Goal: Task Accomplishment & Management: Use online tool/utility

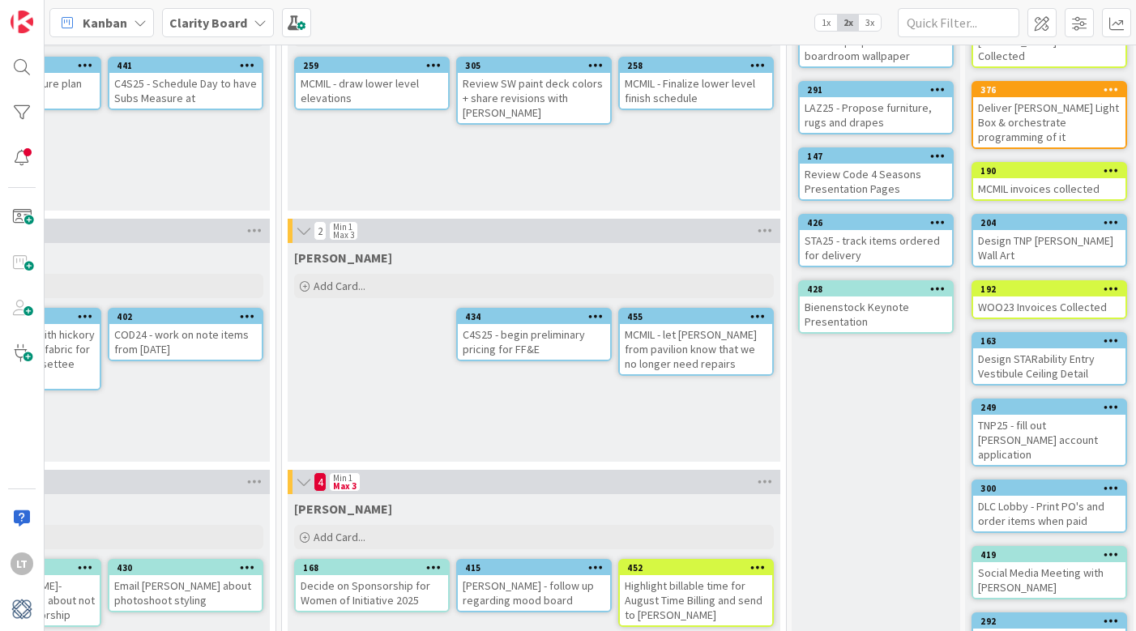
scroll to position [155, 1120]
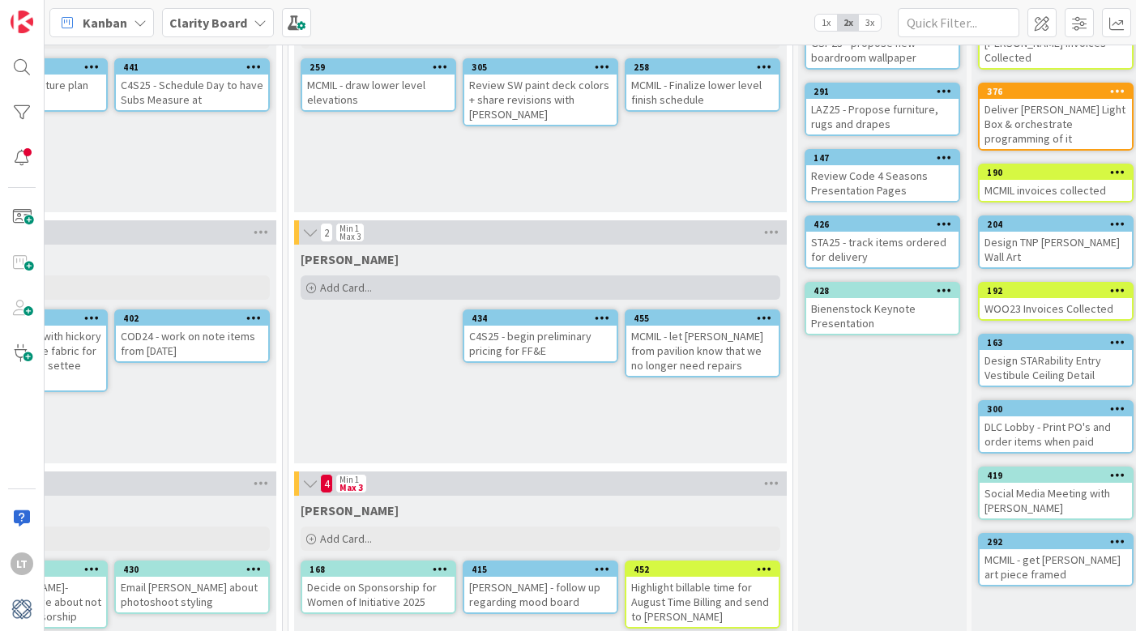
click at [352, 283] on span "Add Card..." at bounding box center [346, 287] width 52 height 15
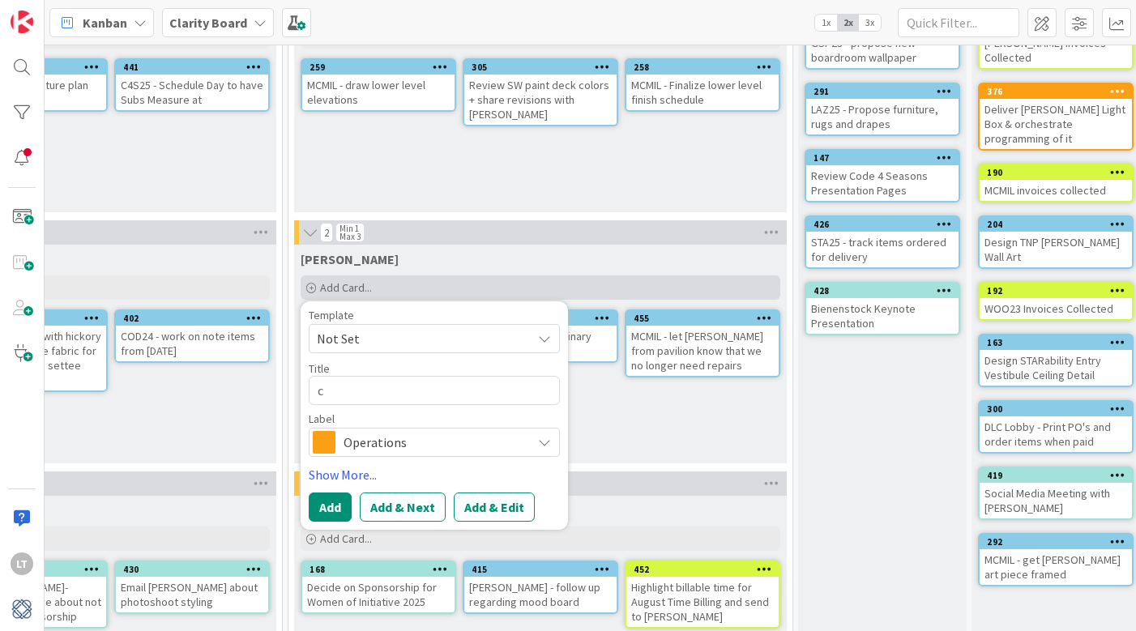
type textarea "x"
type textarea "c"
type textarea "x"
type textarea "ch"
type textarea "x"
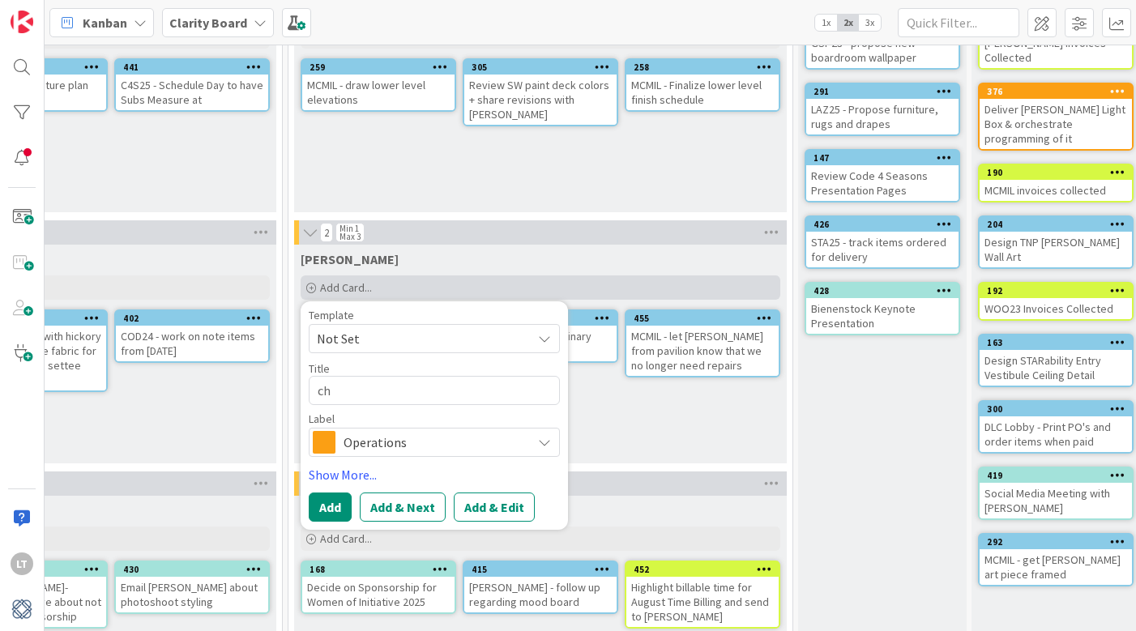
type textarea "che"
type textarea "x"
type textarea "chec"
type textarea "x"
type textarea "check"
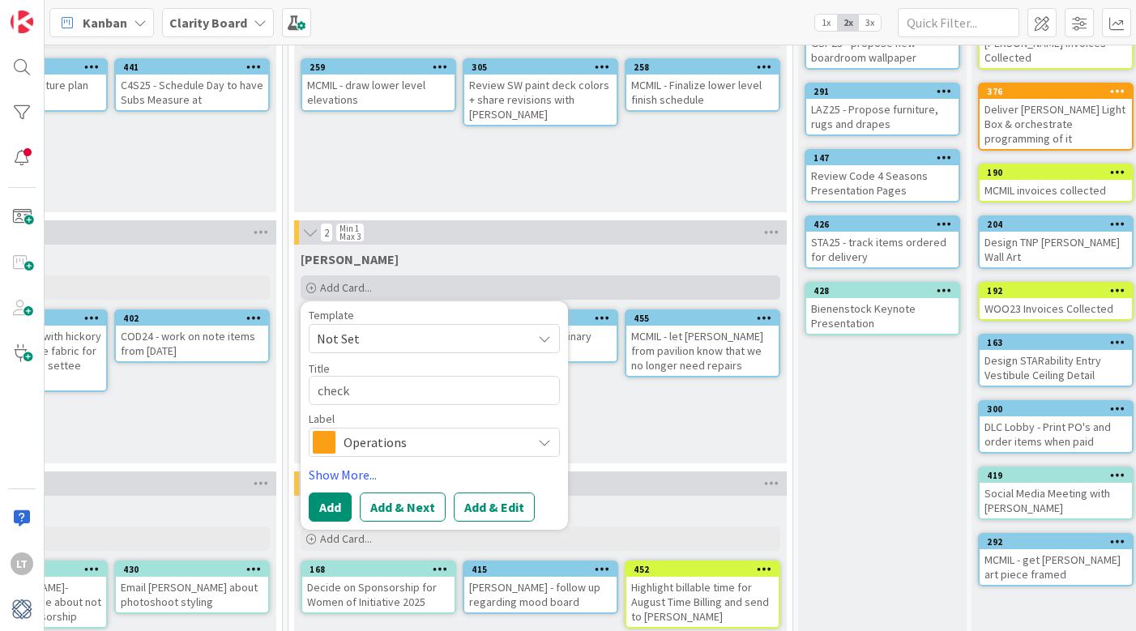
type textarea "x"
type textarea "check"
type textarea "x"
type textarea "check o"
type textarea "x"
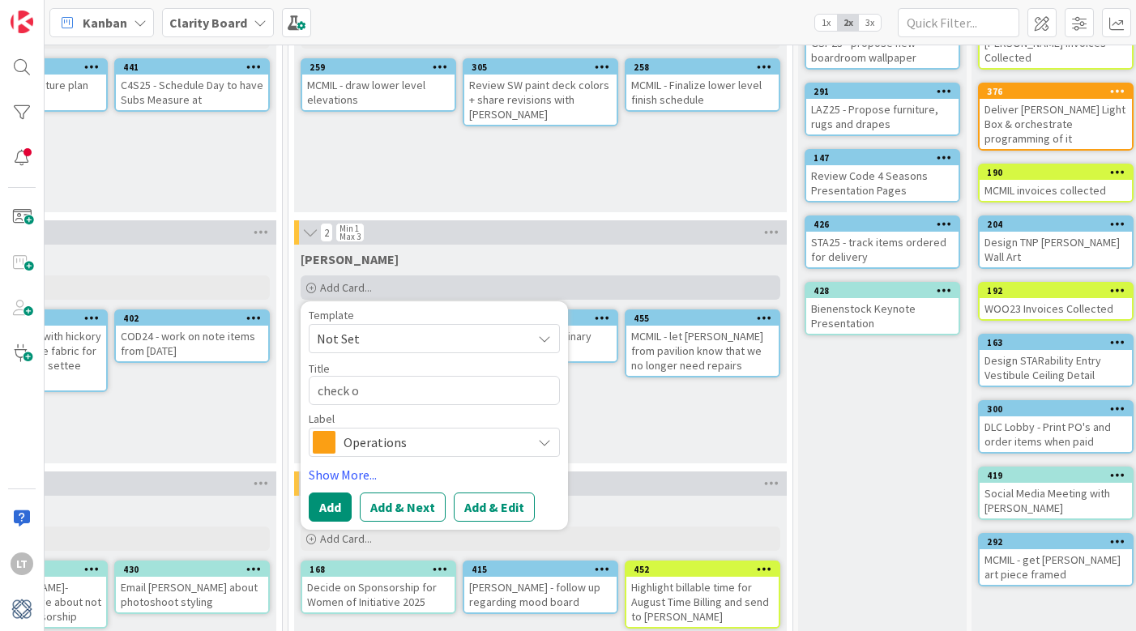
type textarea "check on"
type textarea "x"
type textarea "check on"
type textarea "x"
type textarea "check on"
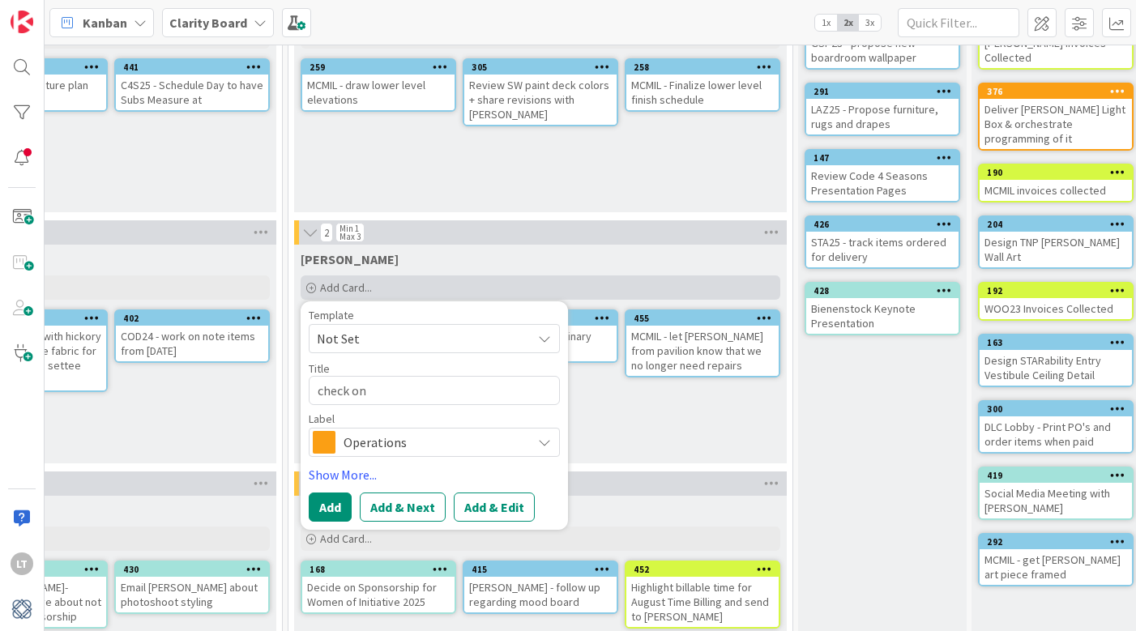
type textarea "x"
type textarea "check o"
type textarea "x"
type textarea "check"
type textarea "x"
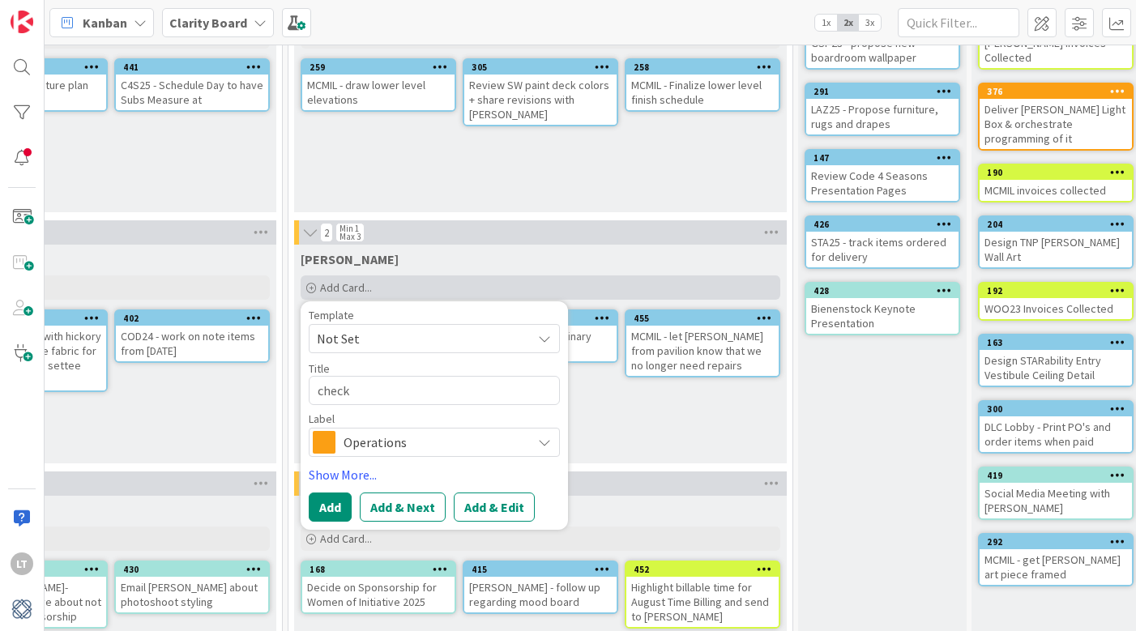
type textarea "check"
type textarea "x"
type textarea "chec"
type textarea "x"
type textarea "che"
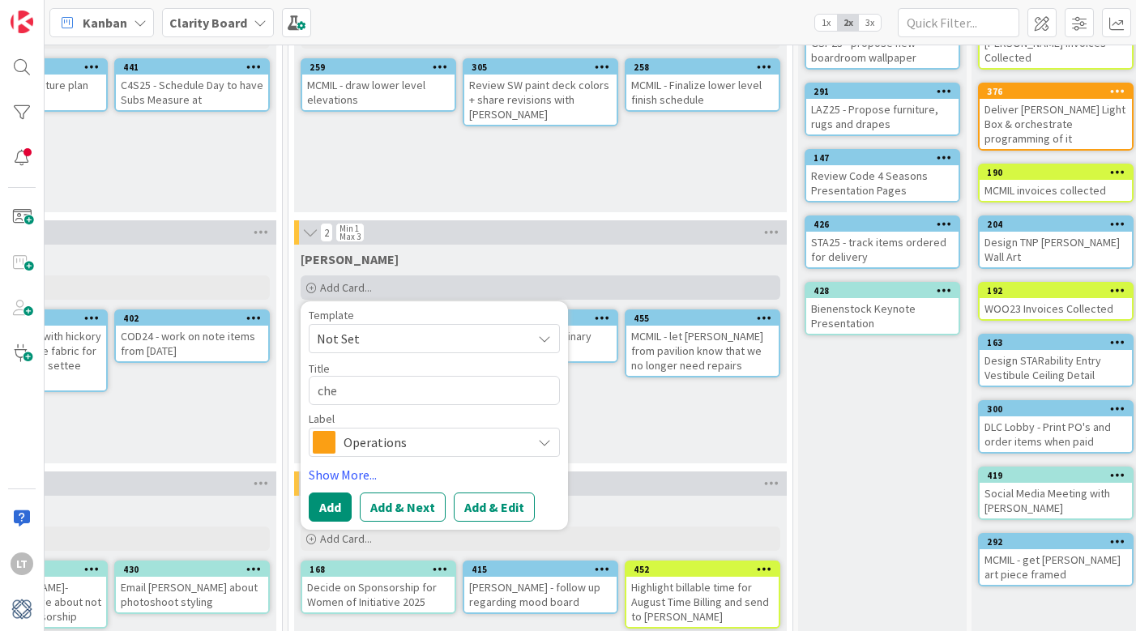
type textarea "x"
type textarea "ch"
type textarea "x"
type textarea "c"
type textarea "x"
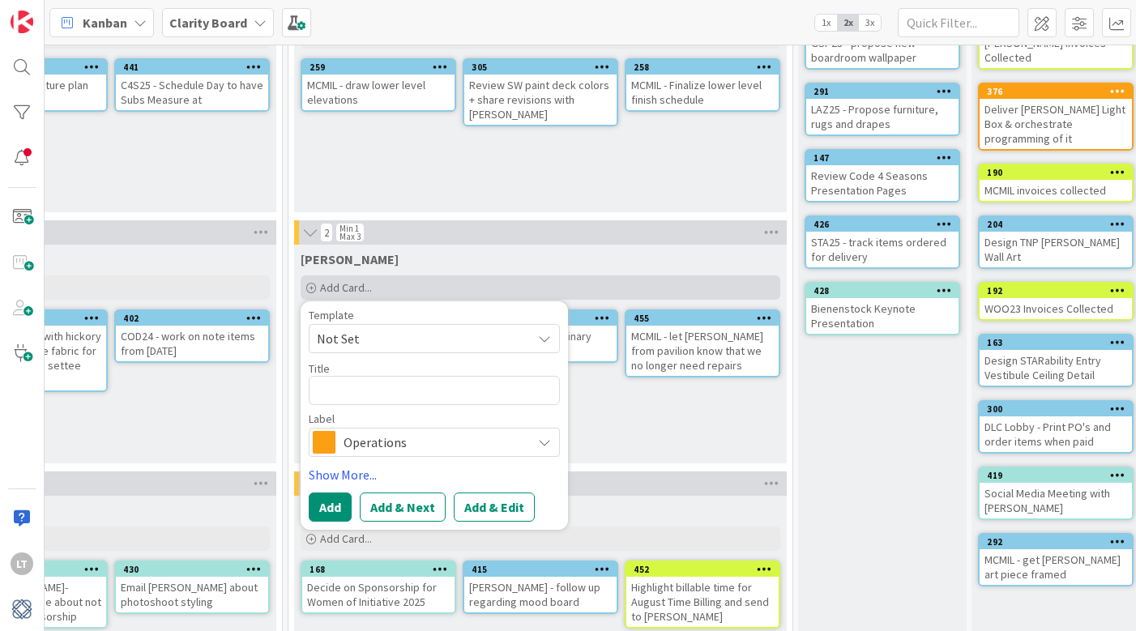
type textarea "D"
type textarea "x"
type textarea "DK"
type textarea "x"
type textarea "D"
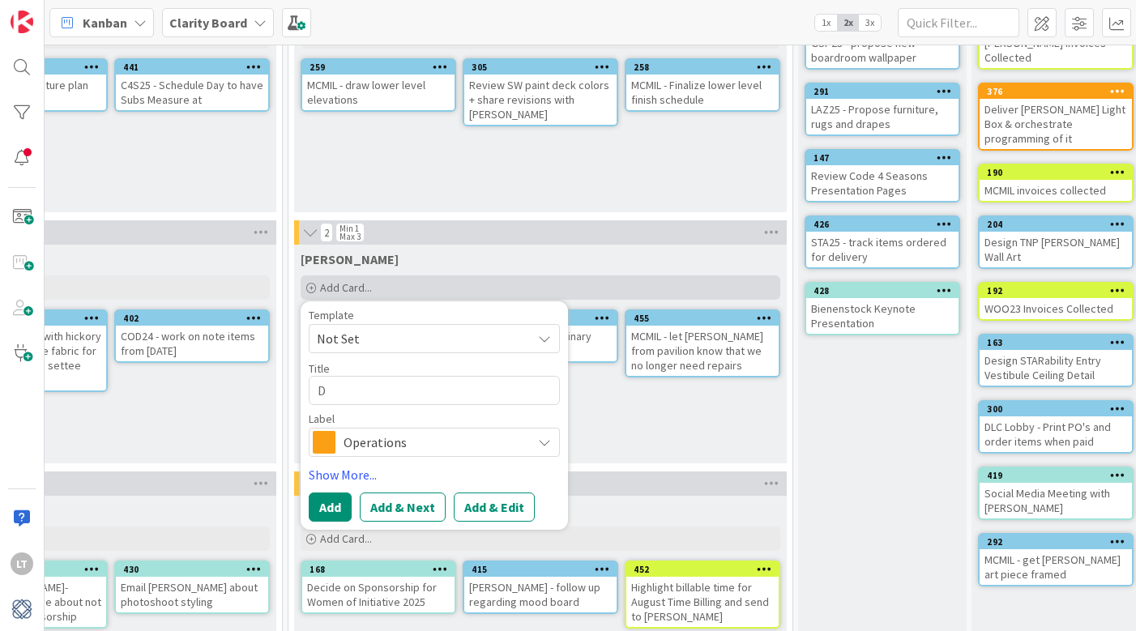
type textarea "x"
type textarea "DL"
type textarea "x"
type textarea "DLC"
type textarea "x"
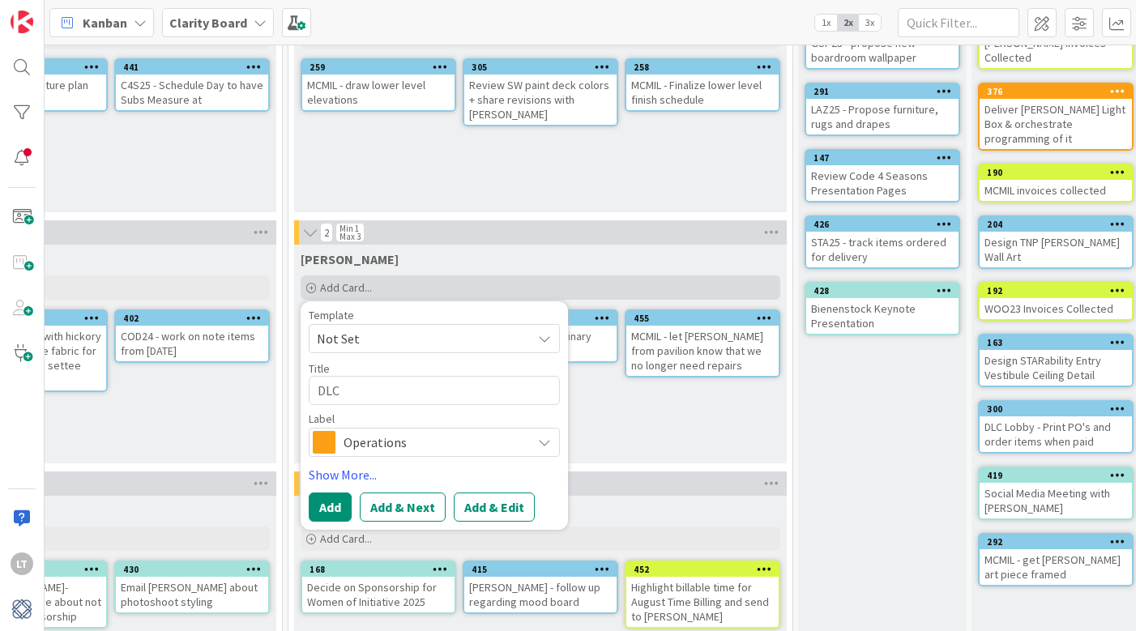
type textarea "DLC2"
type textarea "x"
type textarea "DLC25"
type textarea "x"
type textarea "DLC25"
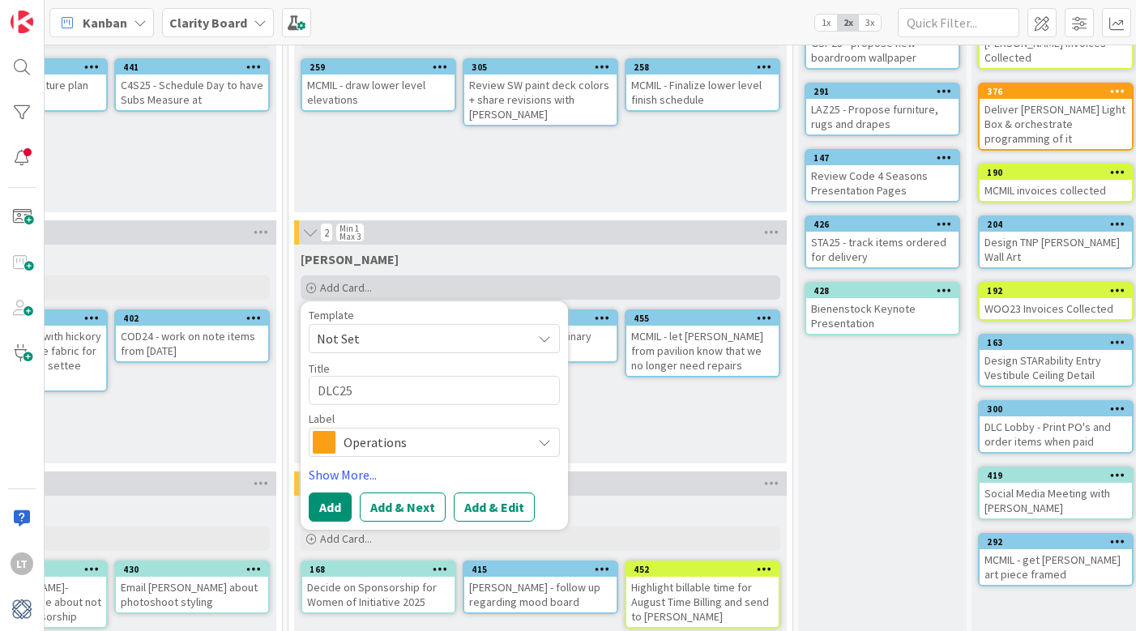
type textarea "x"
type textarea "DLC25 -"
type textarea "x"
type textarea "DLC25 -"
type textarea "x"
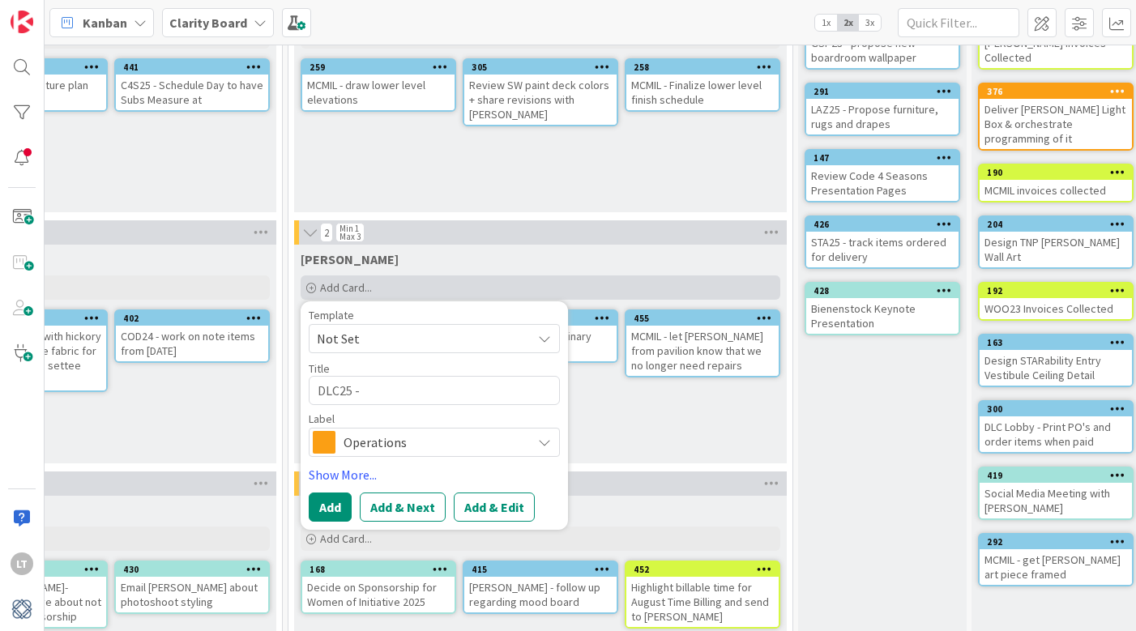
type textarea "DLC25 - c"
type textarea "x"
type textarea "DLC25 - ch"
type textarea "x"
type textarea "DLC25 - che"
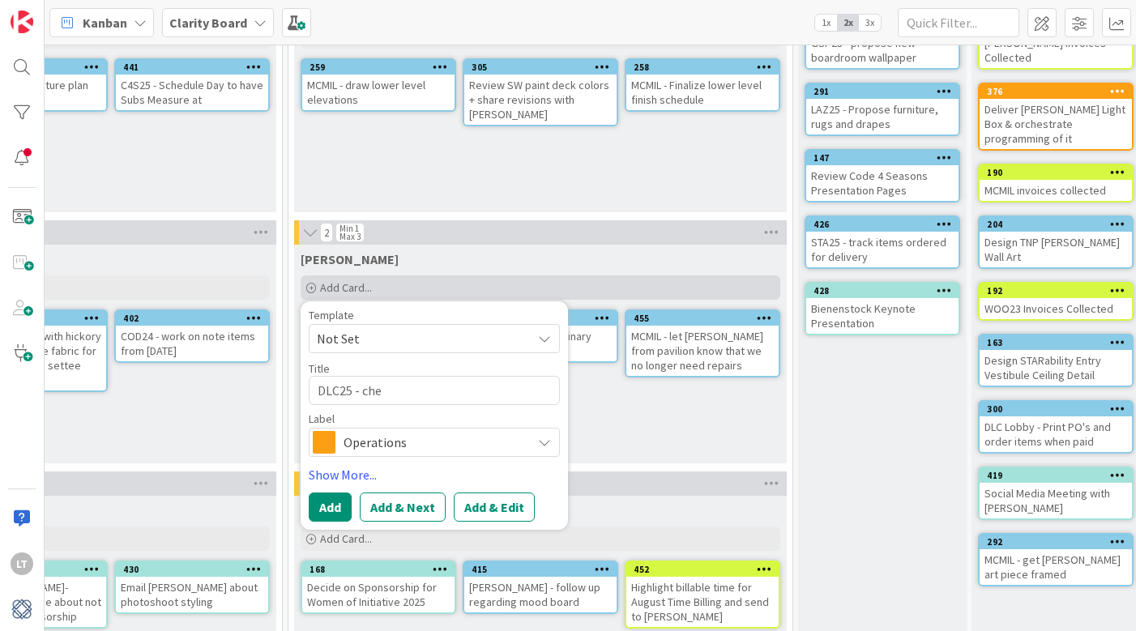
type textarea "x"
type textarea "DLC25 - chec"
type textarea "x"
type textarea "DLC25 - check"
type textarea "x"
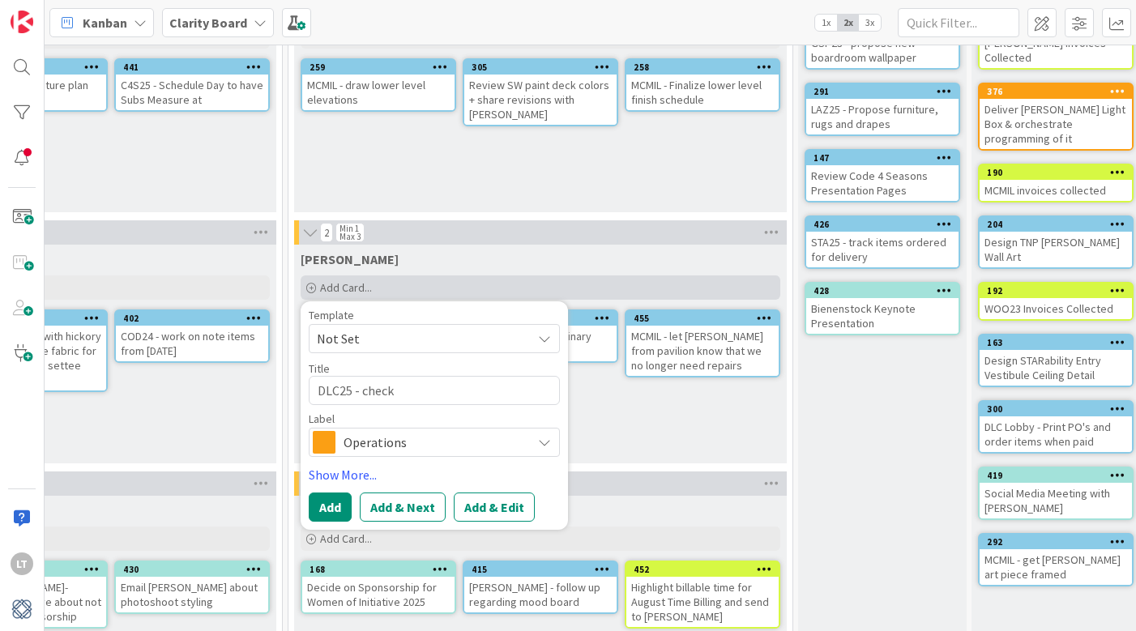
type textarea "DLC25 - check"
type textarea "x"
type textarea "DLC25 - check o"
type textarea "x"
type textarea "DLC25 - check on"
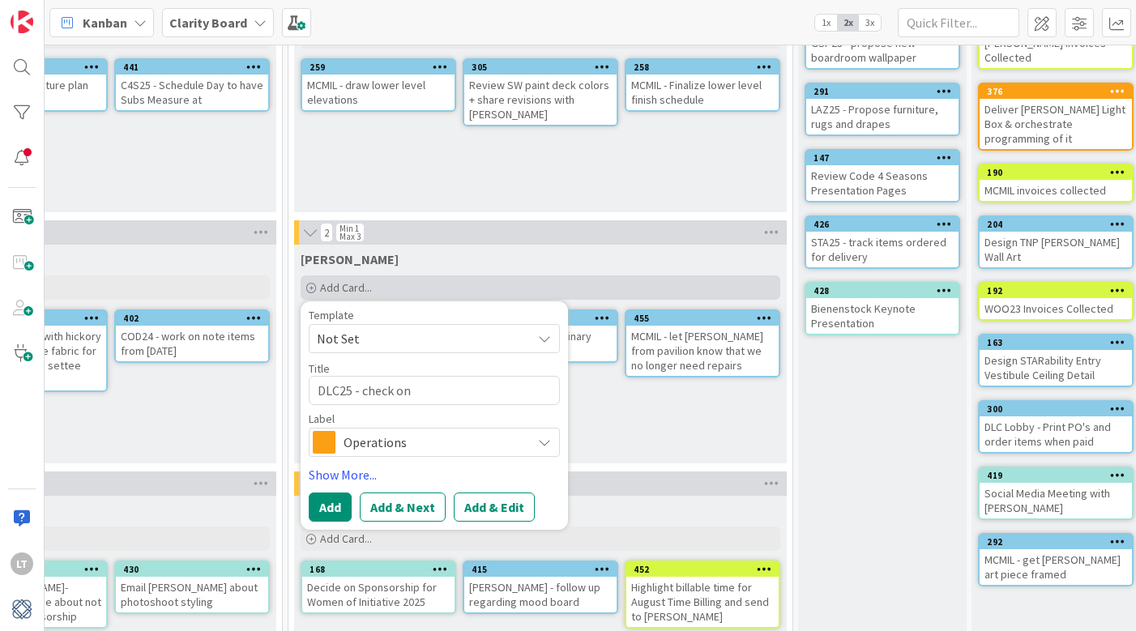
type textarea "x"
type textarea "DLC25 - check on"
type textarea "x"
type textarea "DLC25 - check on o"
type textarea "x"
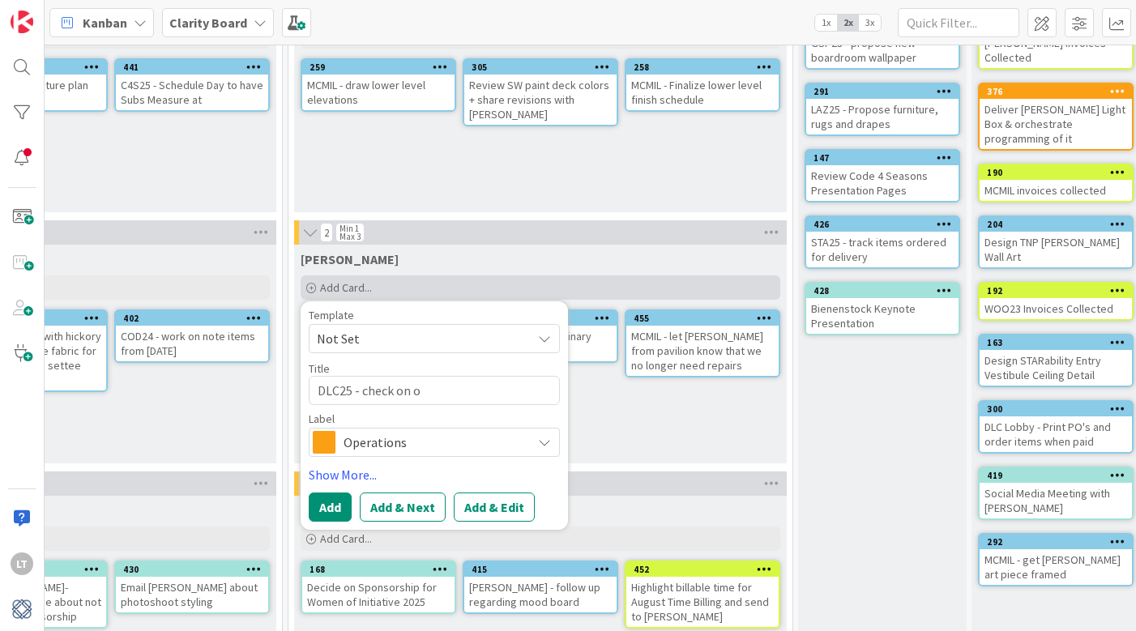
type textarea "DLC25 - check on"
type textarea "x"
type textarea "DLC25 - check on s"
type textarea "x"
type textarea "DLC25 - check on so"
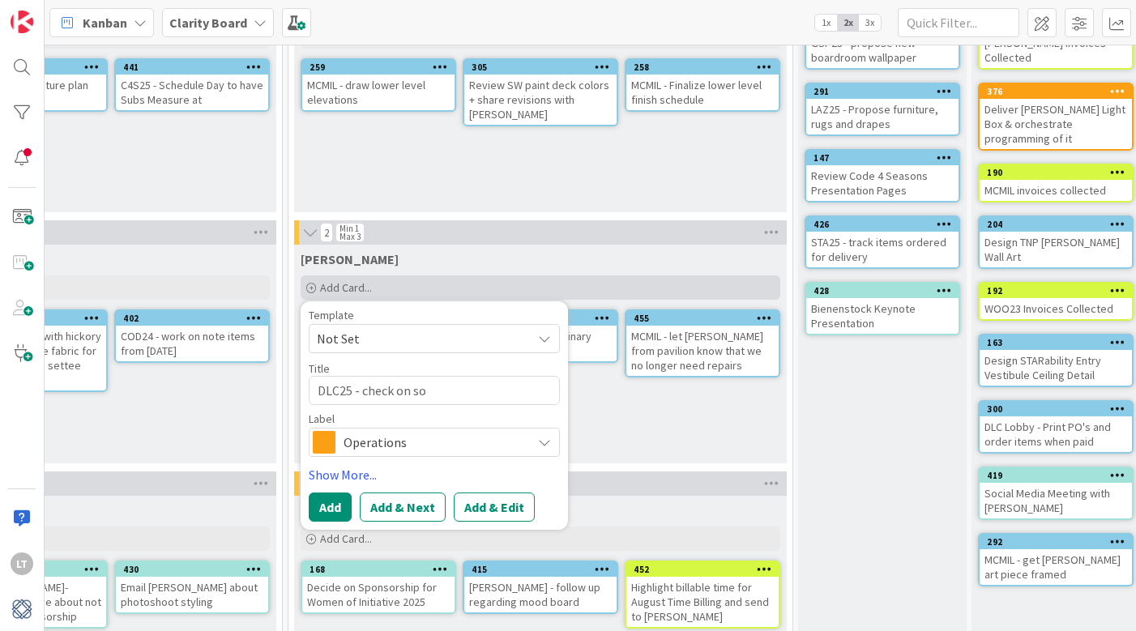
type textarea "x"
type textarea "DLC25 - check on sof"
type textarea "x"
type textarea "DLC25 - check on sofa"
type textarea "x"
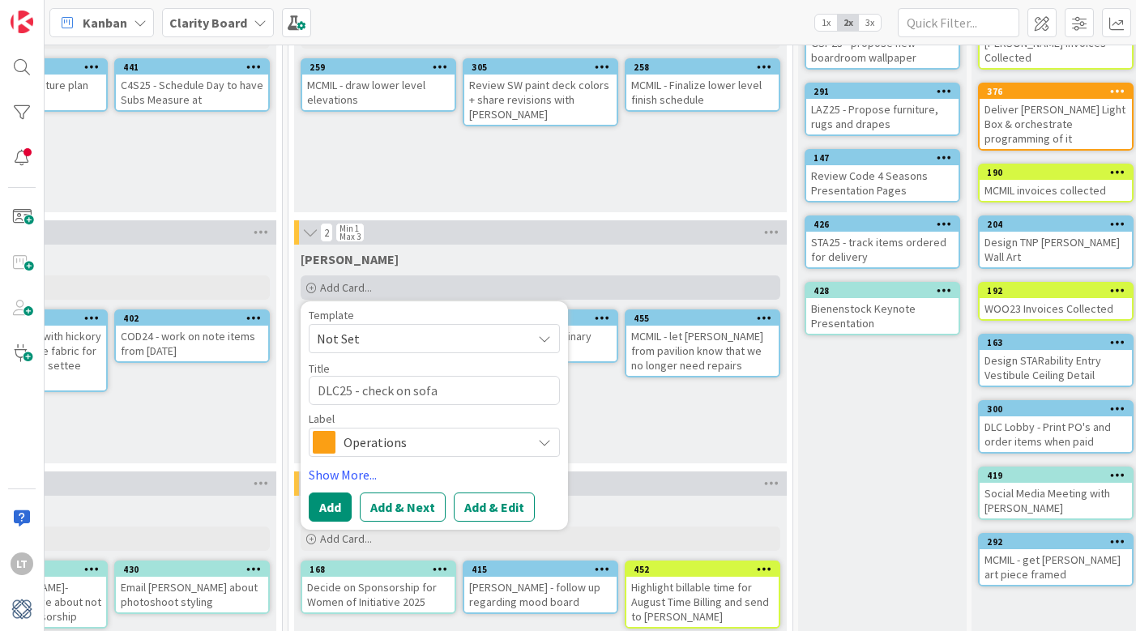
type textarea "DLC25 - check on sofa"
type textarea "x"
type textarea "DLC25 - check on sofa a"
type textarea "x"
type textarea "DLC25 - check on sofa an"
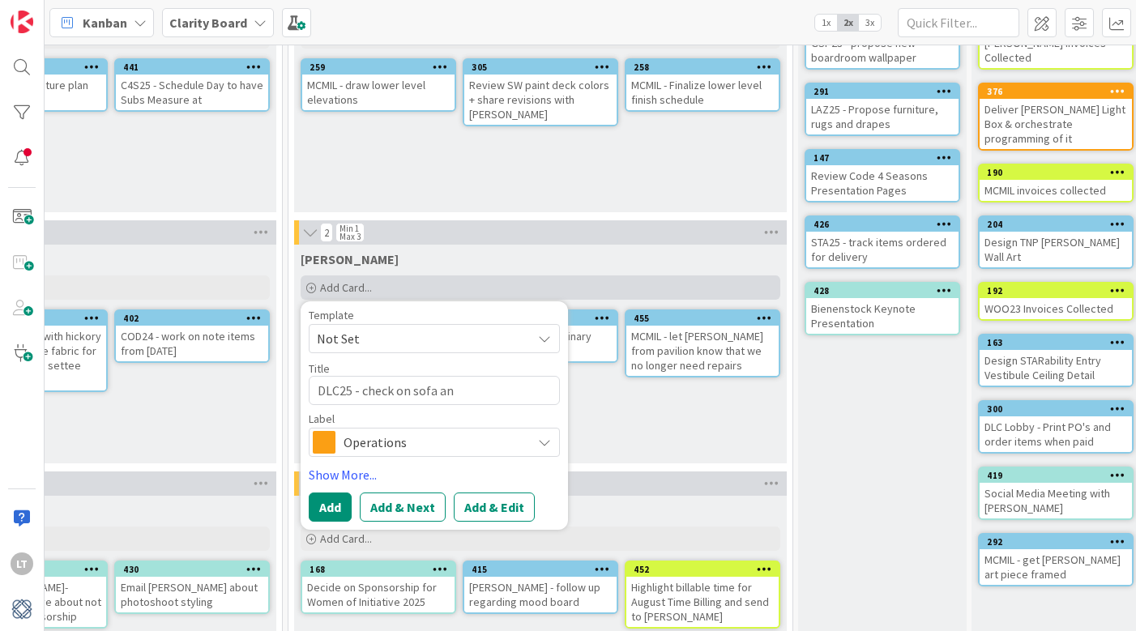
type textarea "x"
type textarea "DLC25 - check on sofa and"
type textarea "x"
type textarea "DLC25 - check on sofa and"
type textarea "x"
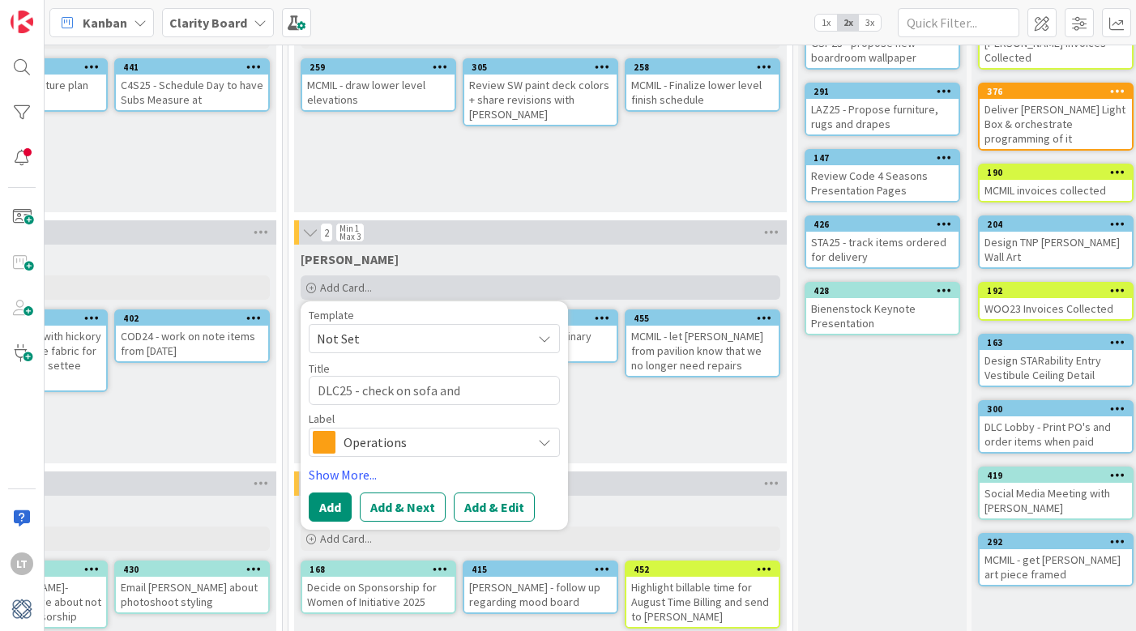
type textarea "DLC25 - check on sofa and c"
type textarea "x"
type textarea "DLC25 - check on sofa and ch"
type textarea "x"
type textarea "DLC25 - check on sofa and cha"
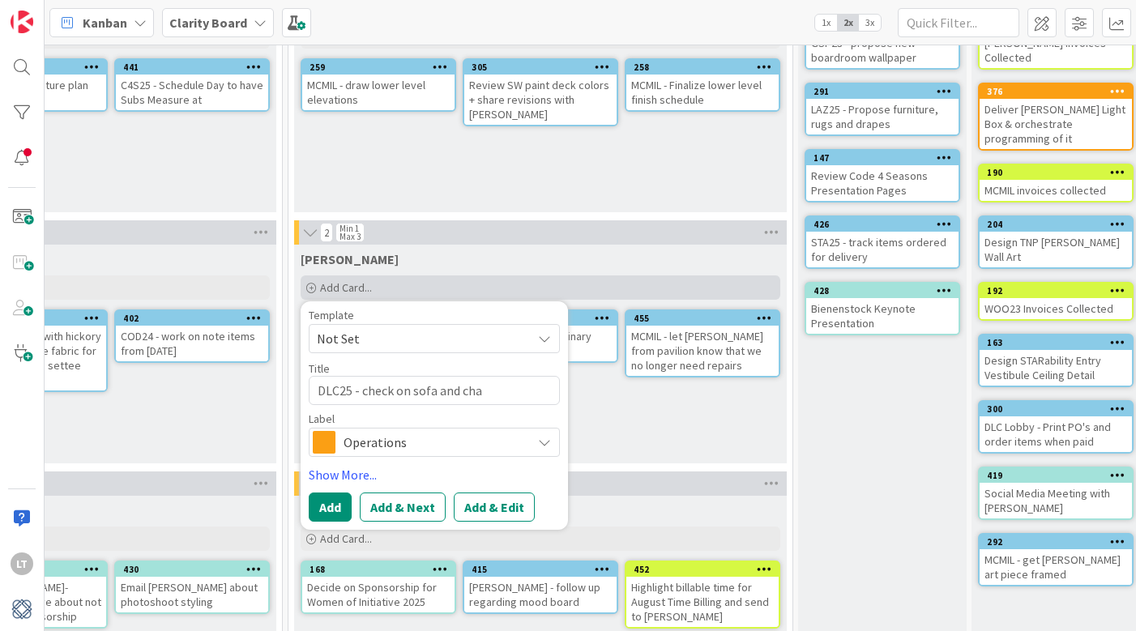
type textarea "x"
type textarea "DLC25 - check on sofa and chai"
type textarea "x"
type textarea "DLC25 - check on sofa and chair"
type textarea "x"
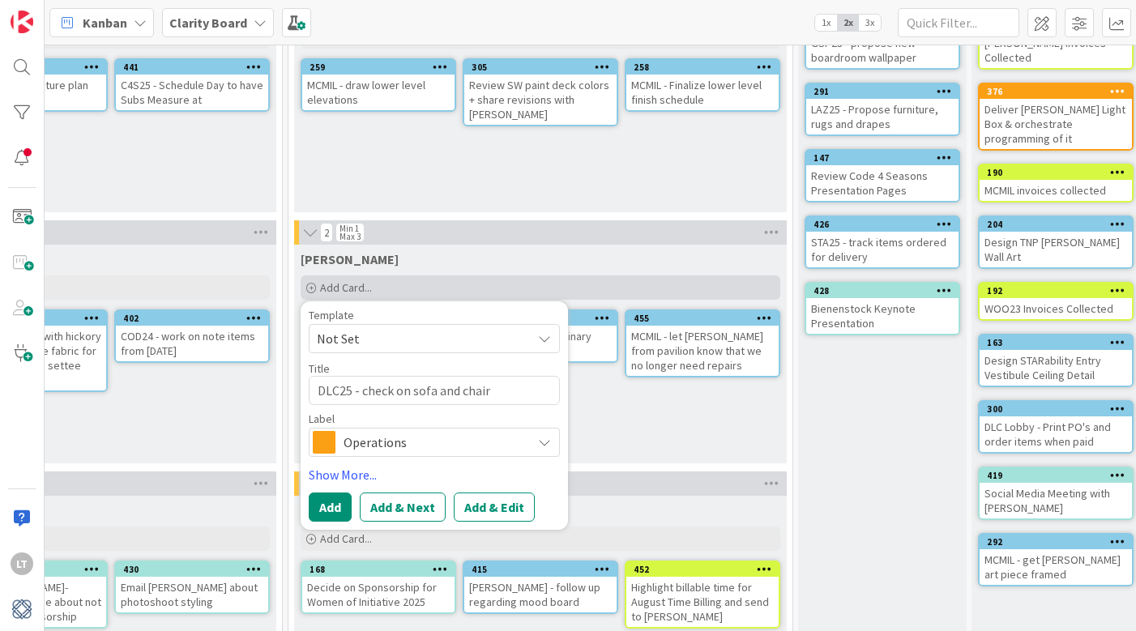
type textarea "DLC25 - check on sofa and chair"
type textarea "x"
type textarea "DLC25 - check on sofa and chair r"
type textarea "x"
type textarea "DLC25 - check on sofa and chair ru"
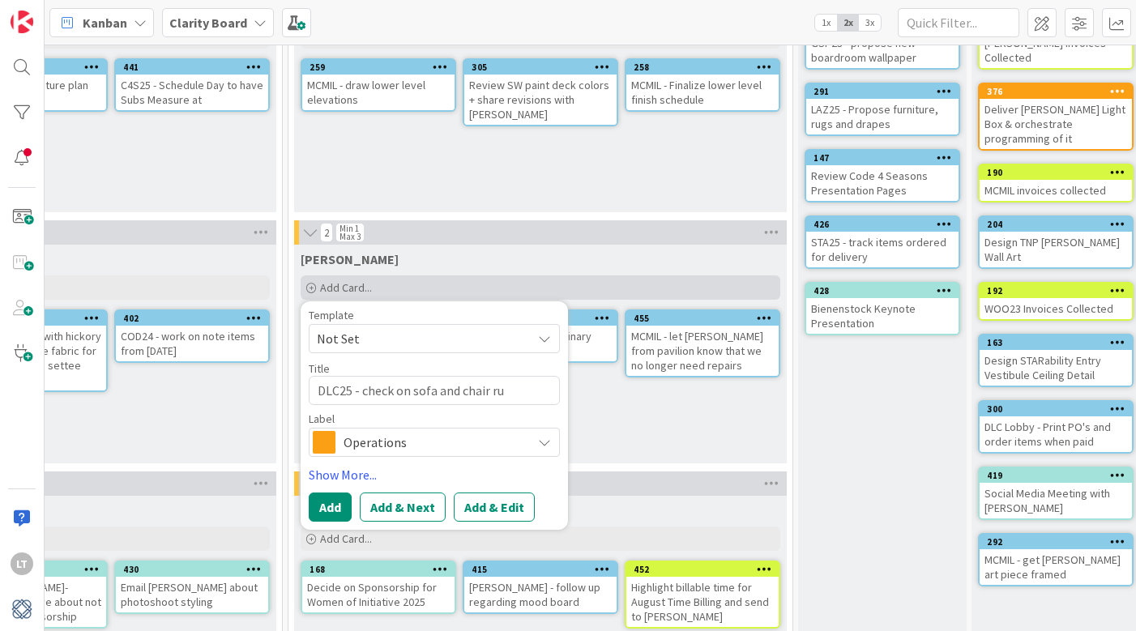
type textarea "x"
type textarea "DLC25 - check on sofa and chair r"
type textarea "x"
type textarea "DLC25 - check on sofa and chair"
type textarea "x"
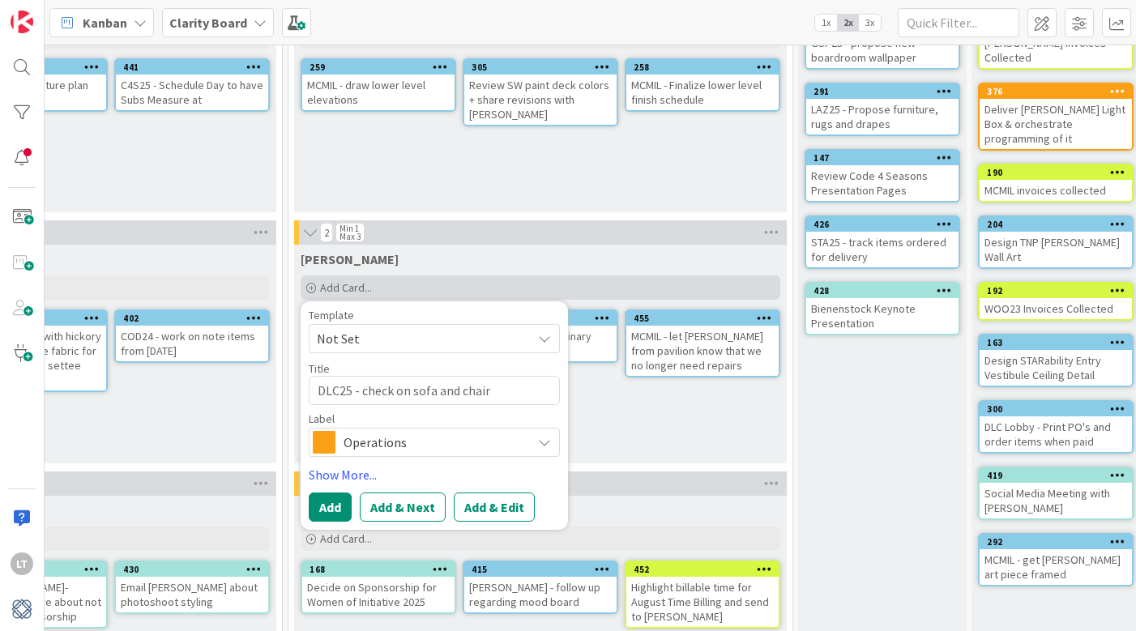
type textarea "DLC25 - check on sofa and chair r"
type textarea "x"
type textarea "DLC25 - check on sofa and chair re"
type textarea "x"
type textarea "DLC25 - check on sofa and chair reu"
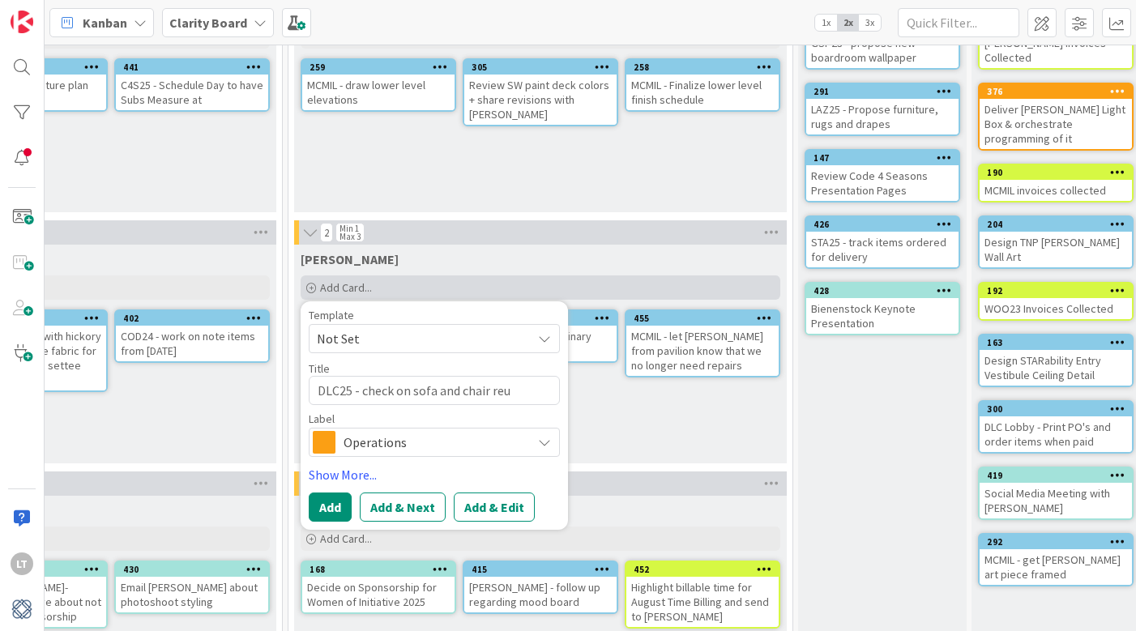
type textarea "x"
type textarea "DLC25 - check on sofa and chair reup"
type textarea "x"
type textarea "DLC25 - check on sofa and chair reuph"
type textarea "x"
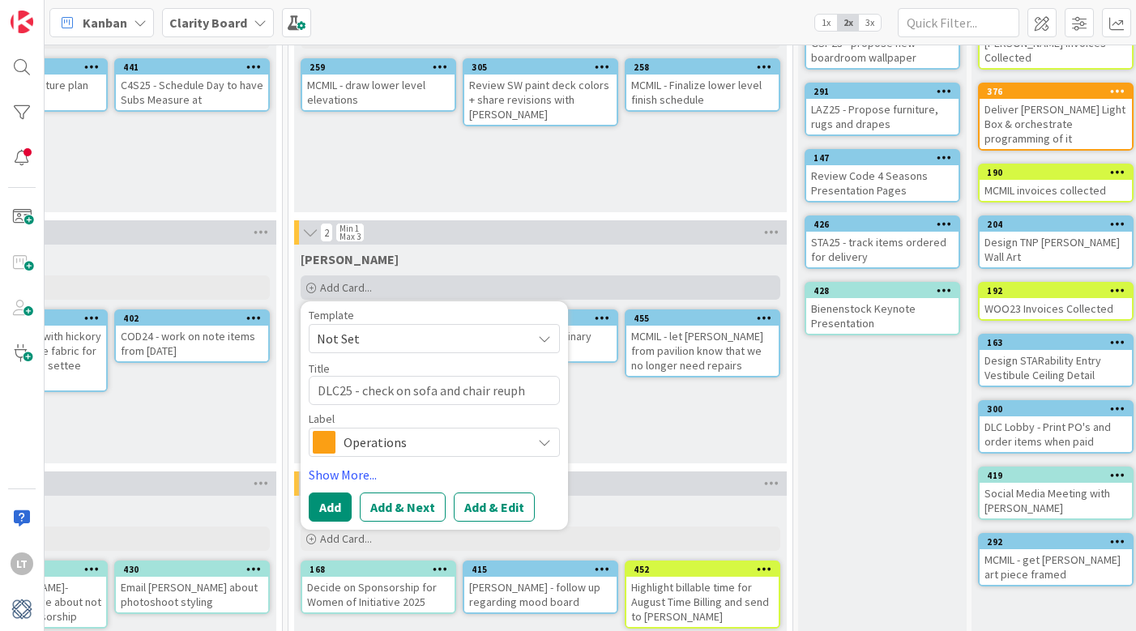
type textarea "DLC25 - check on sofa and chair reupho"
type textarea "x"
type textarea "DLC25 - check on sofa and chair reuphol"
type textarea "x"
type textarea "DLC25 - check on sofa and chair reuphols"
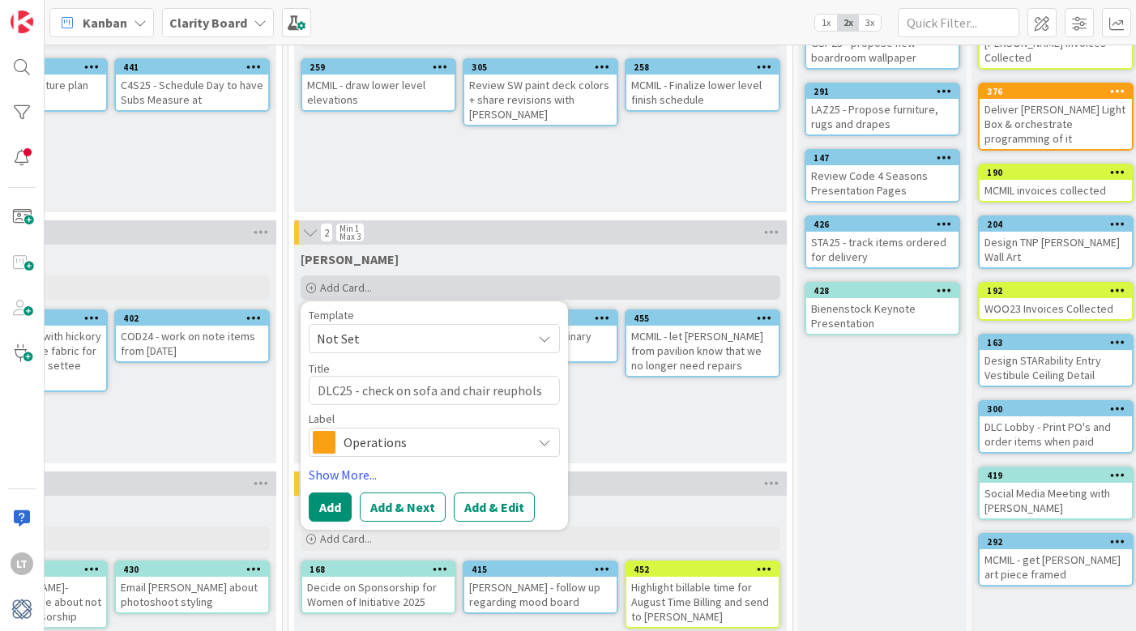
type textarea "x"
type textarea "DLC25 - check on sofa and chair reupholst"
type textarea "x"
type textarea "DLC25 - check on sofa and chair reupholste"
type textarea "x"
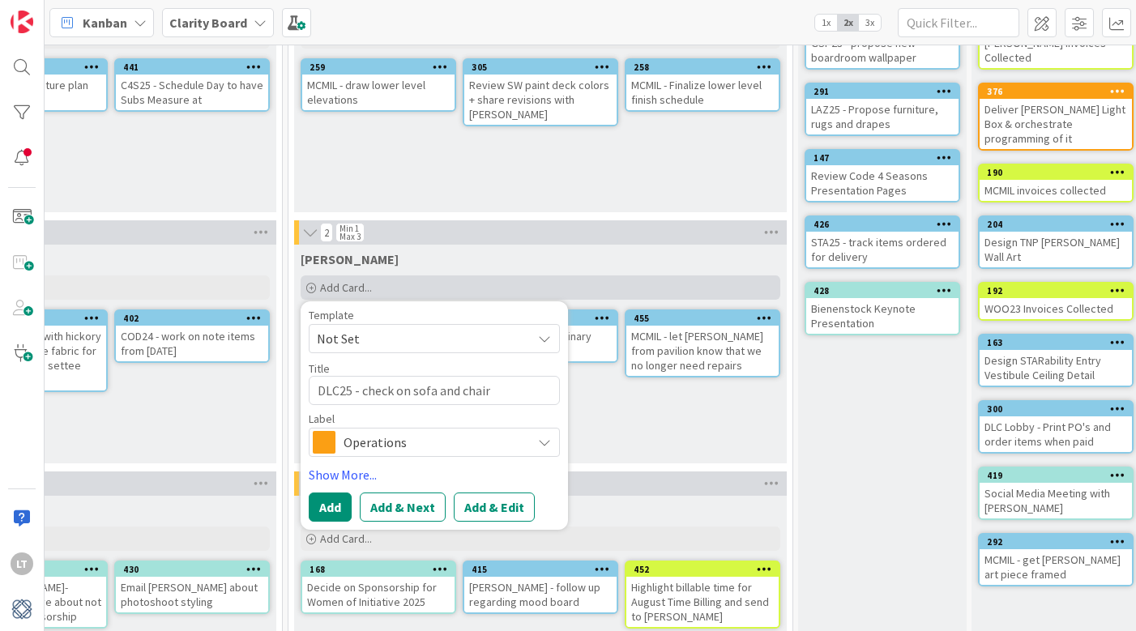
type textarea "DLC25 - check on sofa and chair reupholster"
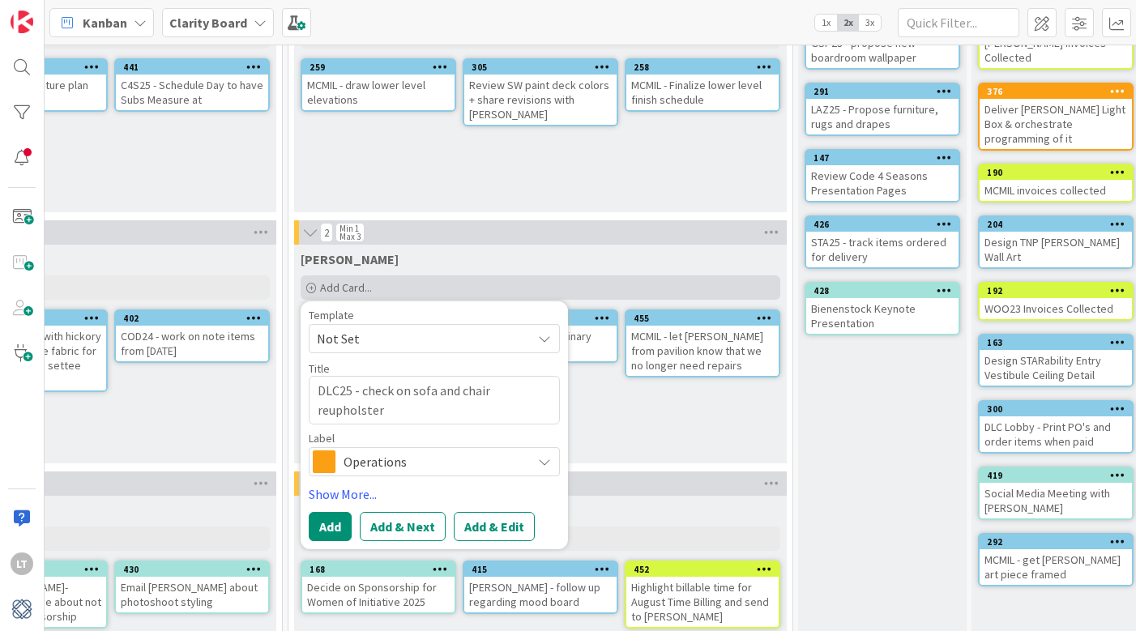
type textarea "x"
type textarea "DLC25 - check on sofa and chair reupholstery"
type textarea "x"
type textarea "DLC25 - check on sofa and chair reupholstery"
type textarea "x"
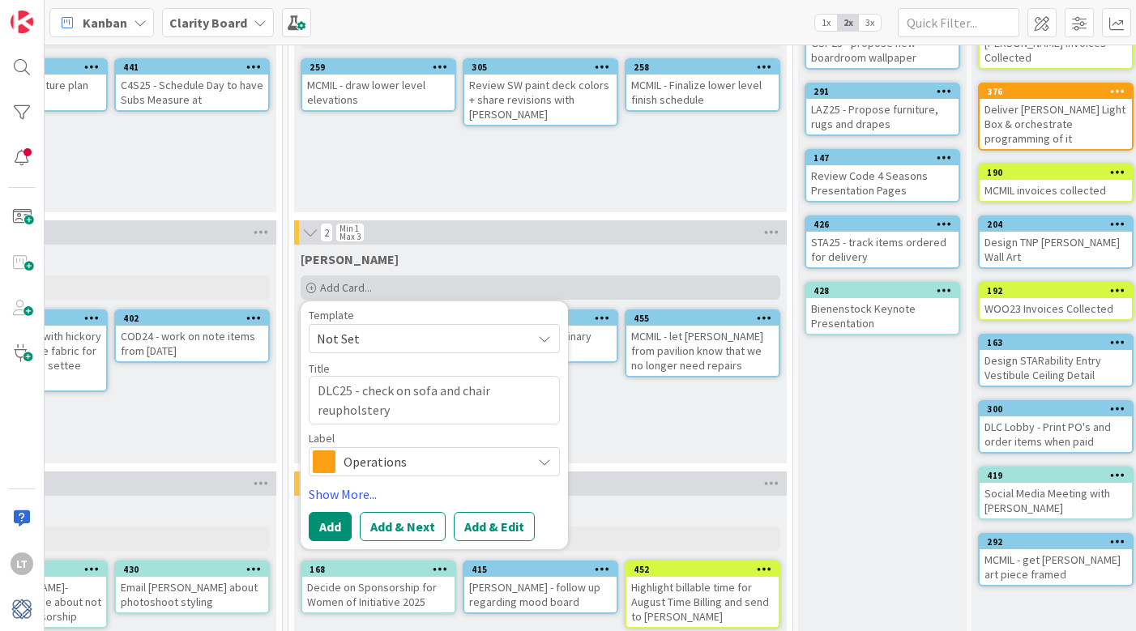
type textarea "DLC25 - check on sofa and chair reupholstery f"
type textarea "x"
type textarea "DLC25 - check on sofa and chair reupholstery fa"
type textarea "x"
type textarea "DLC25 - check on sofa and chair reupholstery fab"
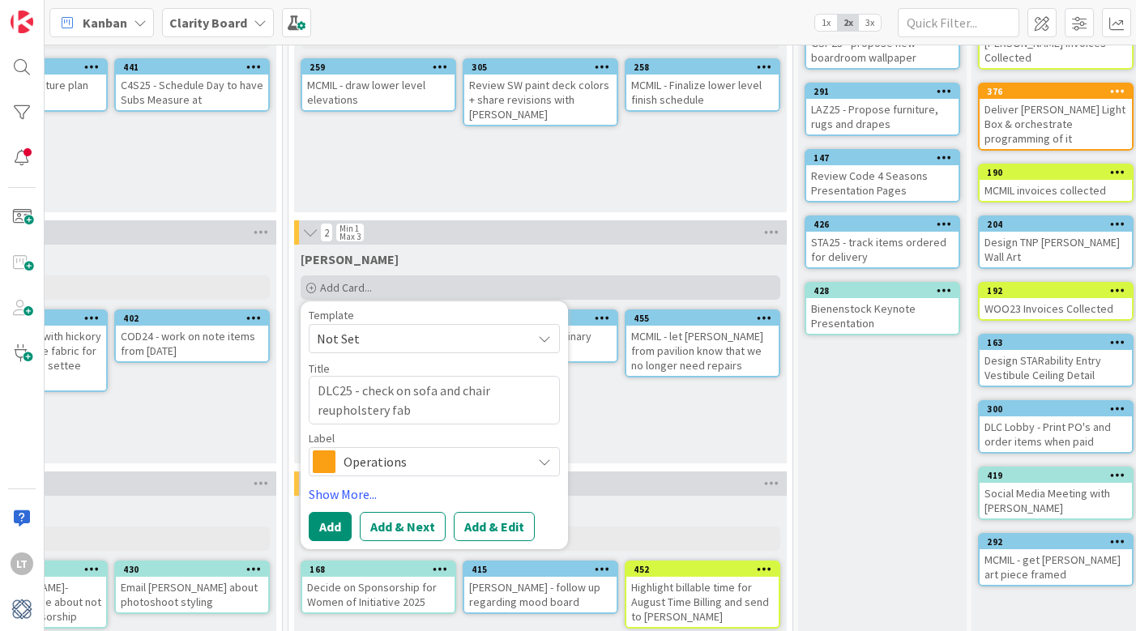
type textarea "x"
type textarea "DLC25 - check on sofa and chair reupholstery fabr"
type textarea "x"
type textarea "DLC25 - check on sofa and chair reupholstery fabri"
type textarea "x"
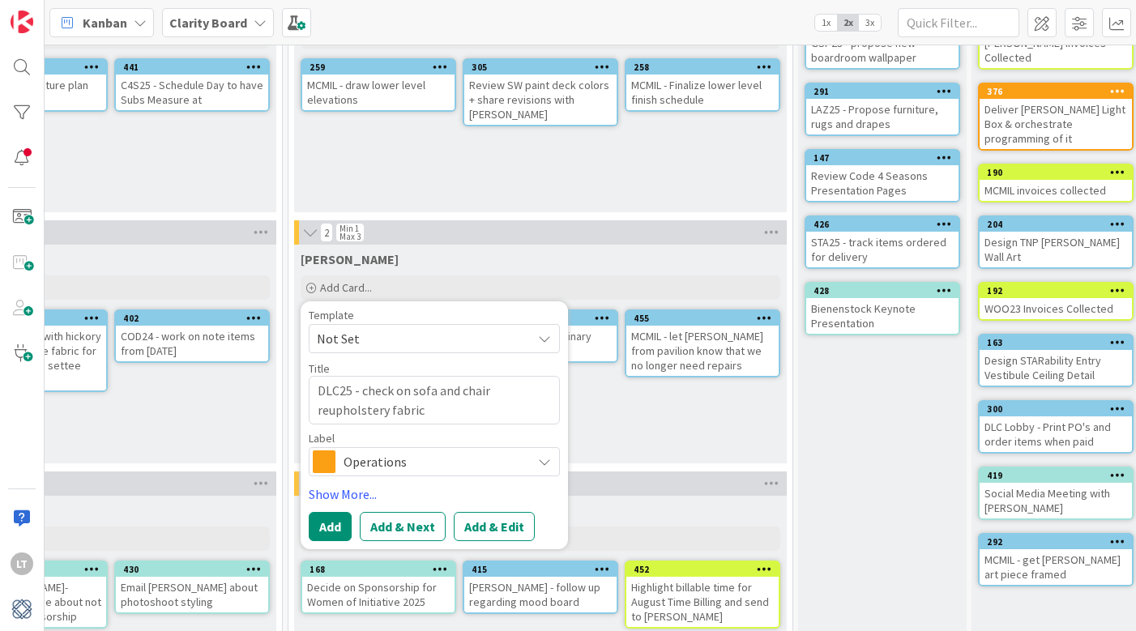
type textarea "DLC25 - check on sofa and chair reupholstery fabric"
click at [390, 456] on span "Operations" at bounding box center [433, 461] width 180 height 23
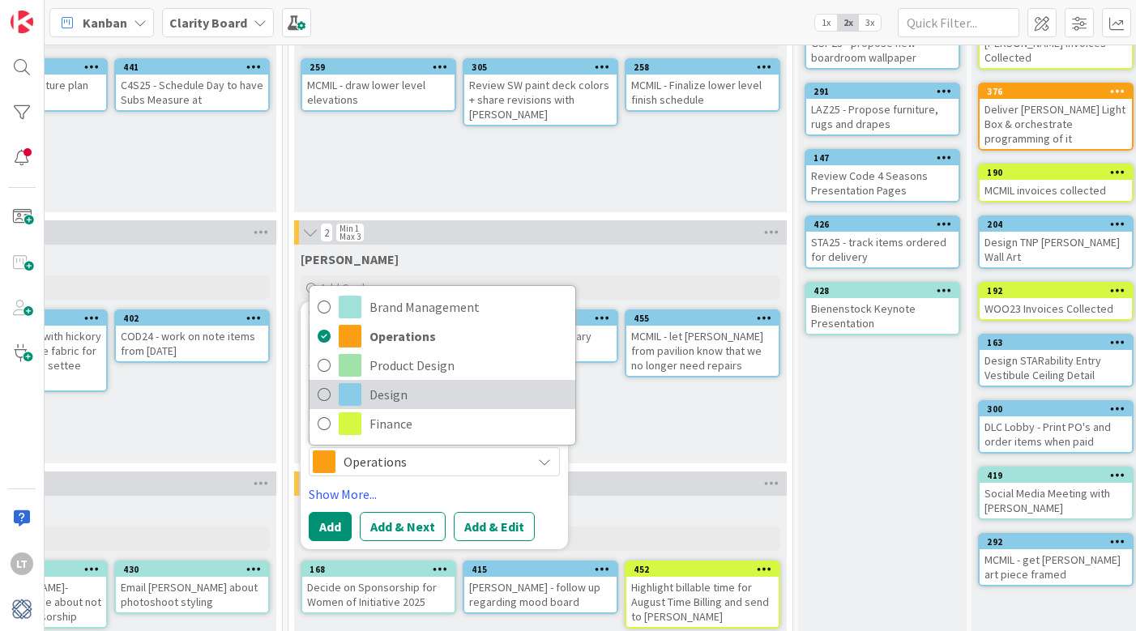
click at [320, 391] on icon at bounding box center [323, 394] width 13 height 24
type textarea "x"
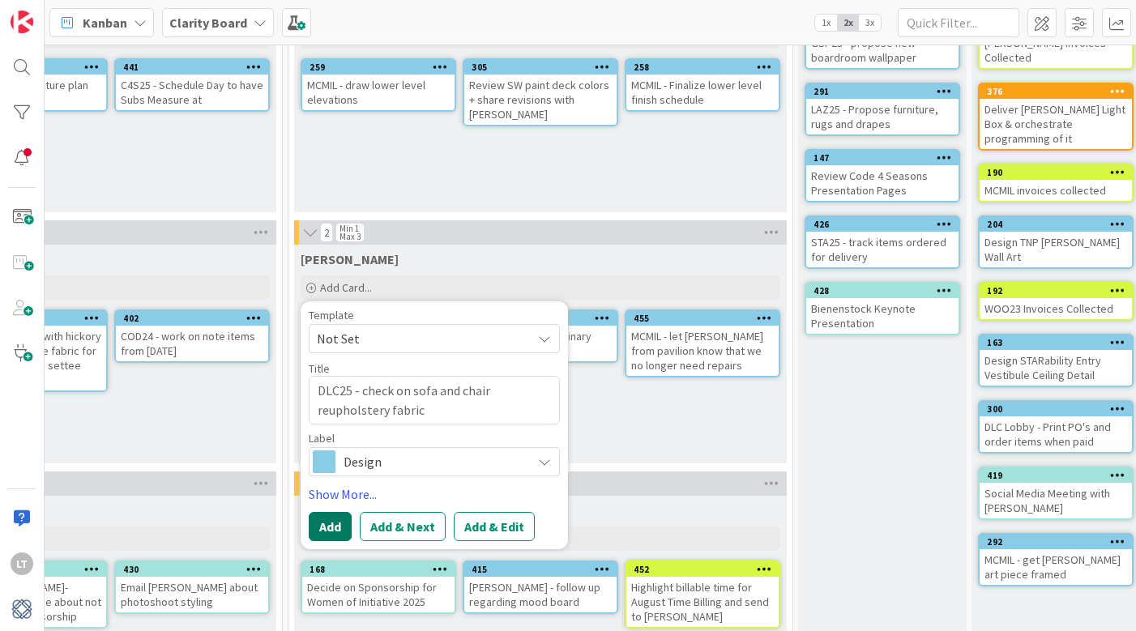
click at [335, 522] on button "Add" at bounding box center [330, 526] width 43 height 29
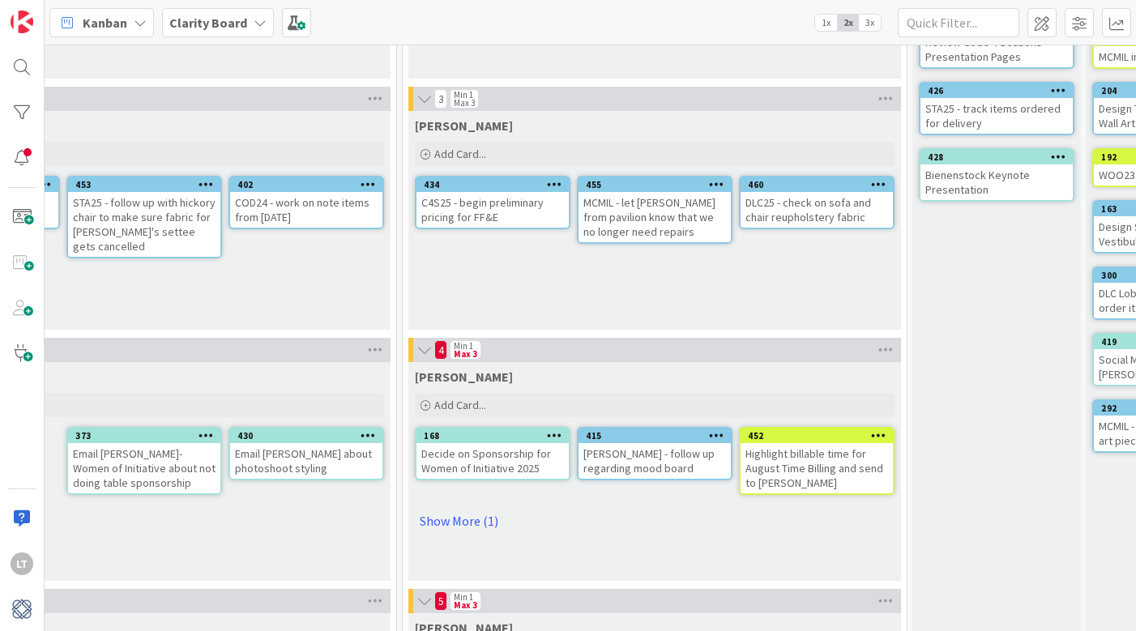
scroll to position [295, 1006]
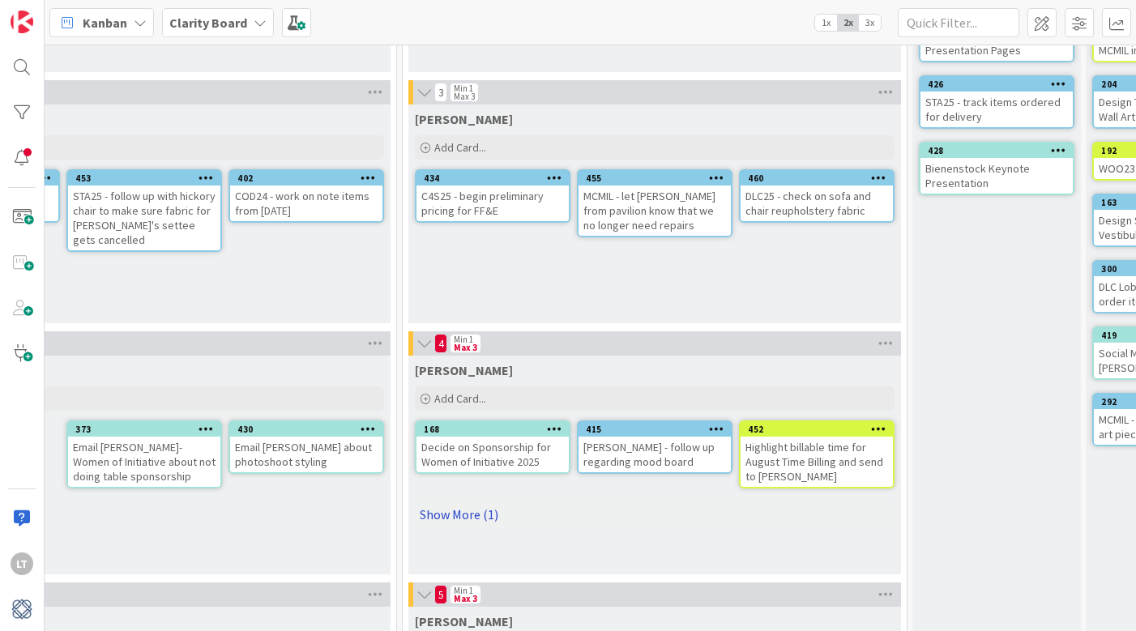
click at [449, 517] on link "Show More (1)" at bounding box center [654, 514] width 479 height 26
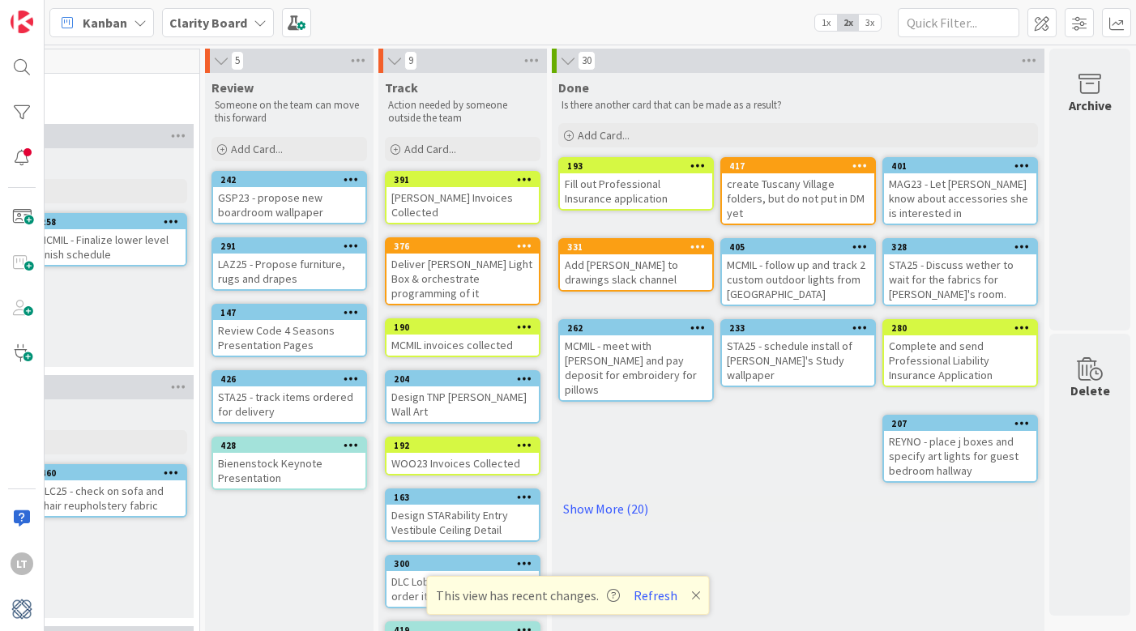
scroll to position [0, 1713]
click at [607, 496] on link "Show More (20)" at bounding box center [797, 509] width 479 height 26
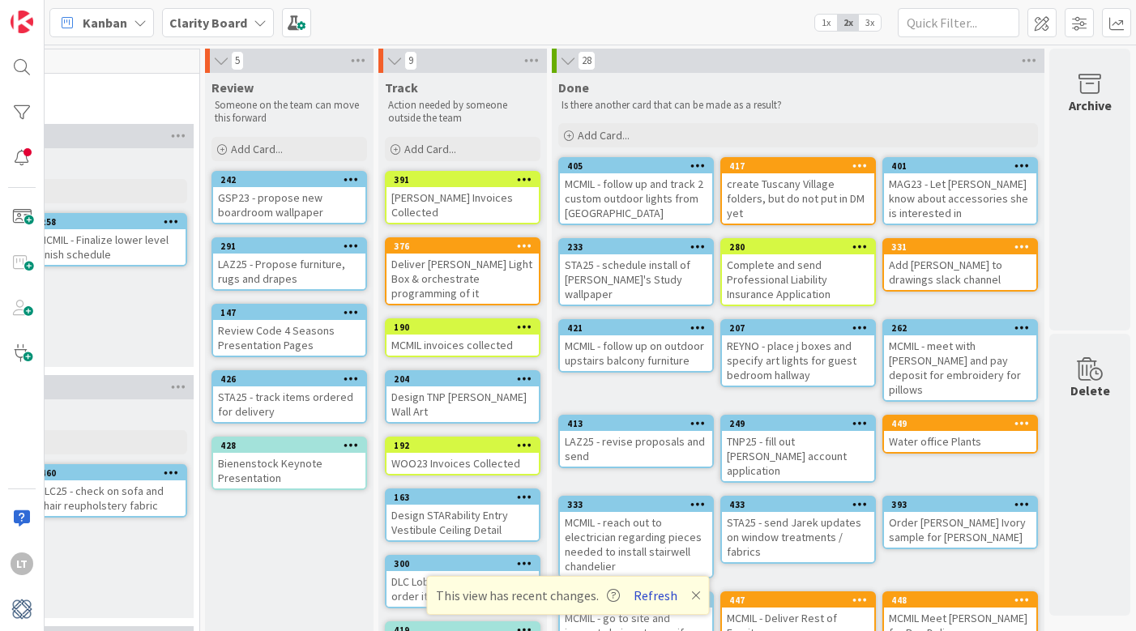
click at [652, 593] on button "Refresh" at bounding box center [655, 595] width 55 height 21
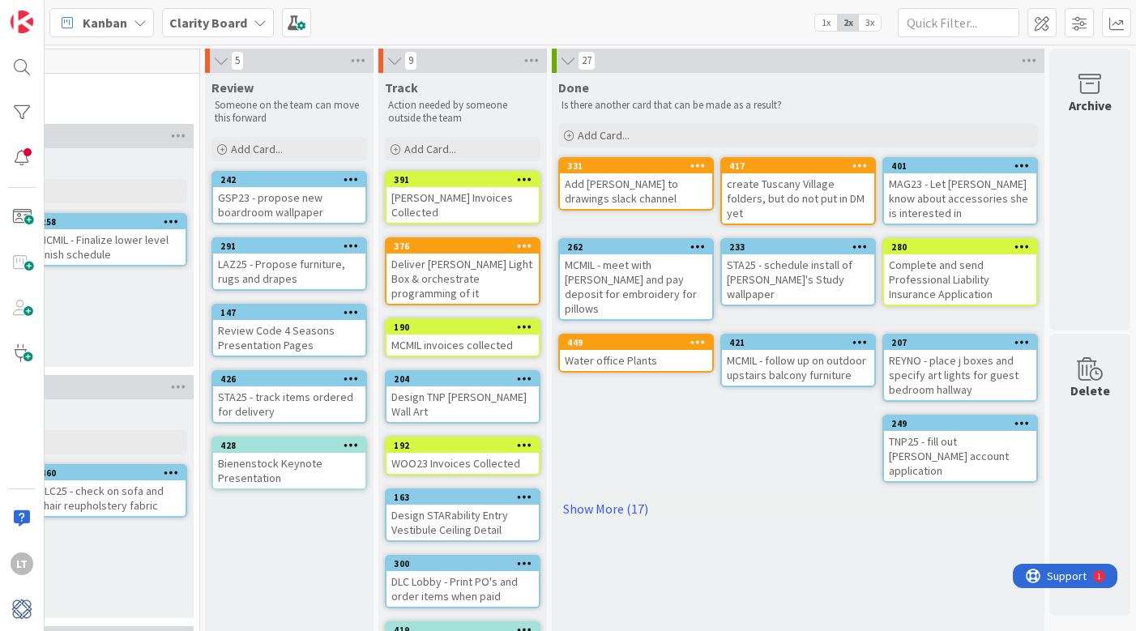
scroll to position [0, 1713]
click at [597, 496] on link "Show More (17)" at bounding box center [797, 509] width 479 height 26
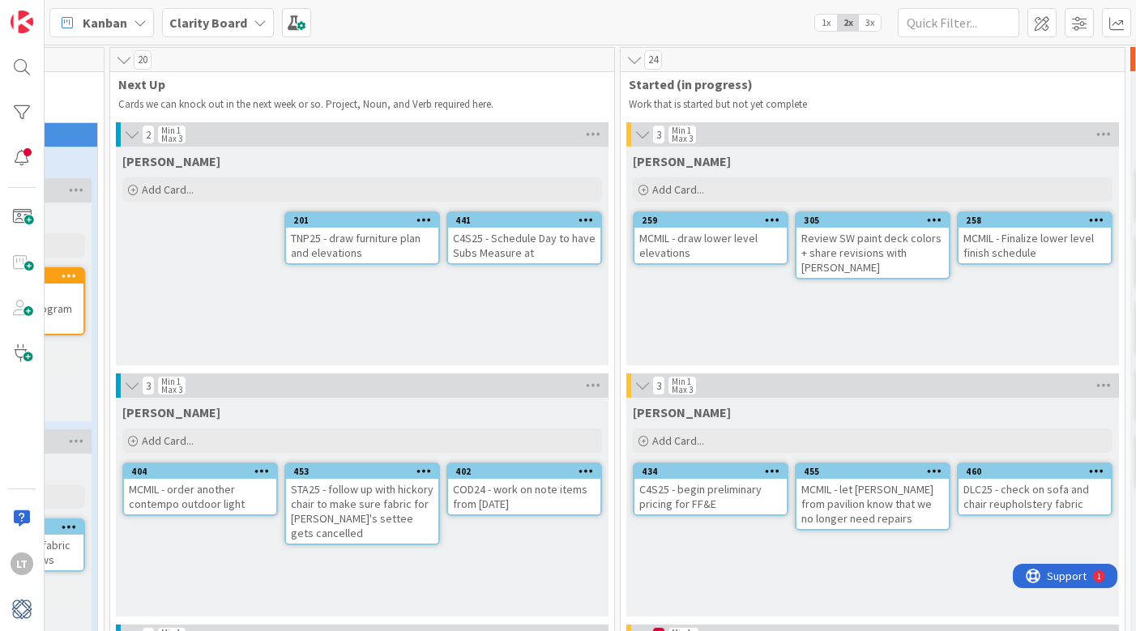
scroll to position [2, 786]
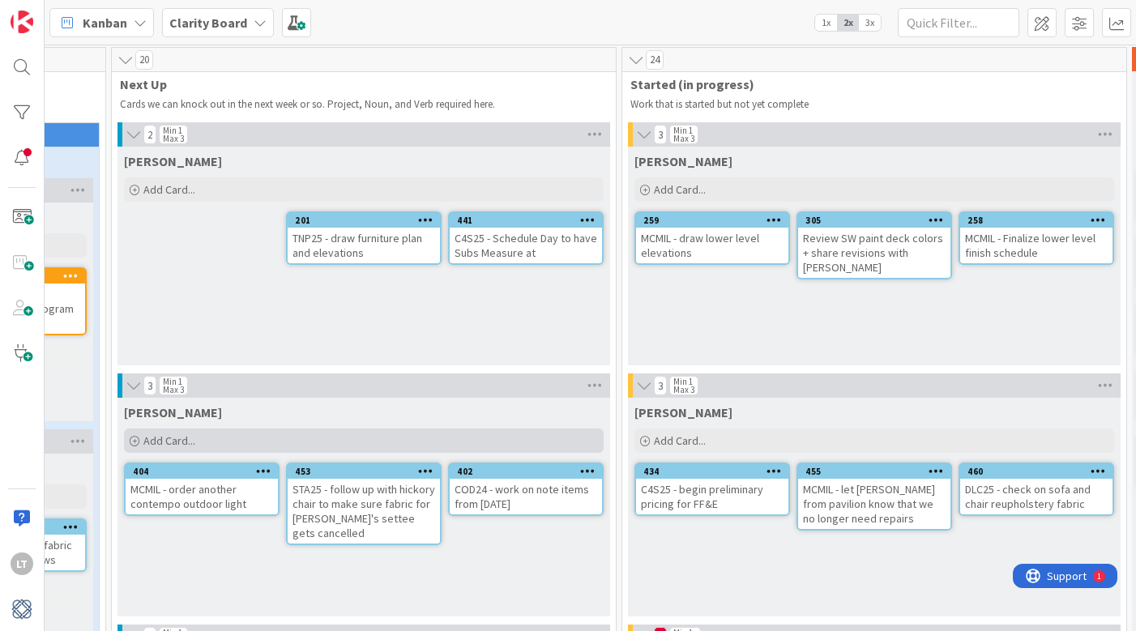
click at [210, 441] on div "Add Card..." at bounding box center [363, 440] width 479 height 24
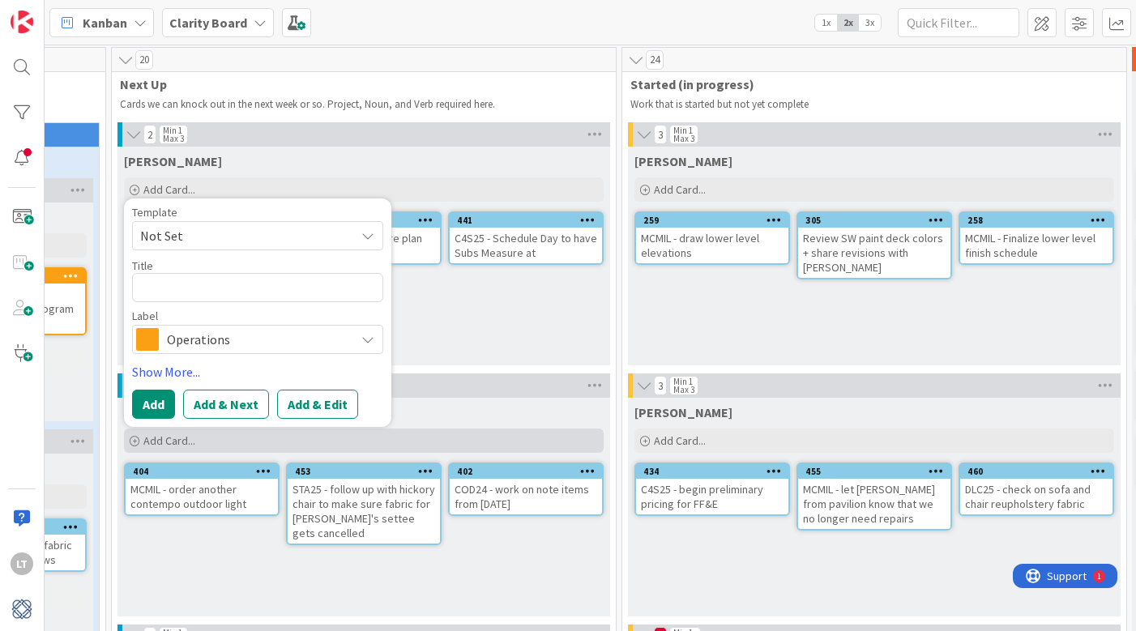
type textarea "x"
type textarea "d"
type textarea "x"
type textarea "de"
type textarea "x"
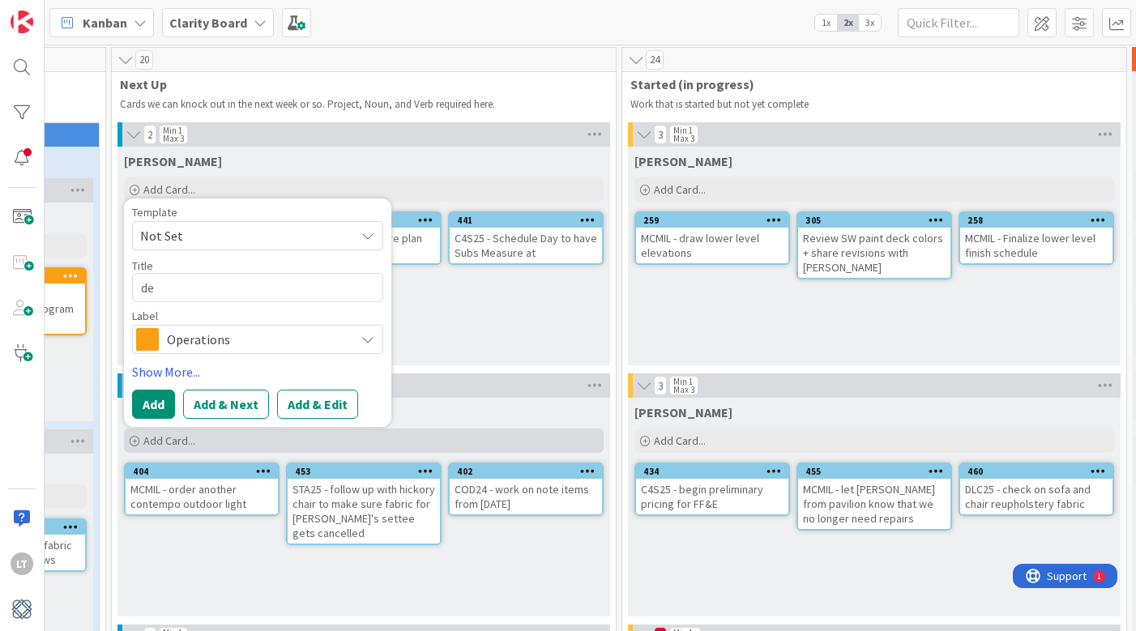
type textarea "dea"
type textarea "x"
type textarea "deal"
type textarea "x"
type textarea "deal"
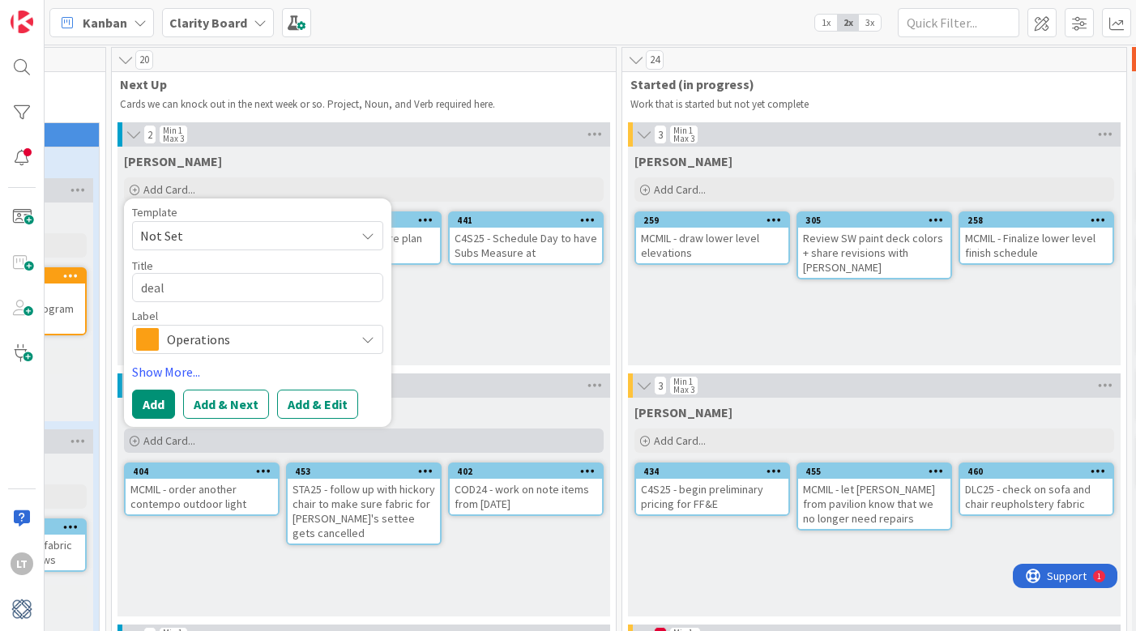
type textarea "x"
type textarea "deal"
type textarea "x"
type textarea "dea"
type textarea "x"
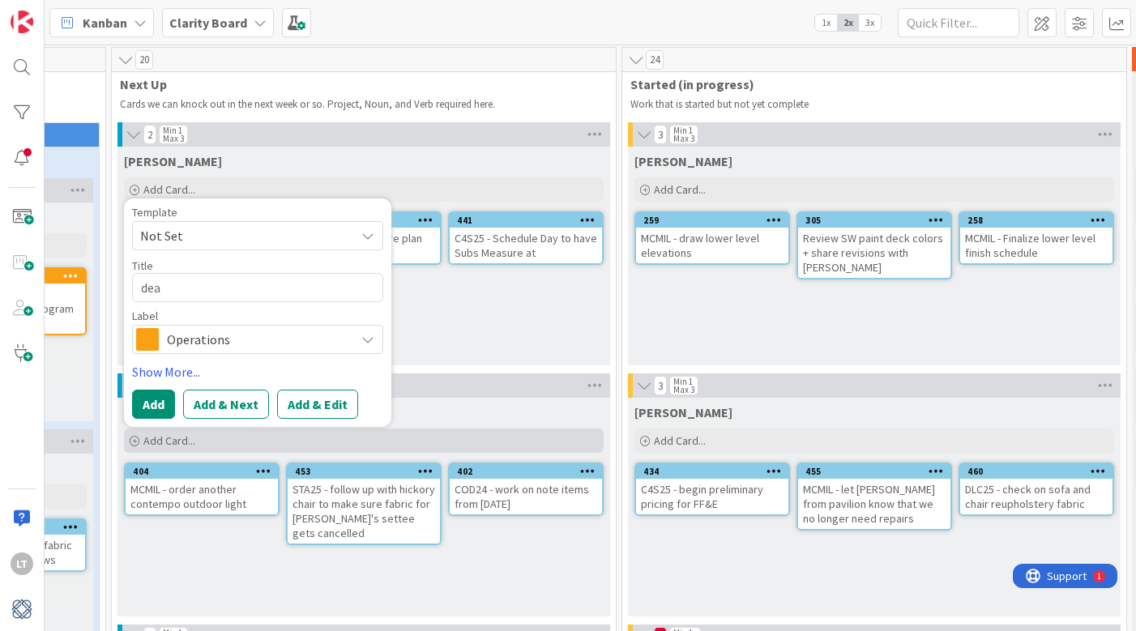
type textarea "de"
type textarea "x"
type textarea "d"
type textarea "x"
type textarea "M"
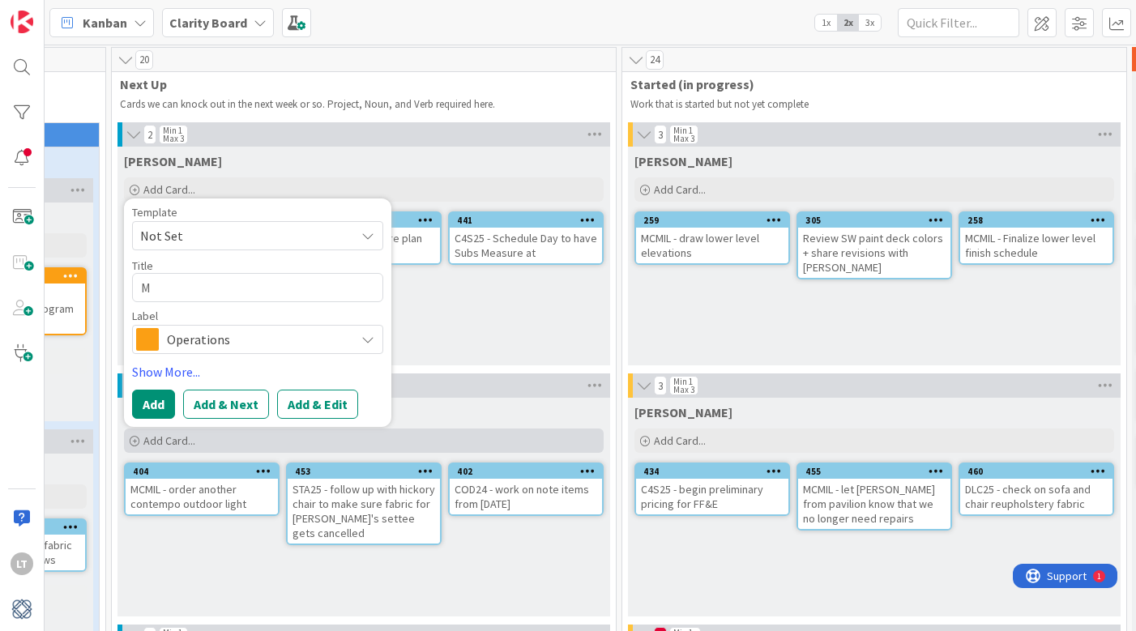
type textarea "x"
type textarea "MC"
type textarea "x"
type textarea "MCM"
type textarea "x"
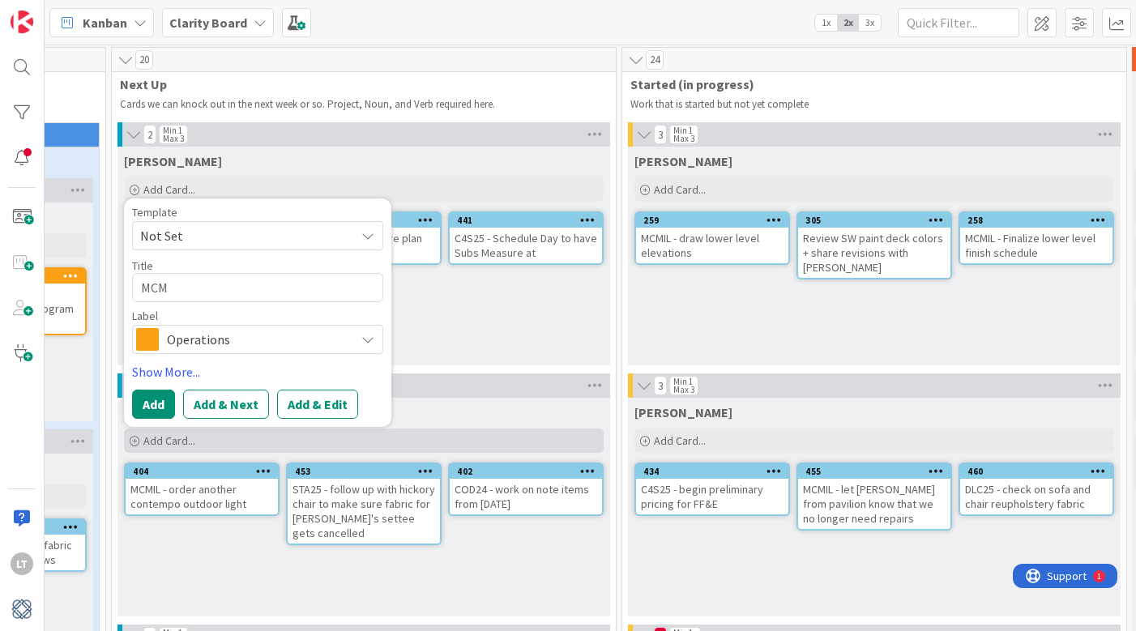
type textarea "MCMI"
type textarea "x"
type textarea "MCMIL"
type textarea "x"
type textarea "MCMIL -"
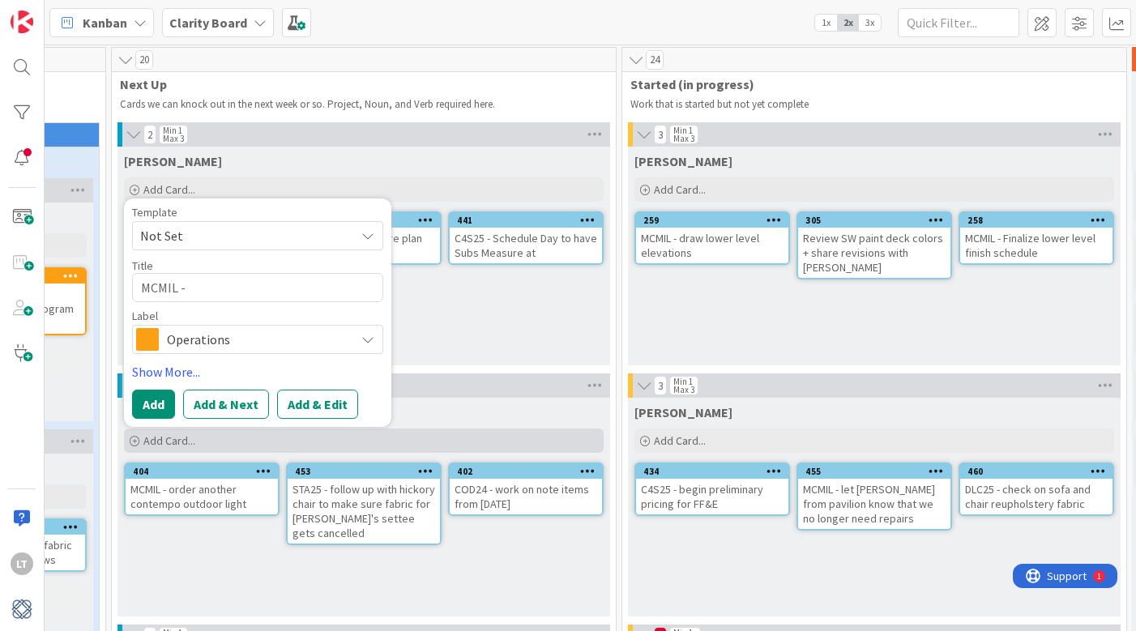
type textarea "x"
type textarea "MCMIL -"
type textarea "x"
type textarea "MCMIL - f"
type textarea "x"
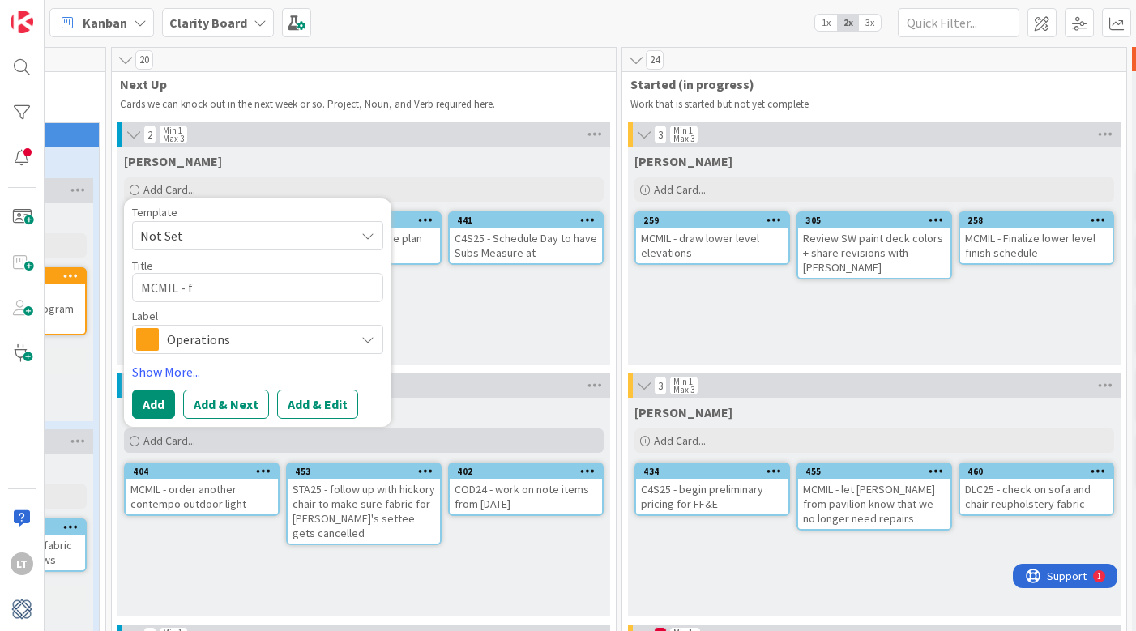
type textarea "MCMIL - fo"
type textarea "x"
type textarea "MCMIL - fol"
type textarea "x"
type textarea "MCMIL - foll"
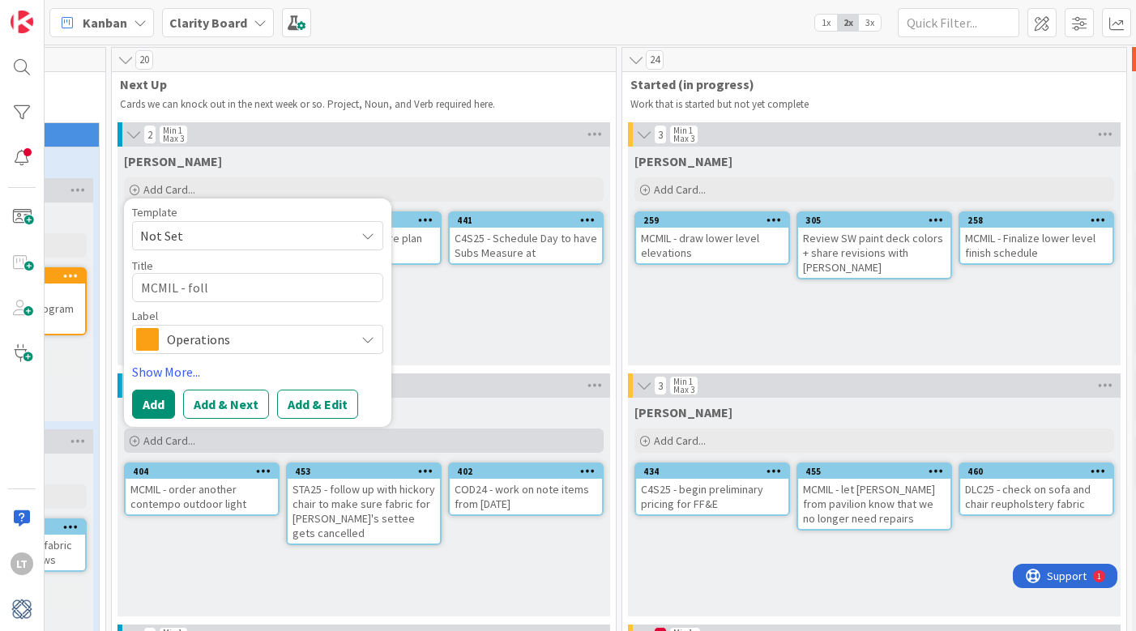
type textarea "x"
type textarea "MCMIL - follo"
type textarea "x"
type textarea "MCMIL - follow"
type textarea "x"
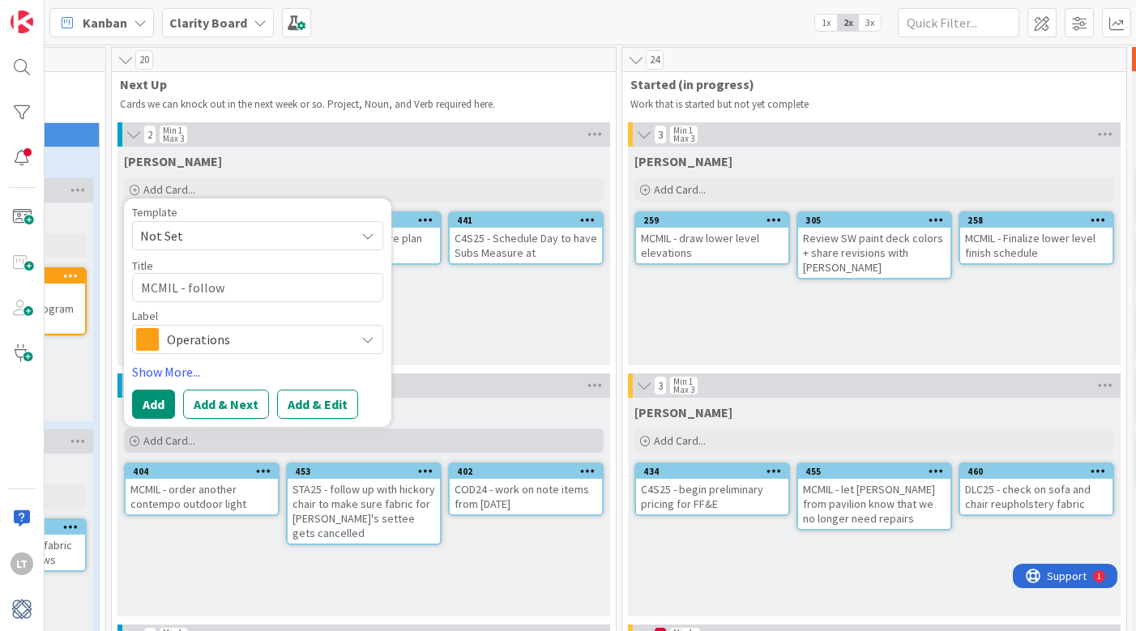
type textarea "MCMIL - follow"
type textarea "x"
type textarea "MCMIL - follow u"
type textarea "x"
type textarea "MCMIL - follow up"
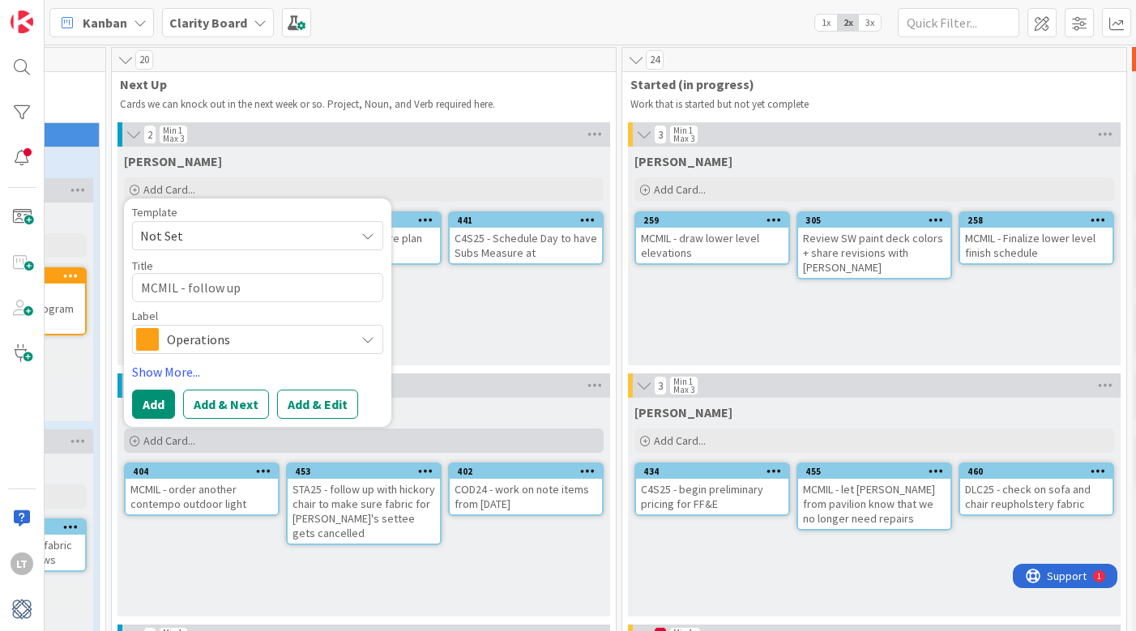
type textarea "x"
type textarea "MCMIL - follow up"
type textarea "x"
type textarea "MCMIL - follow up r"
type textarea "x"
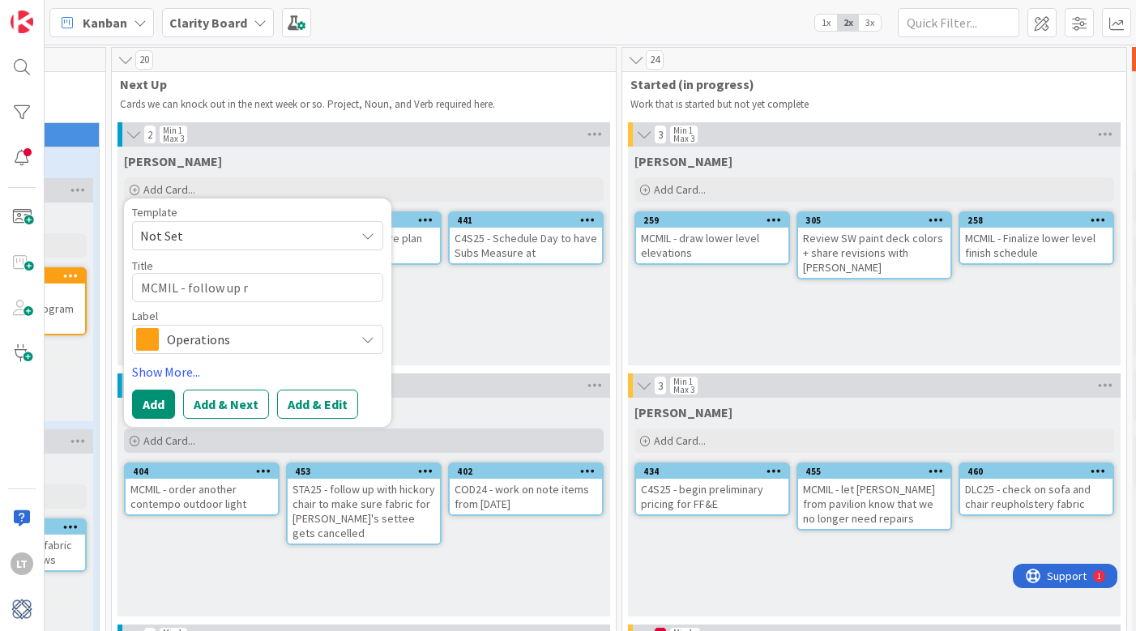
type textarea "MCMIL - follow up re"
type textarea "x"
type textarea "MCMIL - follow up reg"
type textarea "x"
type textarea "MCMIL - follow up rega"
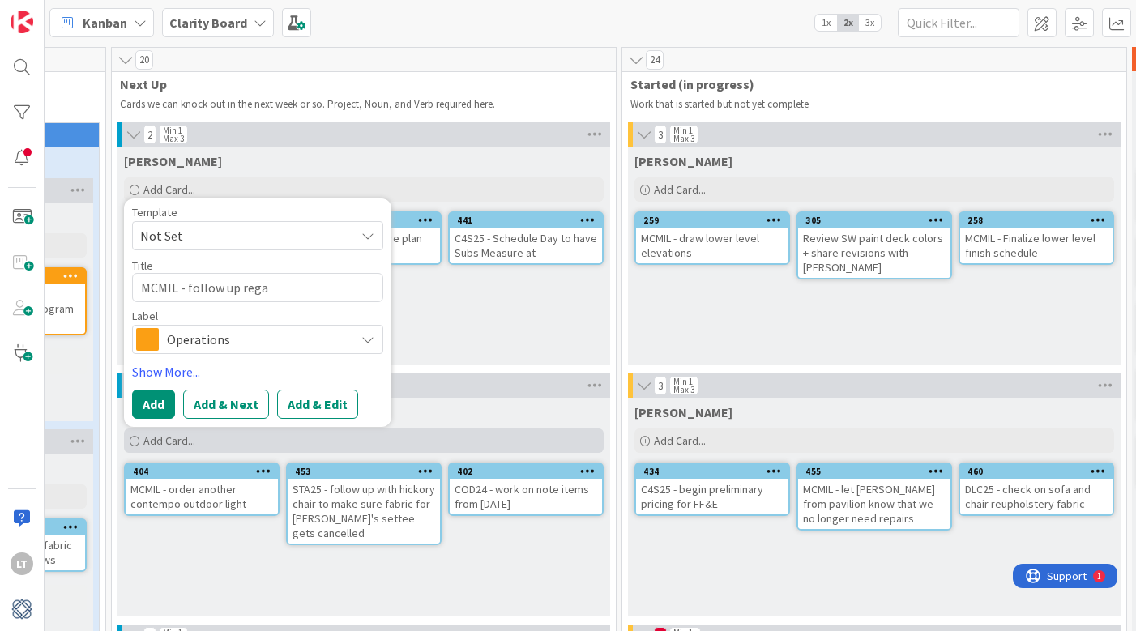
type textarea "x"
type textarea "MCMIL - follow up regar"
type textarea "x"
type textarea "MCMIL - follow up regard"
type textarea "x"
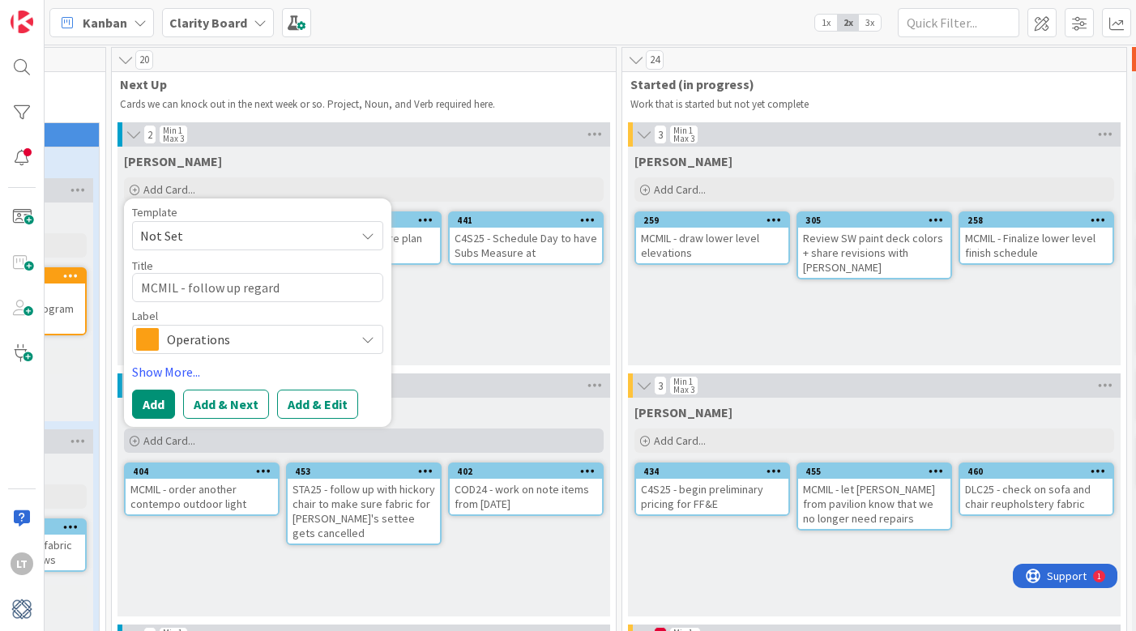
type textarea "MCMIL - follow up regardi"
type textarea "x"
type textarea "MCMIL - follow up regardin"
type textarea "x"
type textarea "MCMIL - follow up regarding"
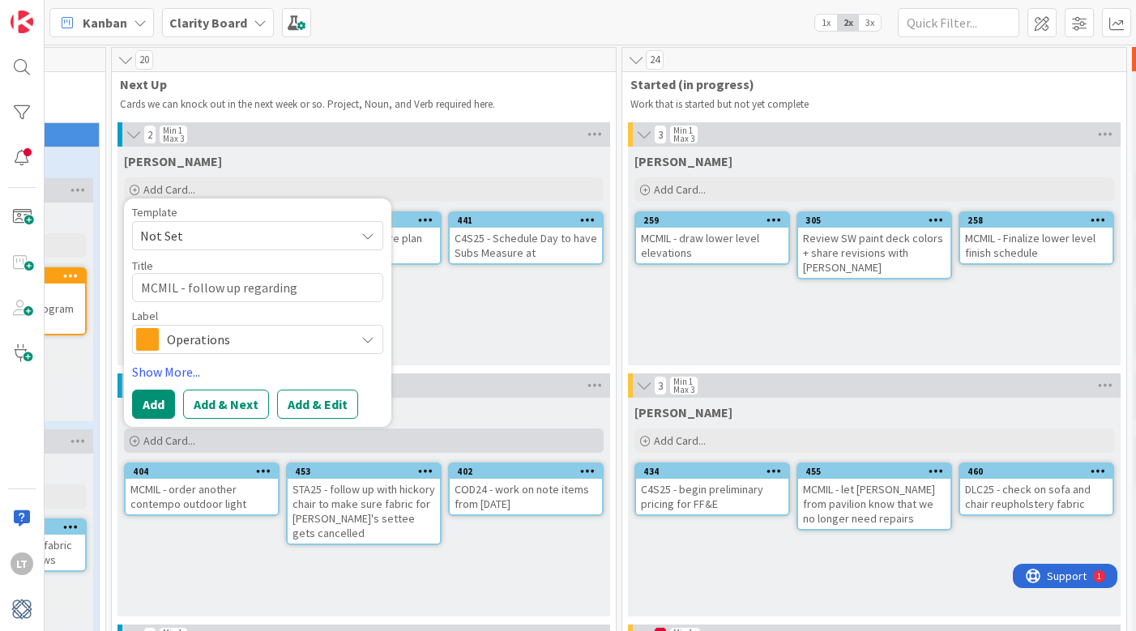
type textarea "x"
type textarea "MCMIL - follow up regarding"
type textarea "x"
type textarea "MCMIL - follow up regarding p"
type textarea "x"
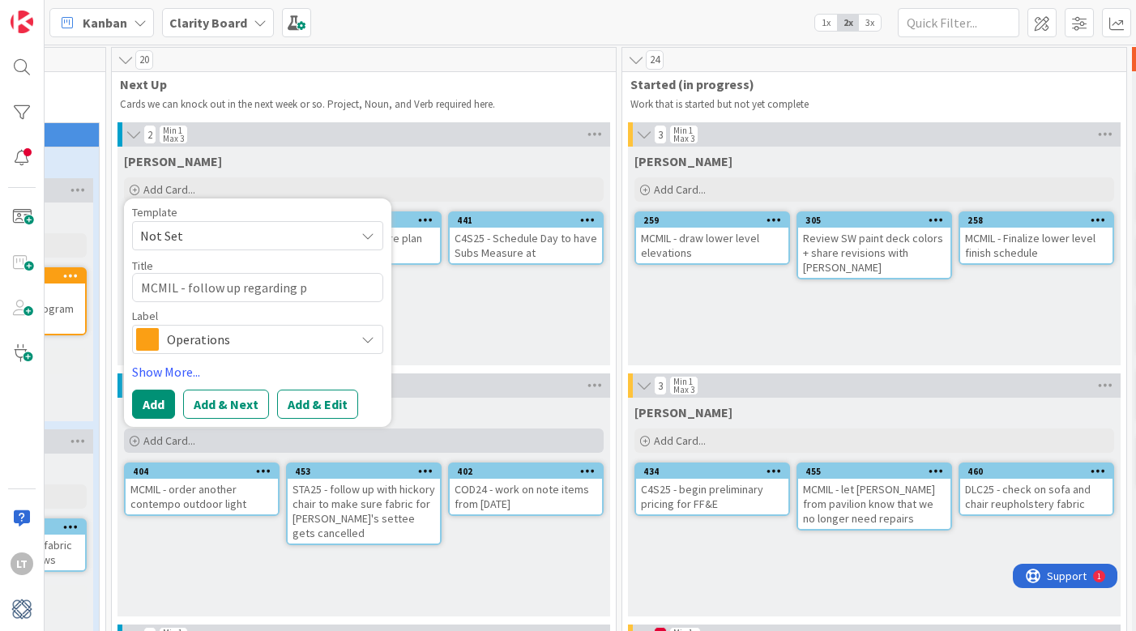
type textarea "MCMIL - follow up regarding pi"
type textarea "x"
type textarea "MCMIL - follow up regarding p"
type textarea "x"
type textarea "MCMIL - follow up regarding"
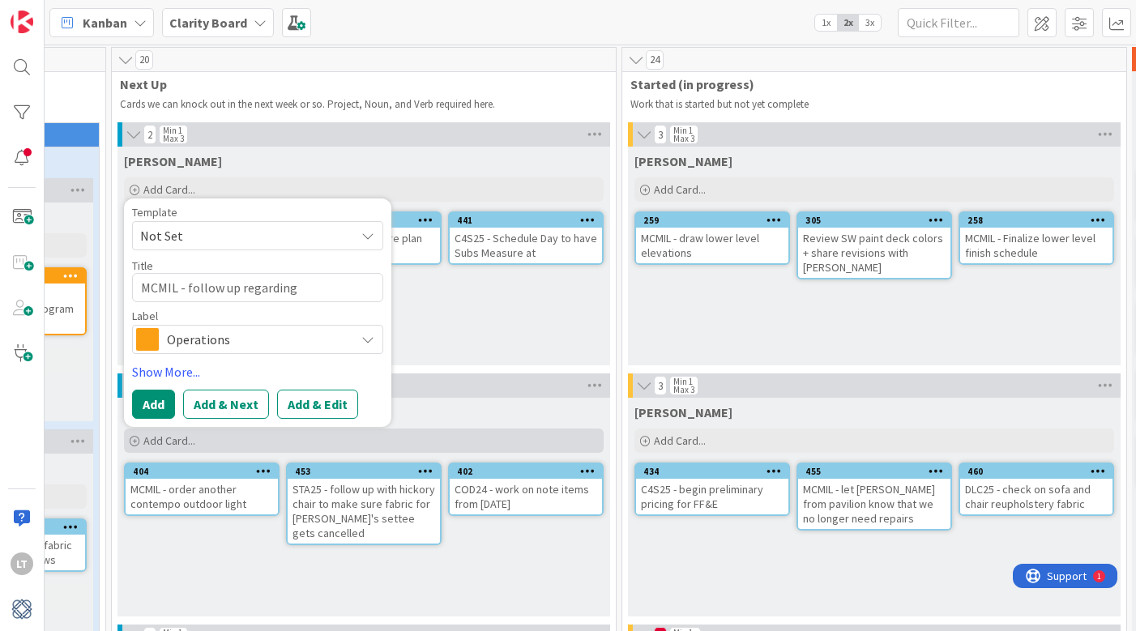
type textarea "x"
type textarea "MCMIL - follow up regarding e"
type textarea "x"
type textarea "MCMIL - follow up regarding eb"
type textarea "x"
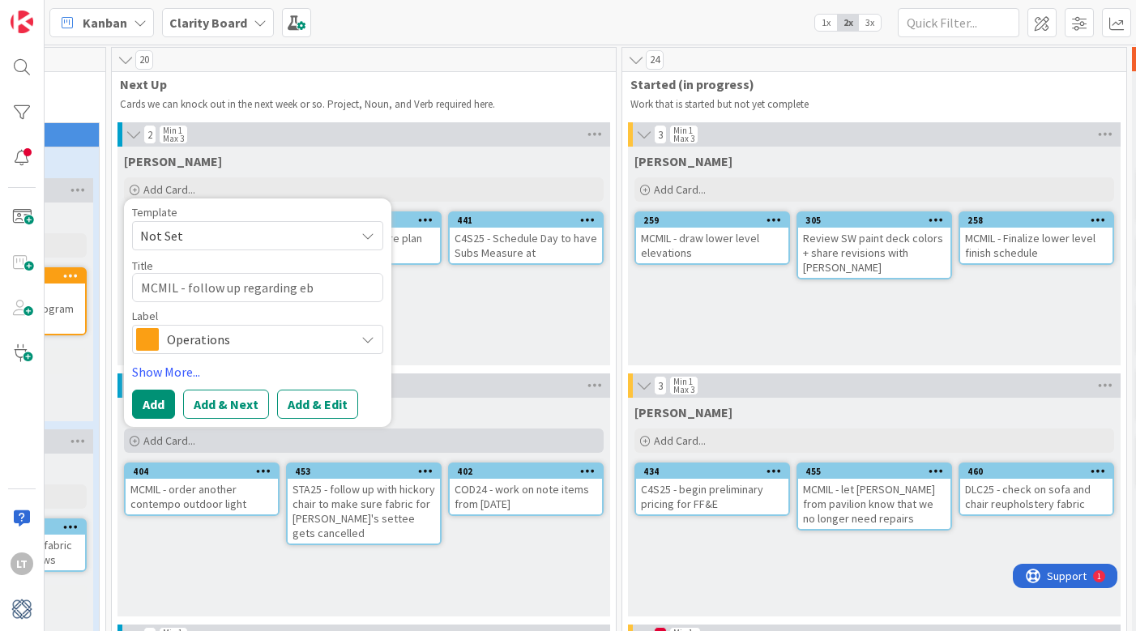
type textarea "MCMIL - follow up regarding ebm"
type textarea "x"
type textarea "MCMIL - follow up regarding eb"
type textarea "x"
type textarea "MCMIL - follow up regarding e"
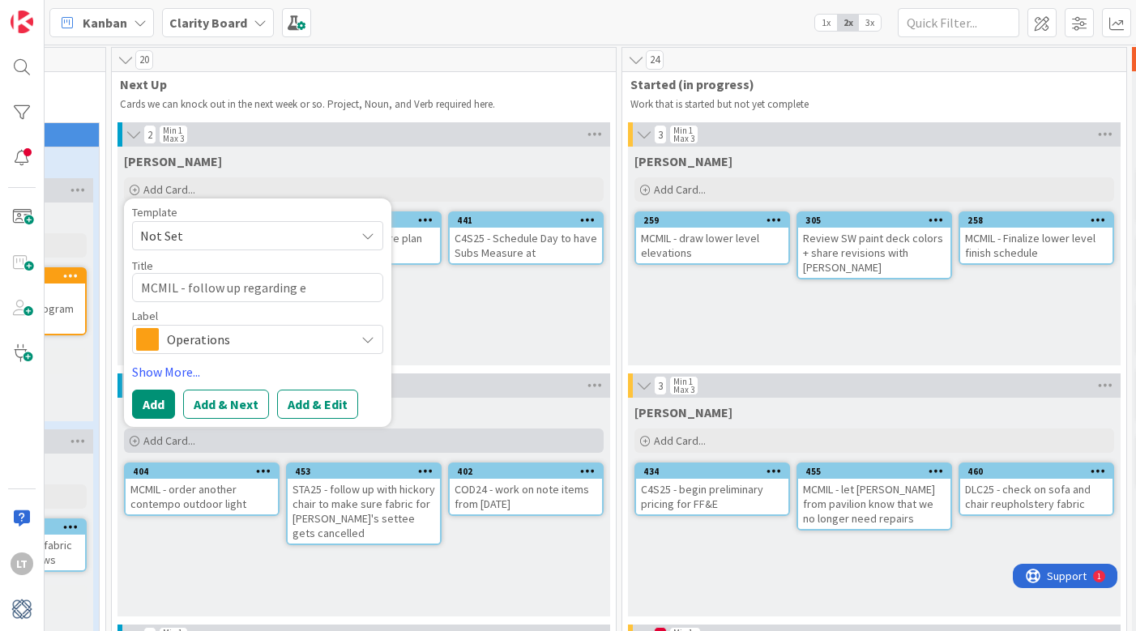
type textarea "x"
type textarea "MCMIL - follow up regarding em"
type textarea "x"
type textarea "MCMIL - follow up regarding emv"
type textarea "x"
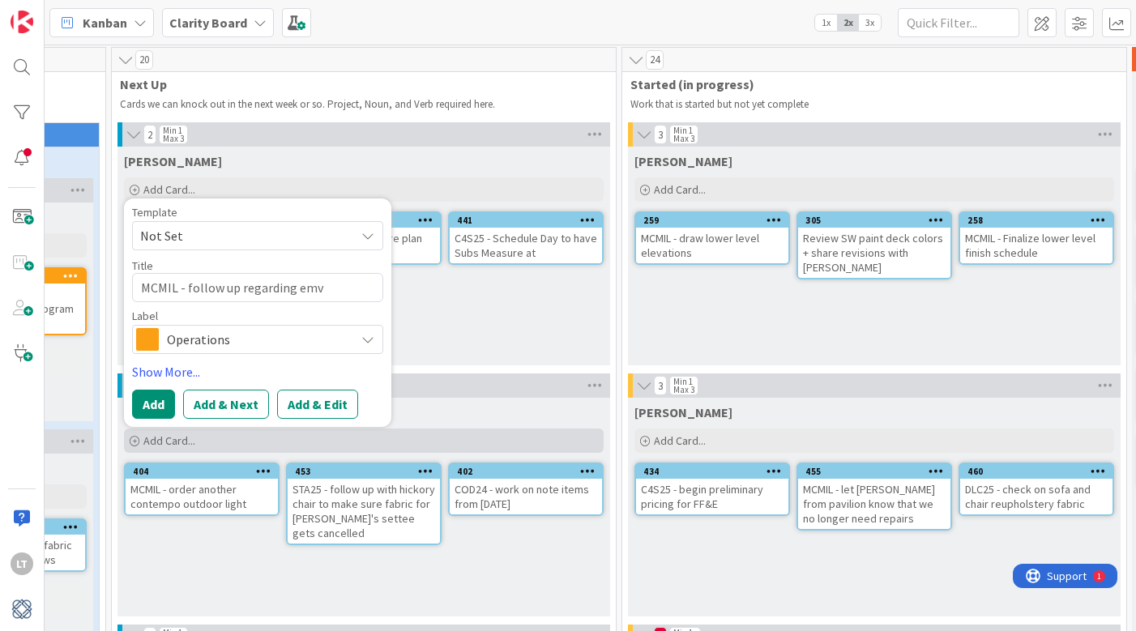
type textarea "MCMIL - follow up regarding emvb"
type textarea "x"
type textarea "MCMIL - follow up regarding emv"
type textarea "x"
type textarea "MCMIL - follow up regarding em"
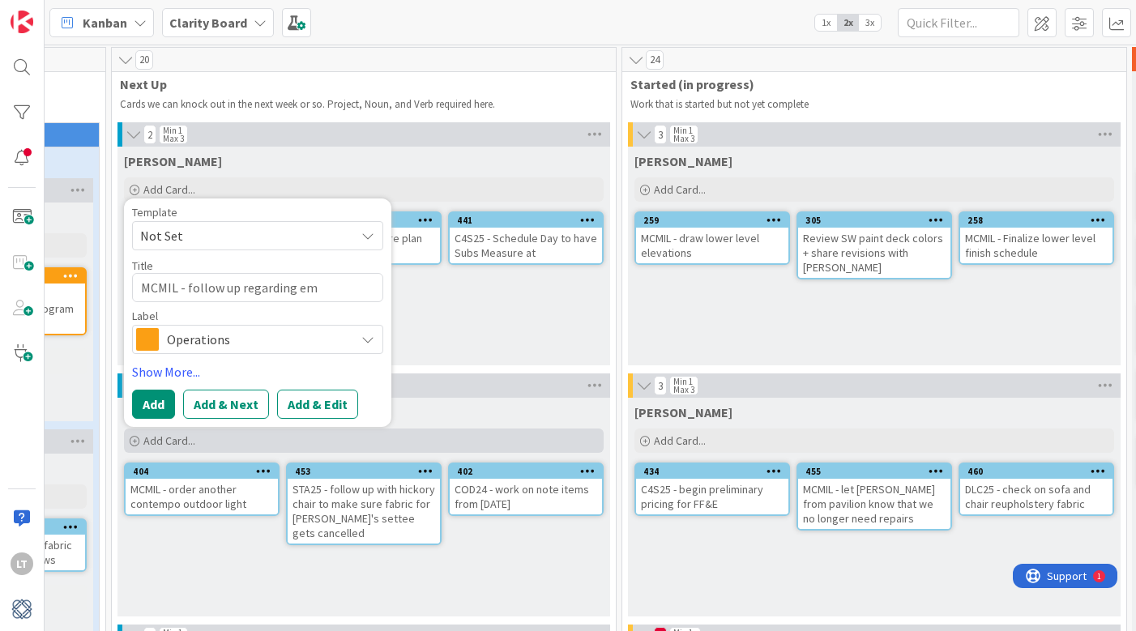
type textarea "x"
type textarea "MCMIL - follow up regarding emb"
type textarea "x"
type textarea "MCMIL - follow up regarding embo"
type textarea "x"
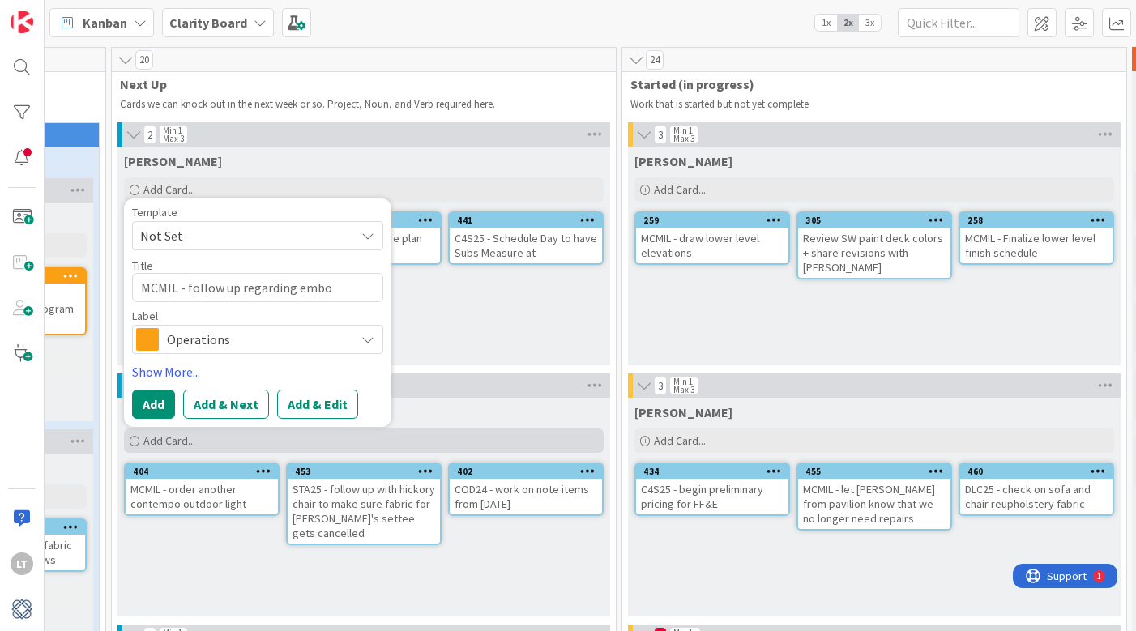
type textarea "MCMIL - follow up regarding emboi"
type textarea "x"
type textarea "MCMIL - follow up regarding emboid"
type textarea "x"
type textarea "MCMIL - follow up regarding emboi"
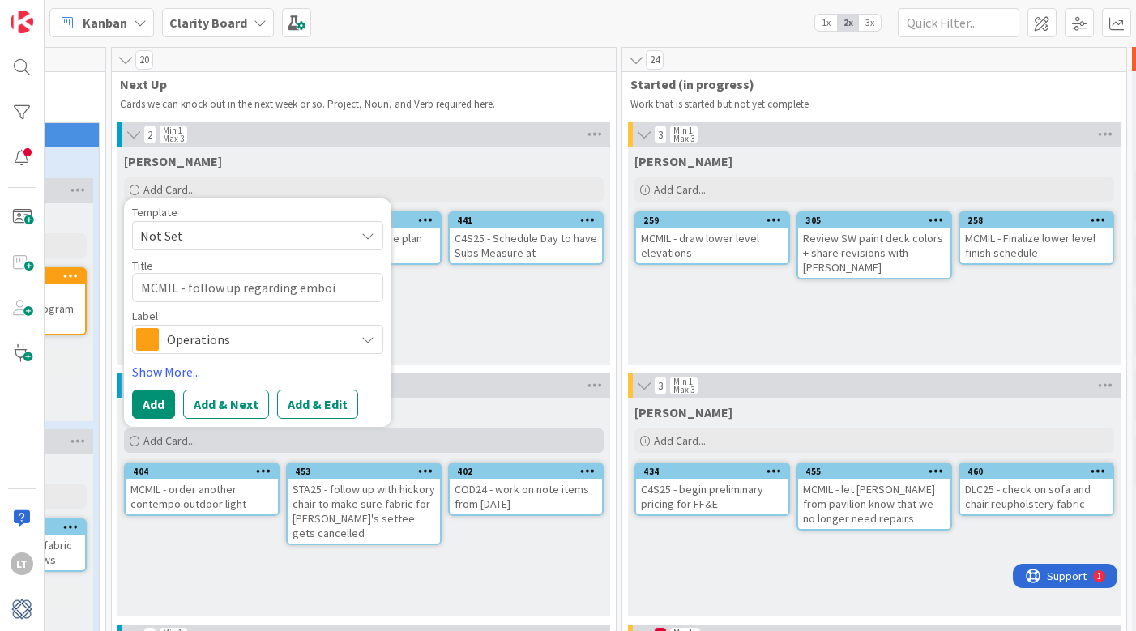
type textarea "x"
type textarea "MCMIL - follow up regarding embo"
type textarea "x"
type textarea "MCMIL - follow up regarding embor"
type textarea "x"
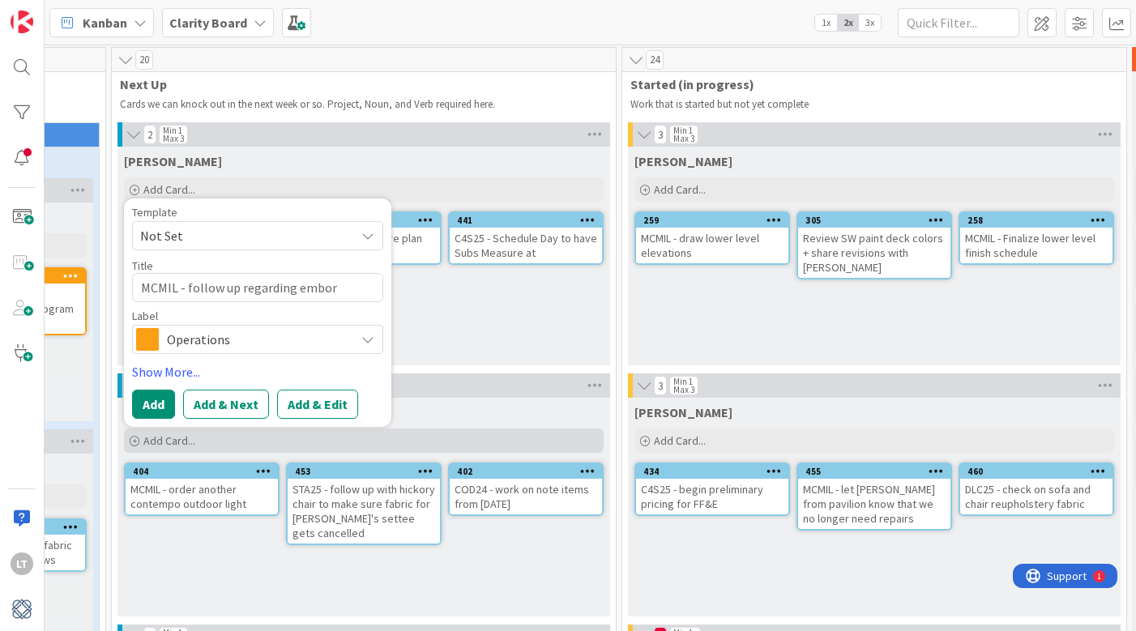
type textarea "MCMIL - follow up regarding embo"
type textarea "x"
type textarea "MCMIL - follow up regarding emb"
type textarea "x"
type textarea "MCMIL - follow up regarding embr"
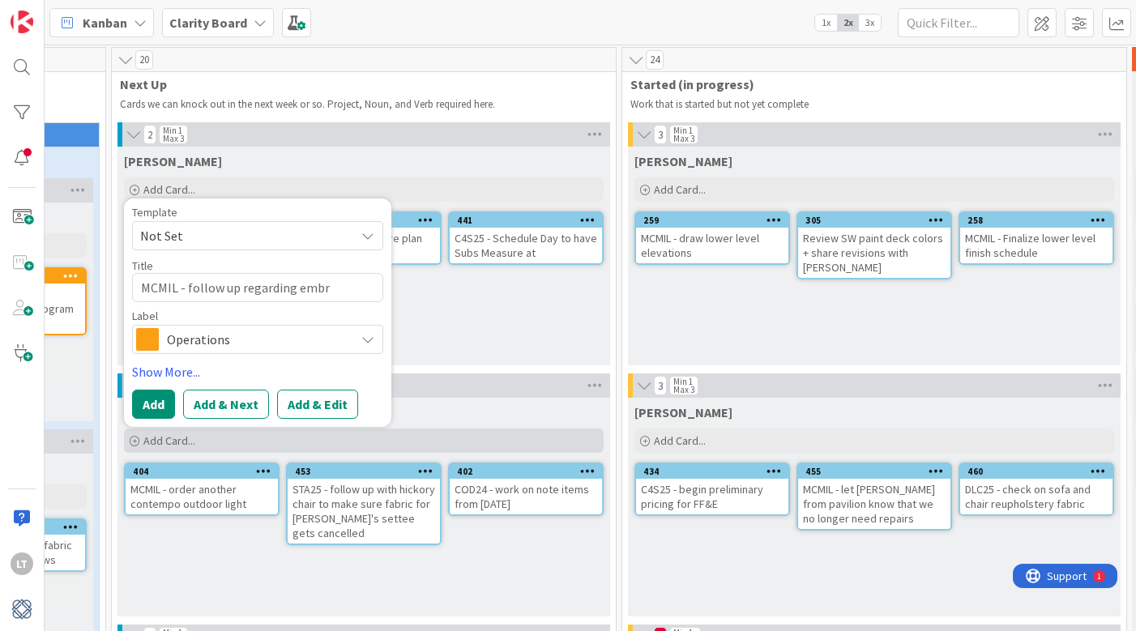
type textarea "x"
type textarea "MCMIL - follow up regarding embro"
type textarea "x"
type textarea "MCMIL - follow up regarding embroi"
type textarea "x"
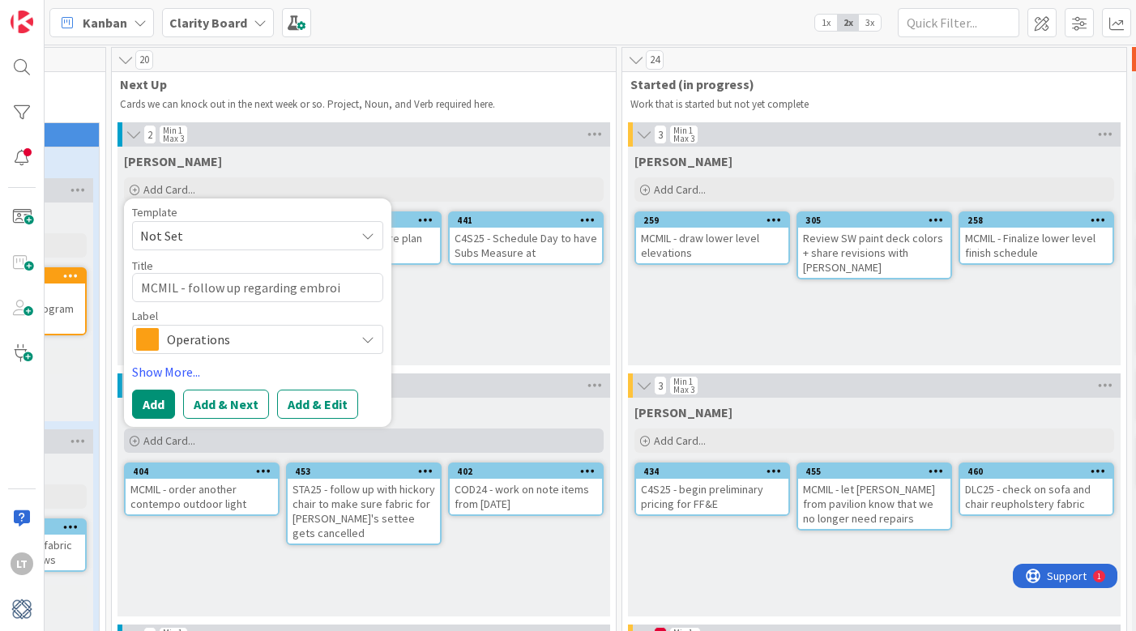
type textarea "MCMIL - follow up regarding embroid"
type textarea "x"
type textarea "MCMIL - follow up regarding embroide"
type textarea "x"
type textarea "MCMIL - follow up regarding embroider"
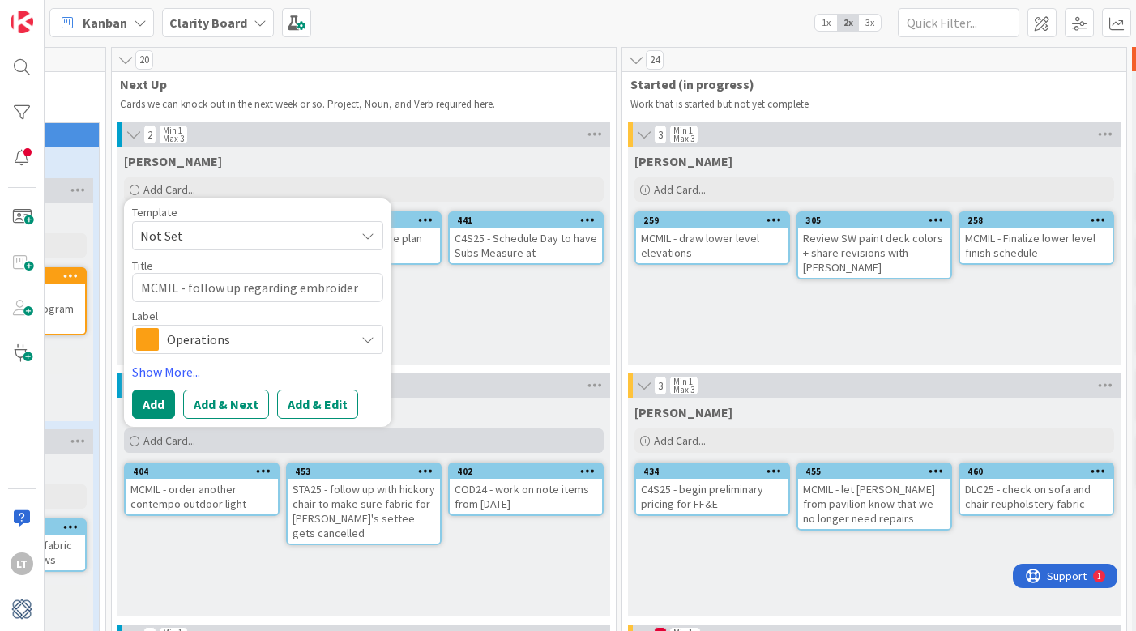
type textarea "x"
type textarea "MCMIL - follow up regarding embroidere"
type textarea "x"
type textarea "MCMIL - follow up regarding embroidered"
type textarea "x"
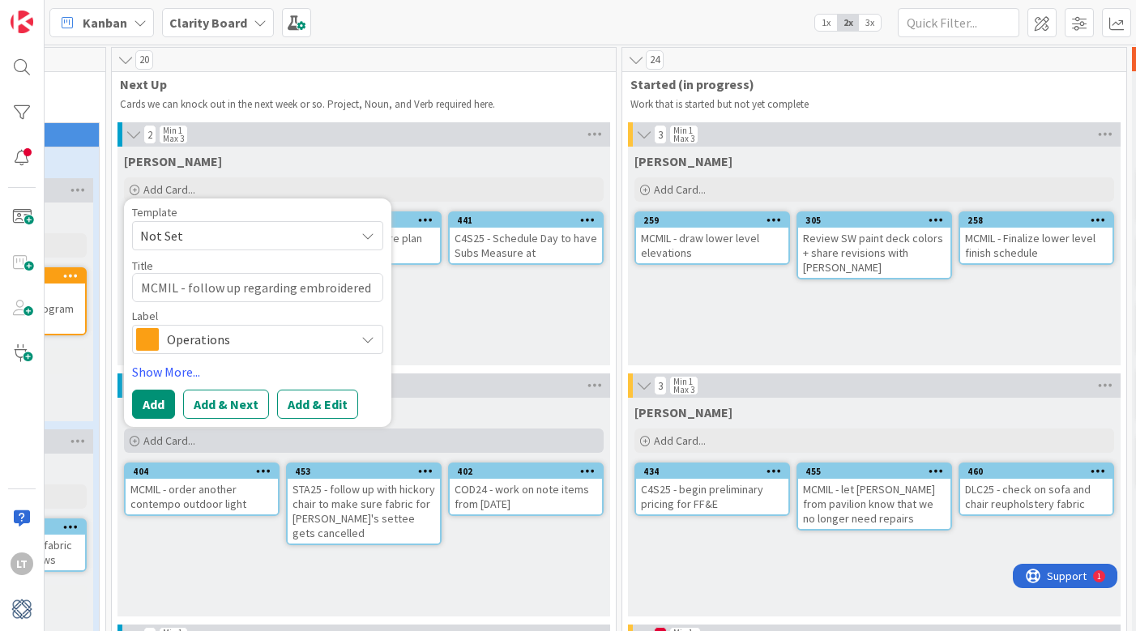
type textarea "MCMIL - follow up regarding embroidered"
type textarea "x"
type textarea "MCMIL - follow up regarding embroidered p"
type textarea "x"
type textarea "MCMIL - follow up regarding embroidered pi"
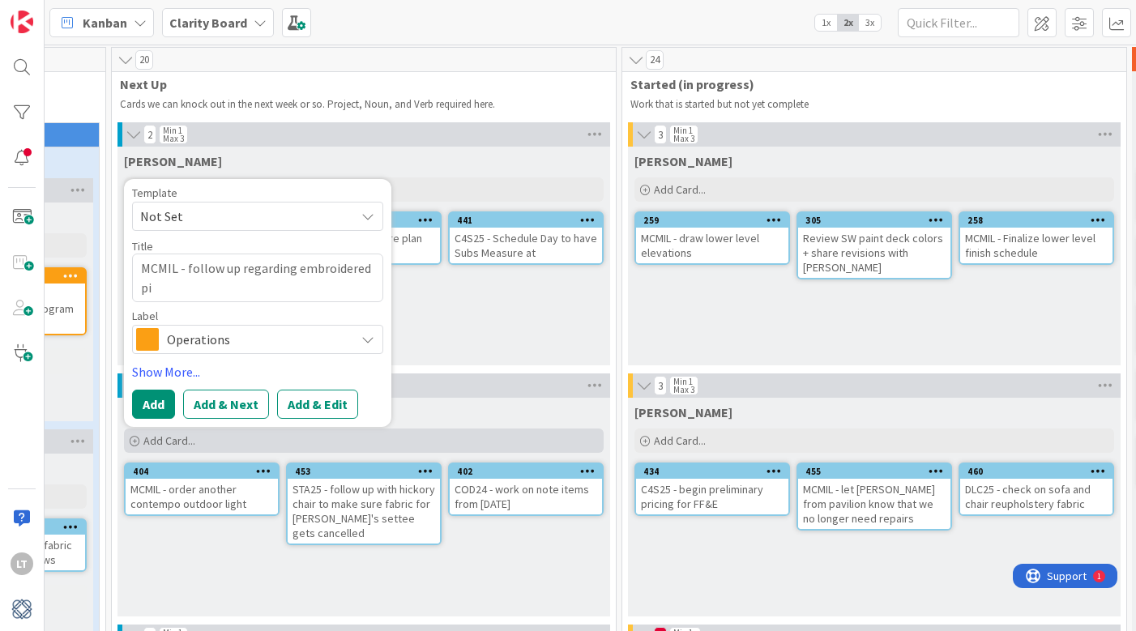
type textarea "x"
type textarea "MCMIL - follow up regarding embroidered pil"
type textarea "x"
type textarea "MCMIL - follow up regarding embroidered pill"
type textarea "x"
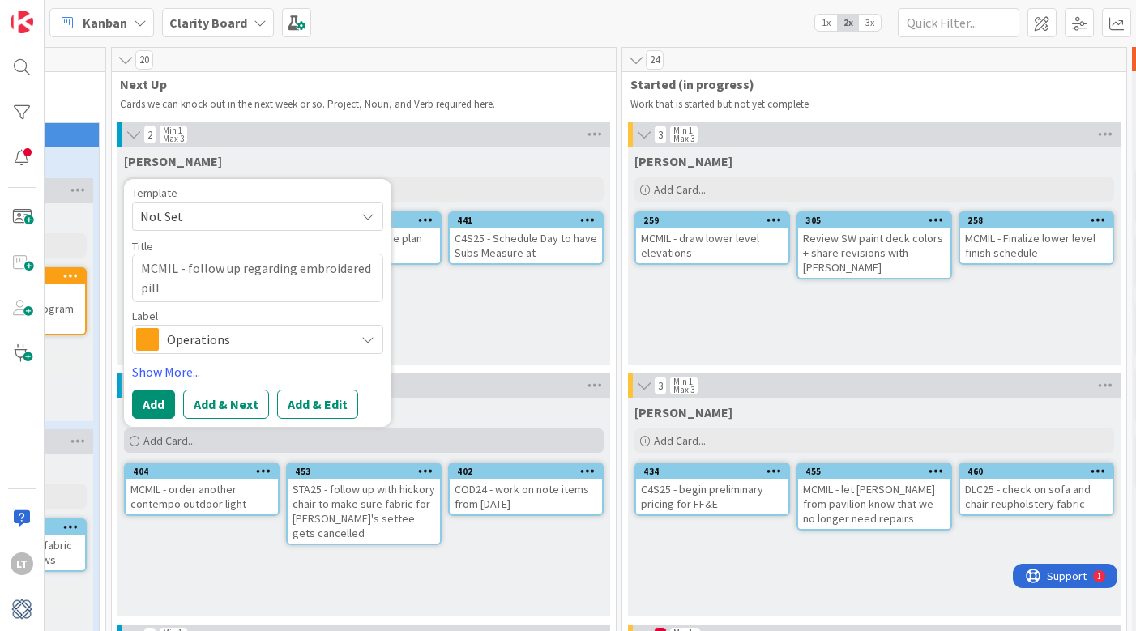
type textarea "MCMIL - follow up regarding embroidered pillo"
type textarea "x"
type textarea "MCMIL - follow up regarding embroidered pillow"
type textarea "x"
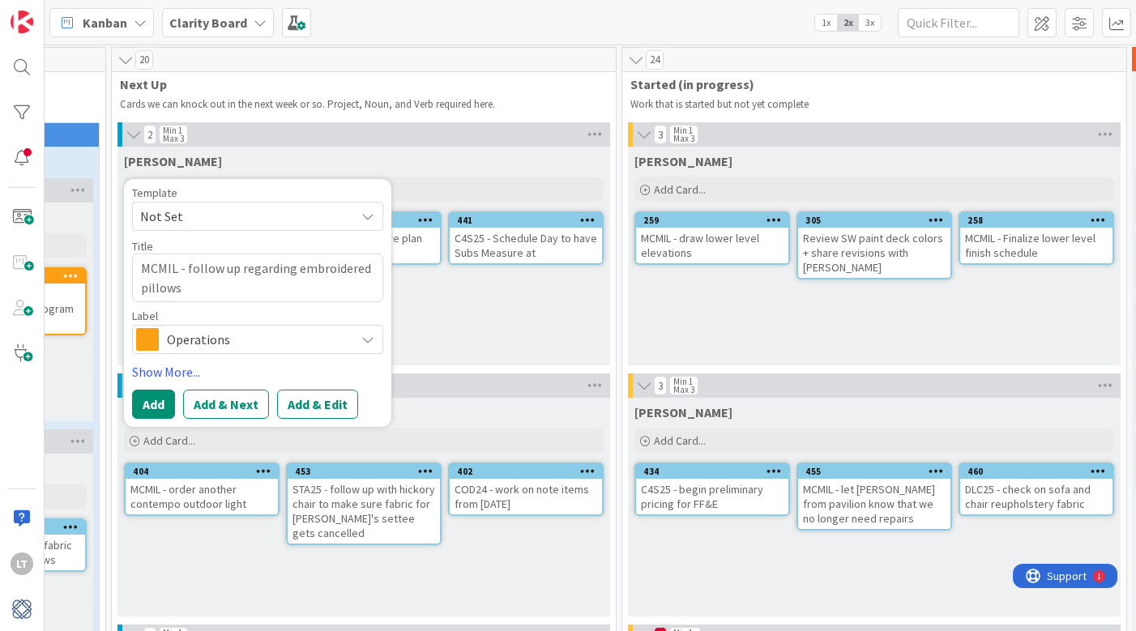
type textarea "MCMIL - follow up regarding embroidered pillows"
click at [370, 338] on icon at bounding box center [367, 339] width 13 height 13
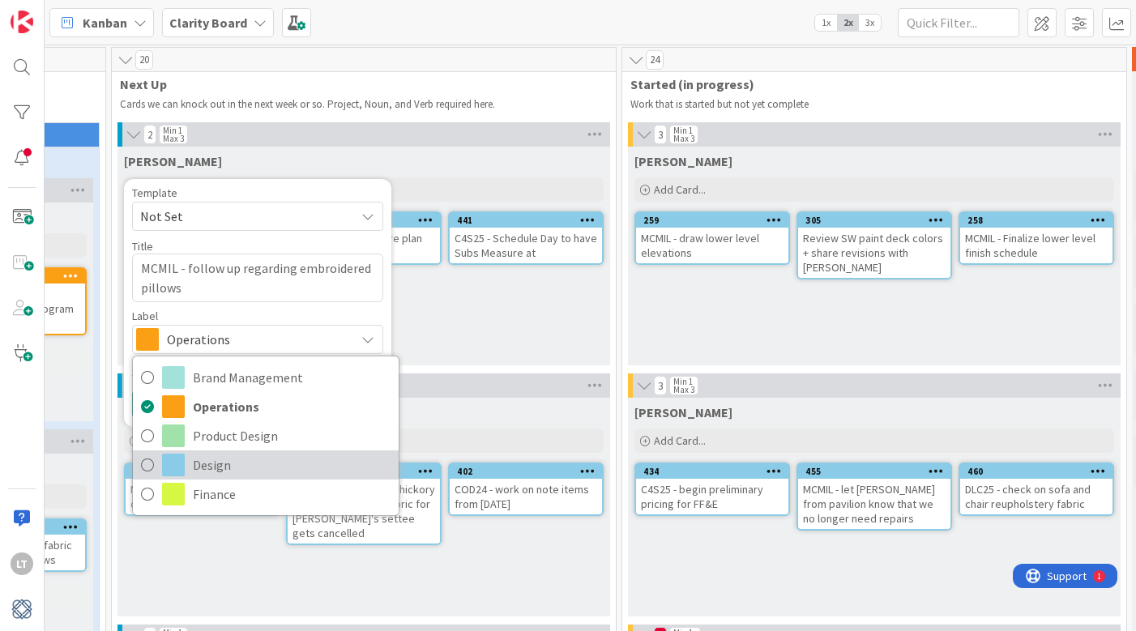
click at [200, 462] on span "Design" at bounding box center [292, 465] width 198 height 24
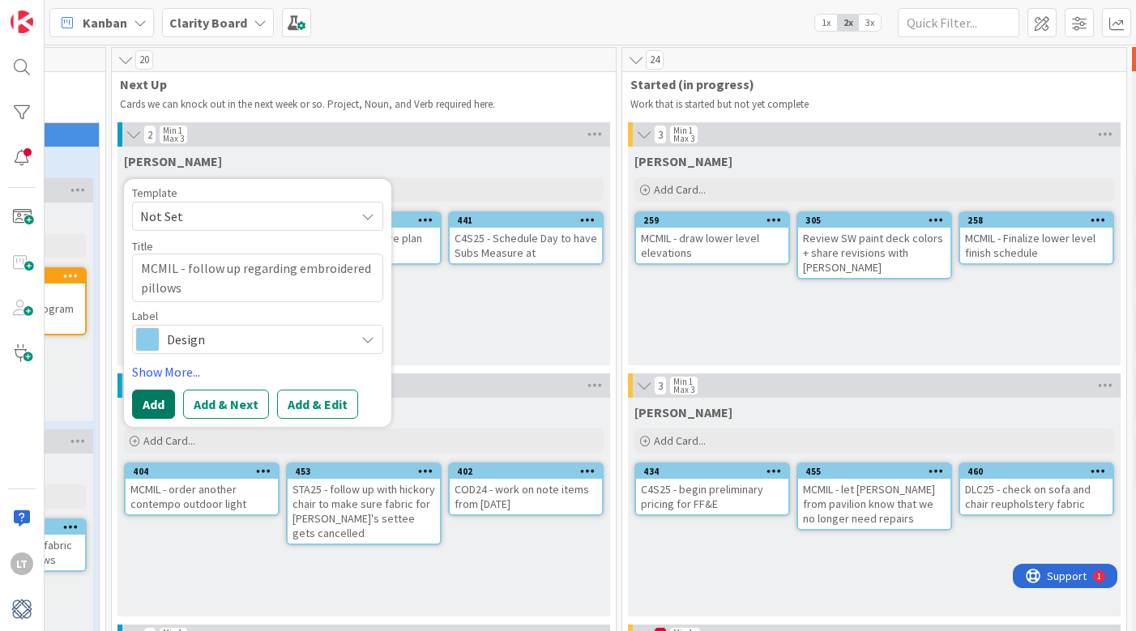
click at [147, 404] on button "Add" at bounding box center [153, 404] width 43 height 29
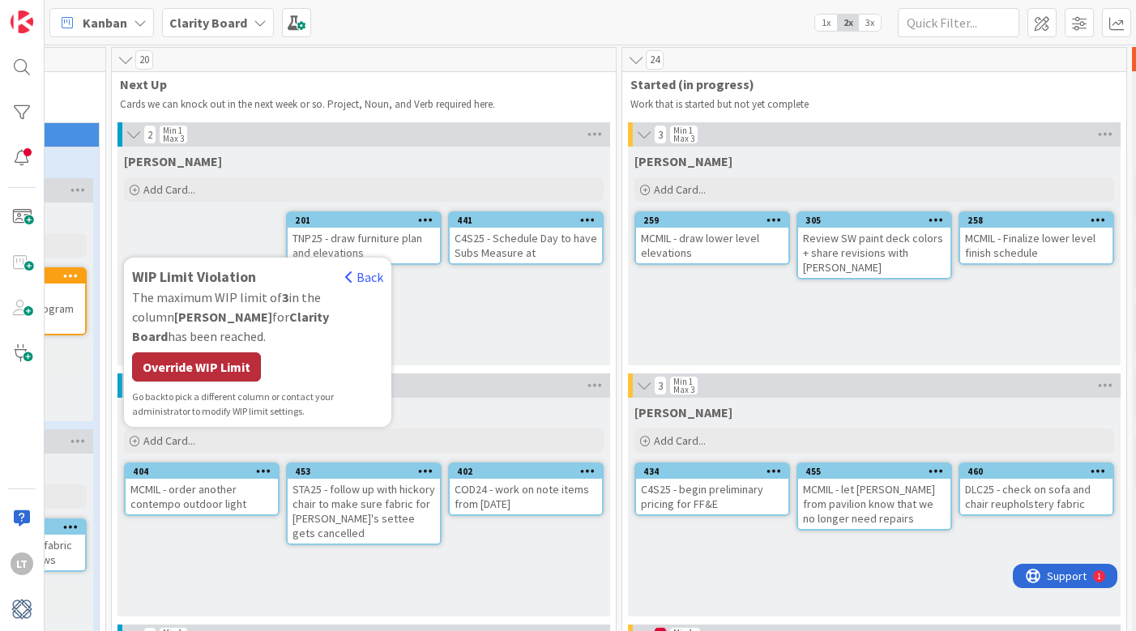
click at [229, 368] on div "Override WIP Limit" at bounding box center [196, 366] width 129 height 29
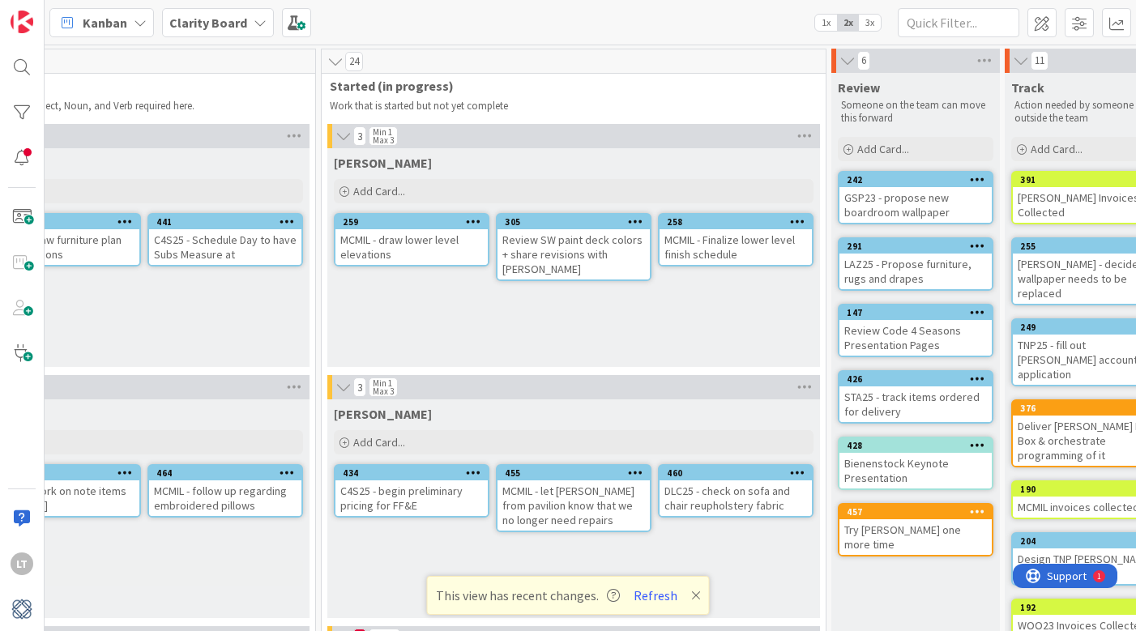
scroll to position [0, 1080]
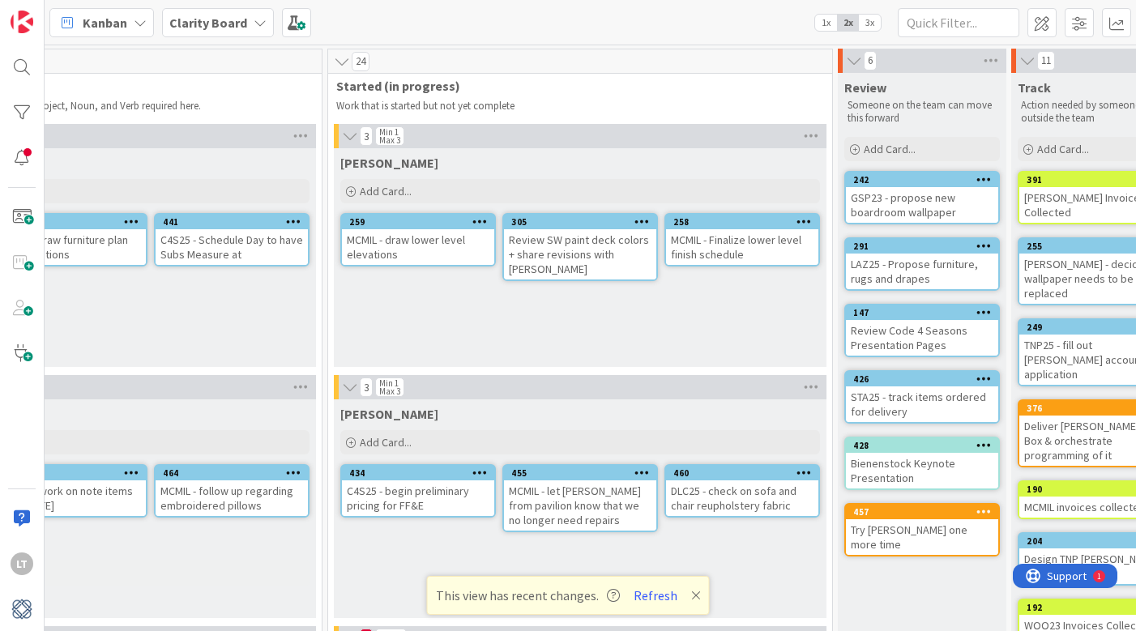
click at [695, 597] on icon at bounding box center [696, 595] width 10 height 13
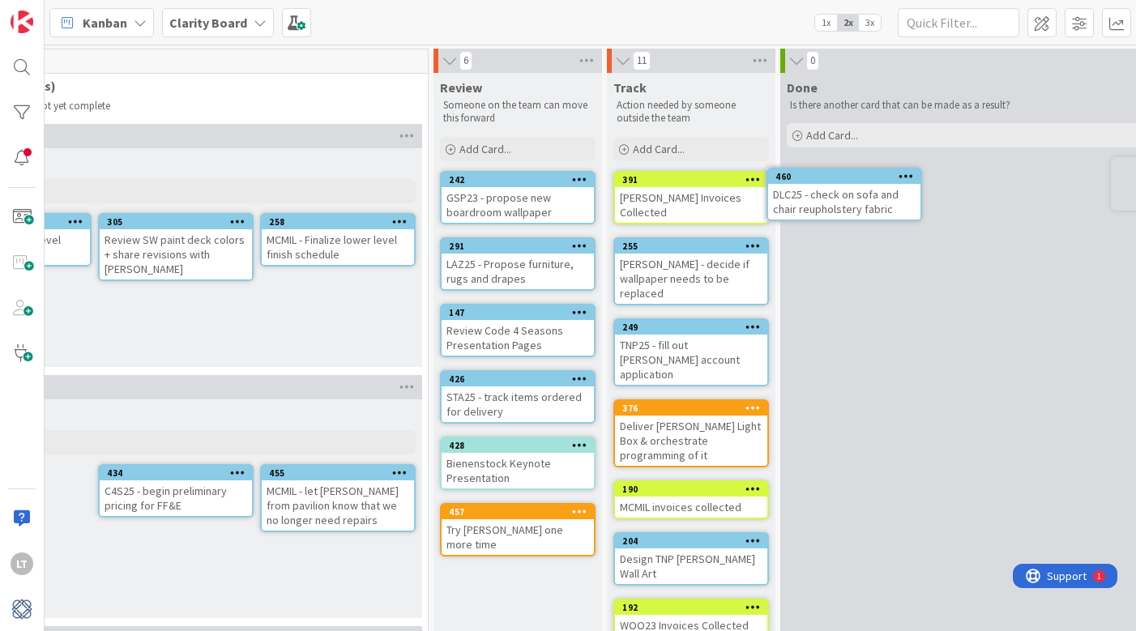
scroll to position [0, 1485]
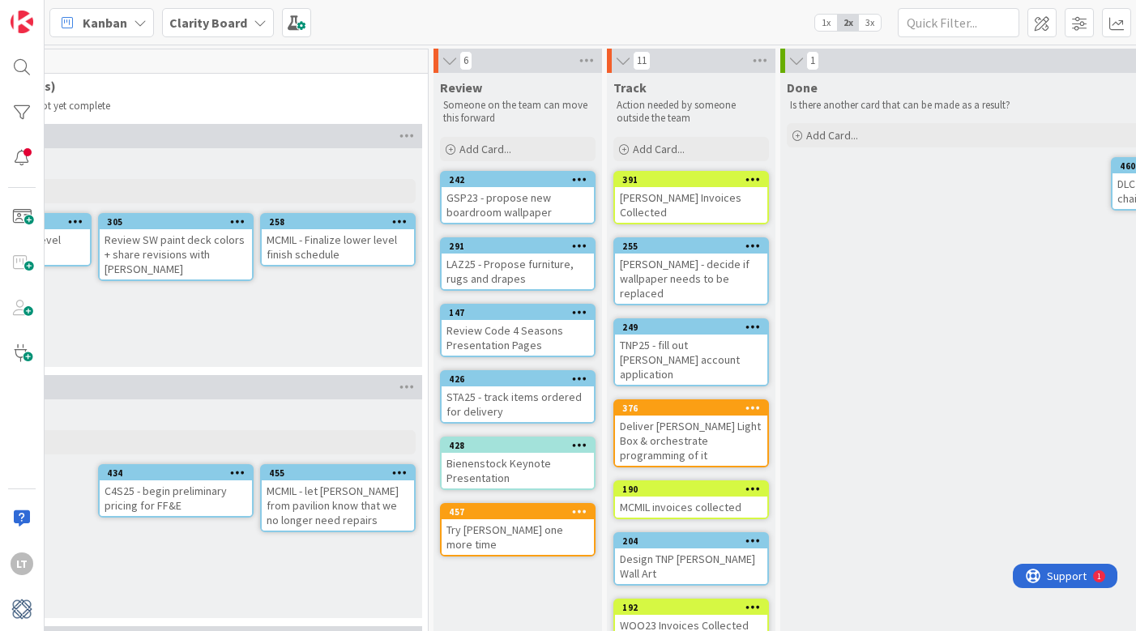
drag, startPoint x: 728, startPoint y: 364, endPoint x: 1147, endPoint y: 278, distance: 427.4
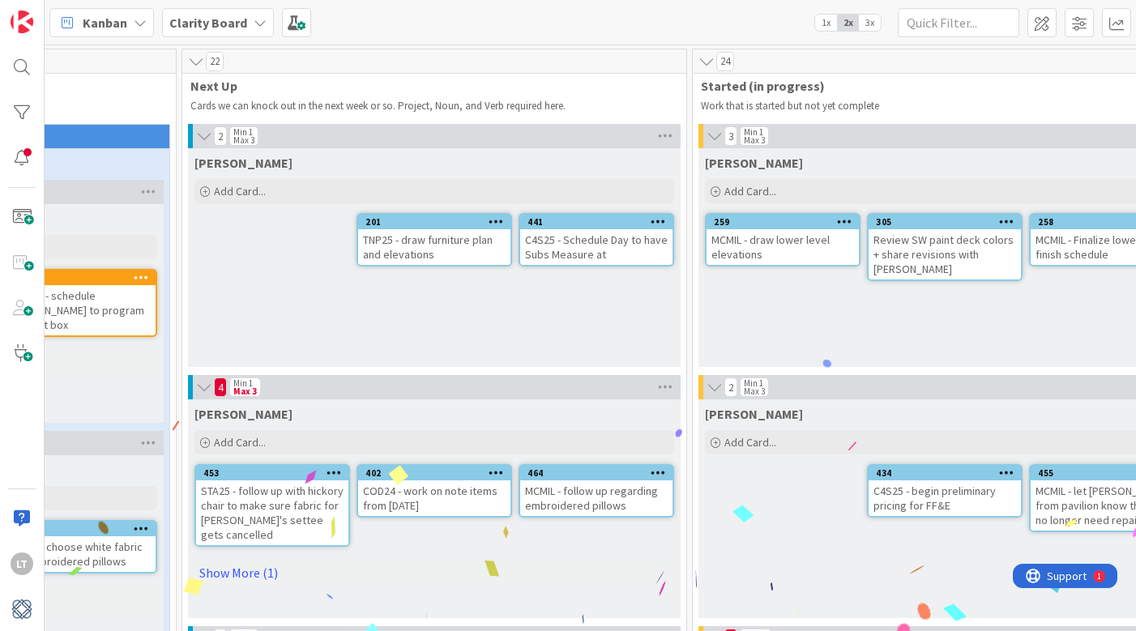
scroll to position [0, 714]
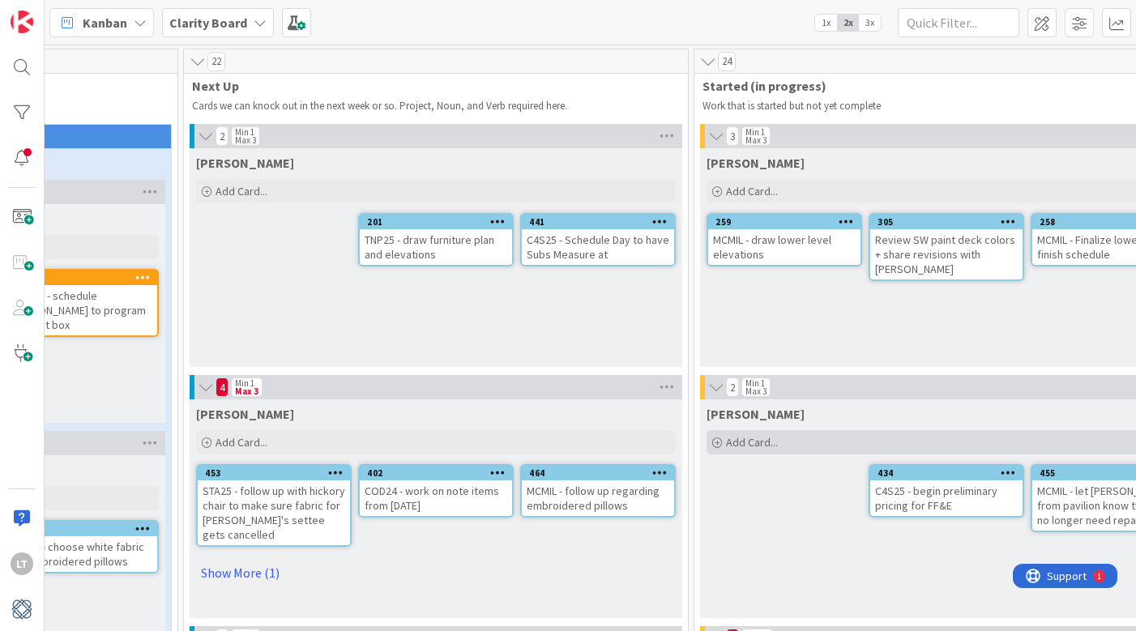
click at [753, 437] on span "Add Card..." at bounding box center [752, 442] width 52 height 15
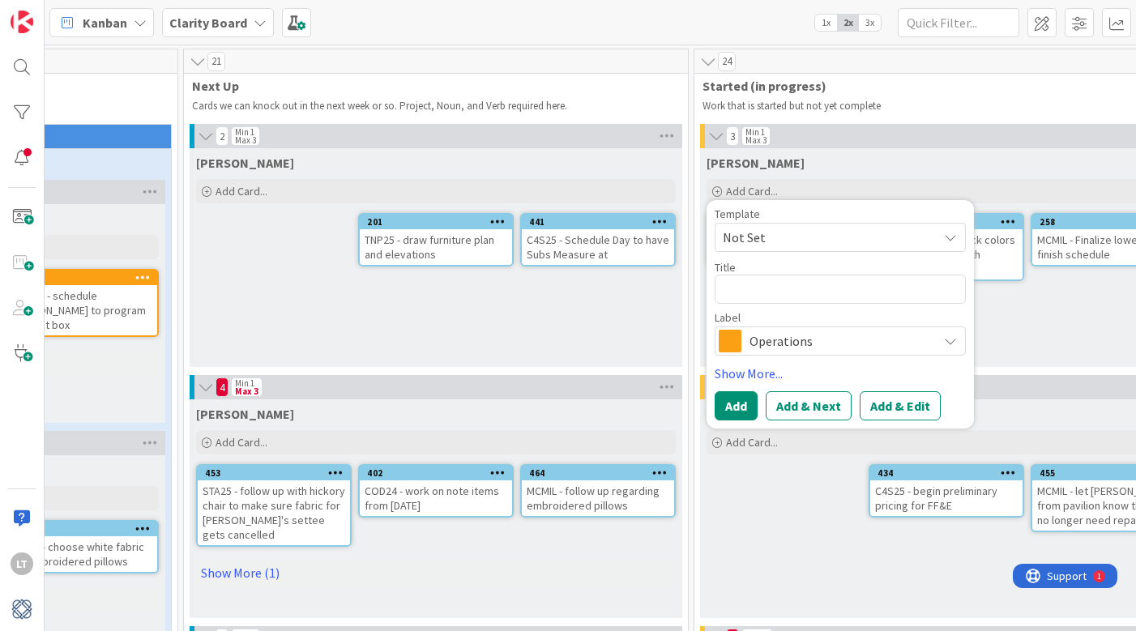
click at [801, 296] on textarea at bounding box center [839, 289] width 251 height 29
type textarea "x"
type textarea "D"
type textarea "x"
type textarea "DL"
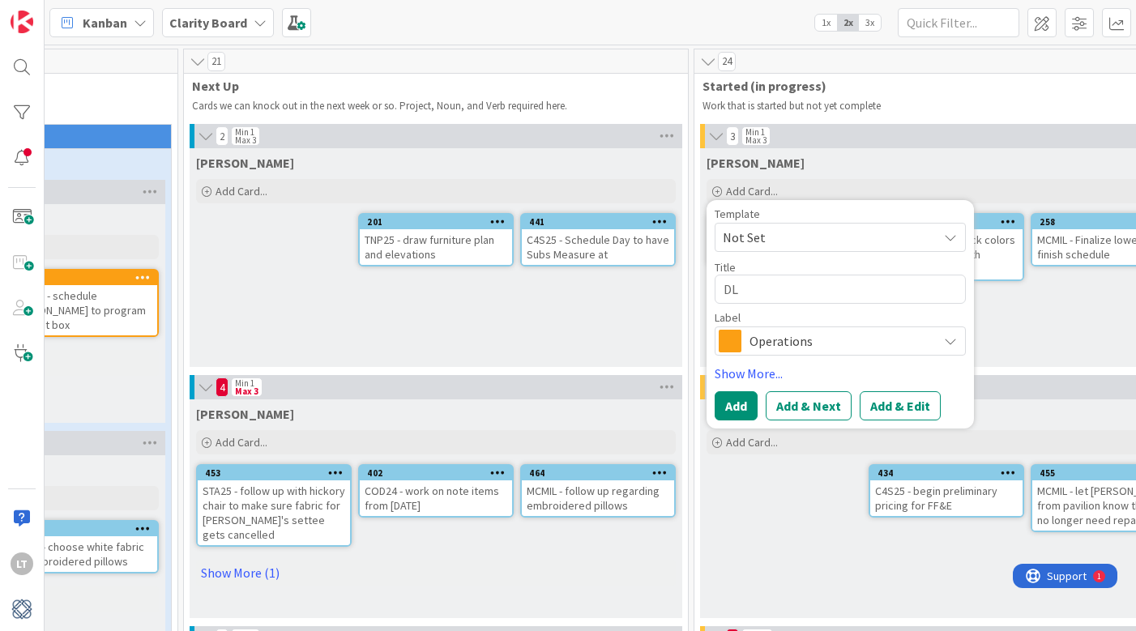
type textarea "x"
type textarea "DLC"
type textarea "x"
type textarea "DLC2"
type textarea "x"
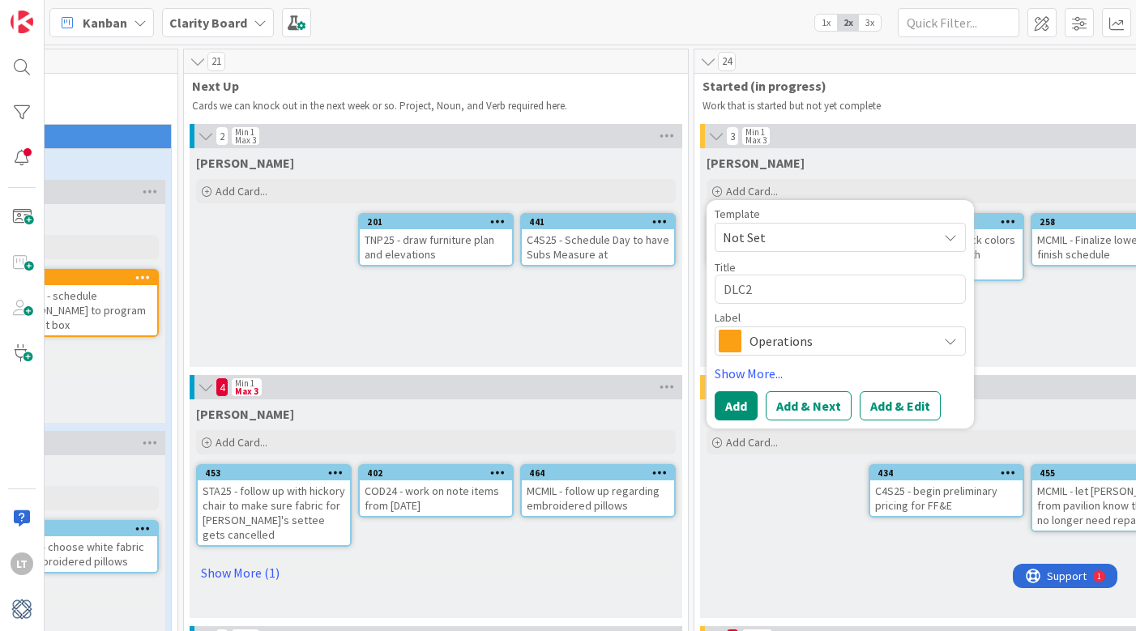
type textarea "DLC25"
type textarea "x"
type textarea "DLC25"
type textarea "x"
type textarea "DLC25 -"
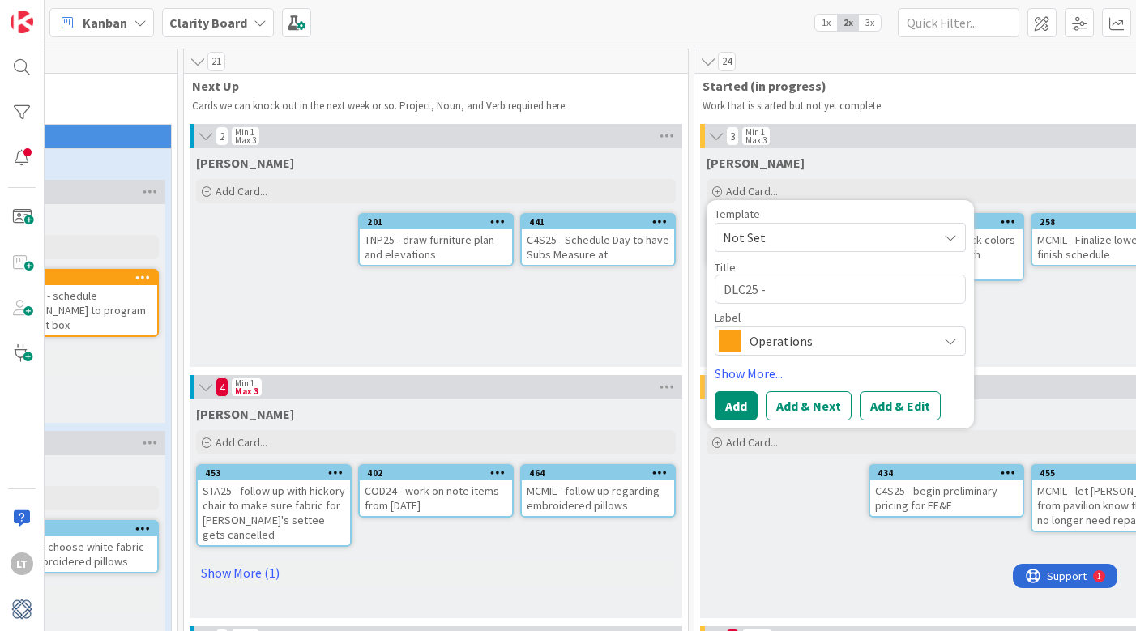
type textarea "x"
type textarea "DLC25 -"
type textarea "x"
type textarea "DLC25 - s"
type textarea "x"
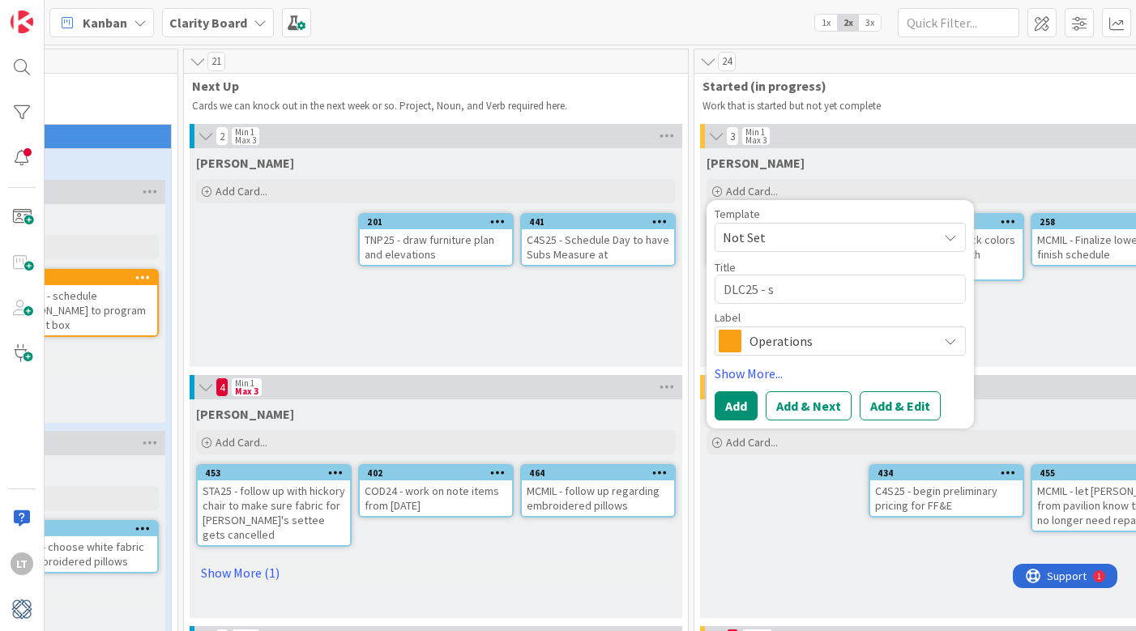
type textarea "DLC25 - sc"
type textarea "x"
type textarea "DLC25 - sch"
type textarea "x"
type textarea "DLC25 - sche"
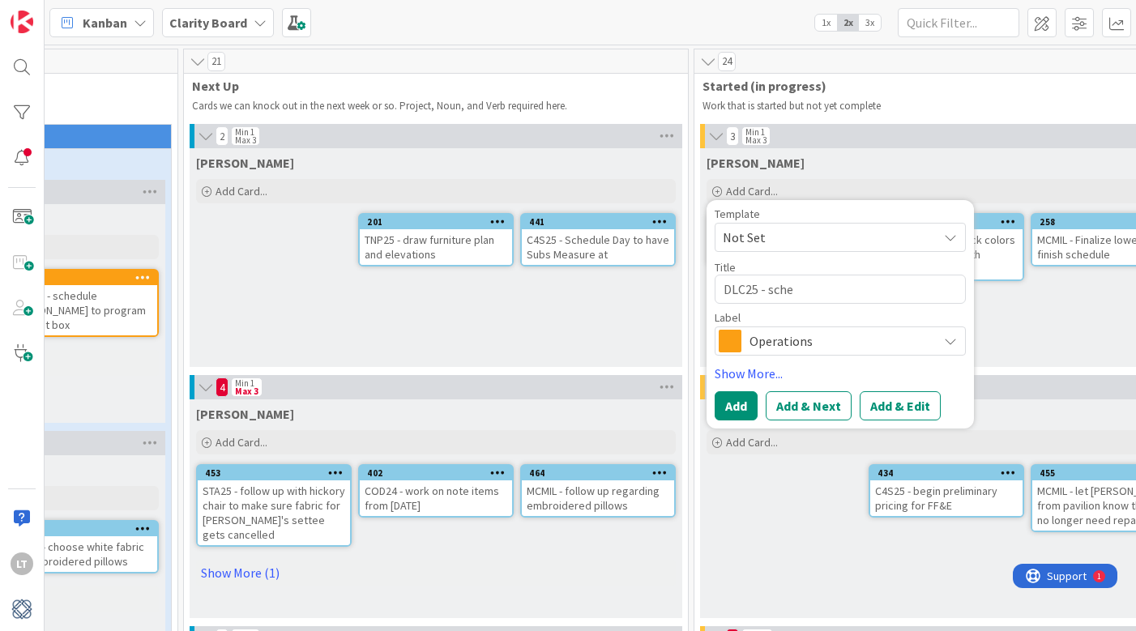
type textarea "x"
type textarea "DLC25 - sched"
type textarea "x"
type textarea "DLC25 - schedu"
type textarea "x"
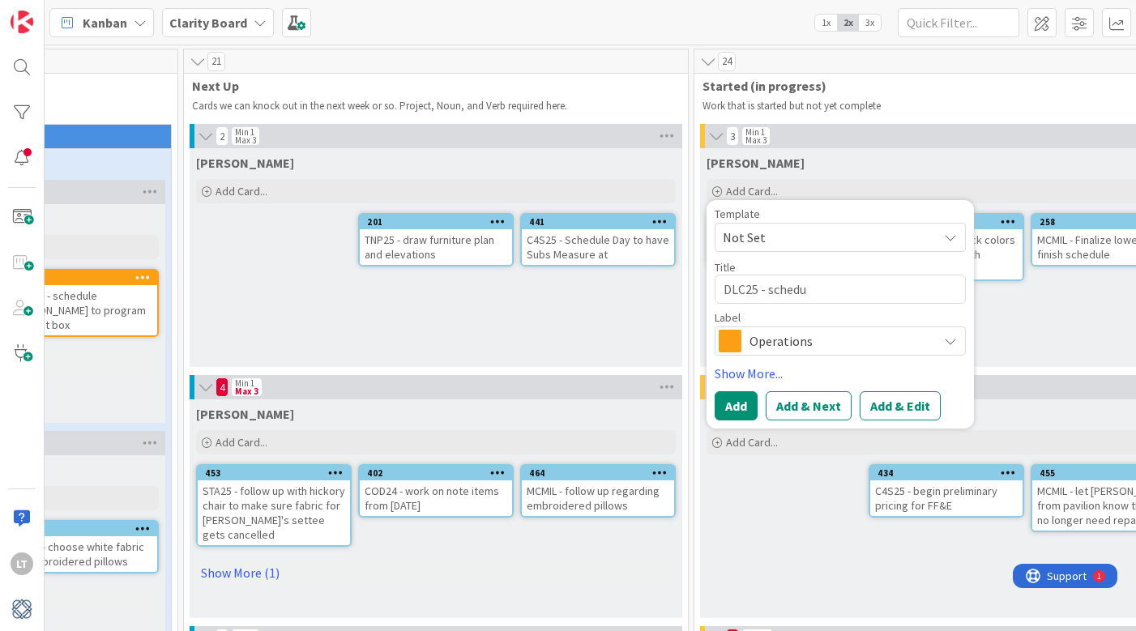
type textarea "DLC25 - schedul"
type textarea "x"
type textarea "DLC25 - schedule"
type textarea "x"
type textarea "DLC25 - schedule"
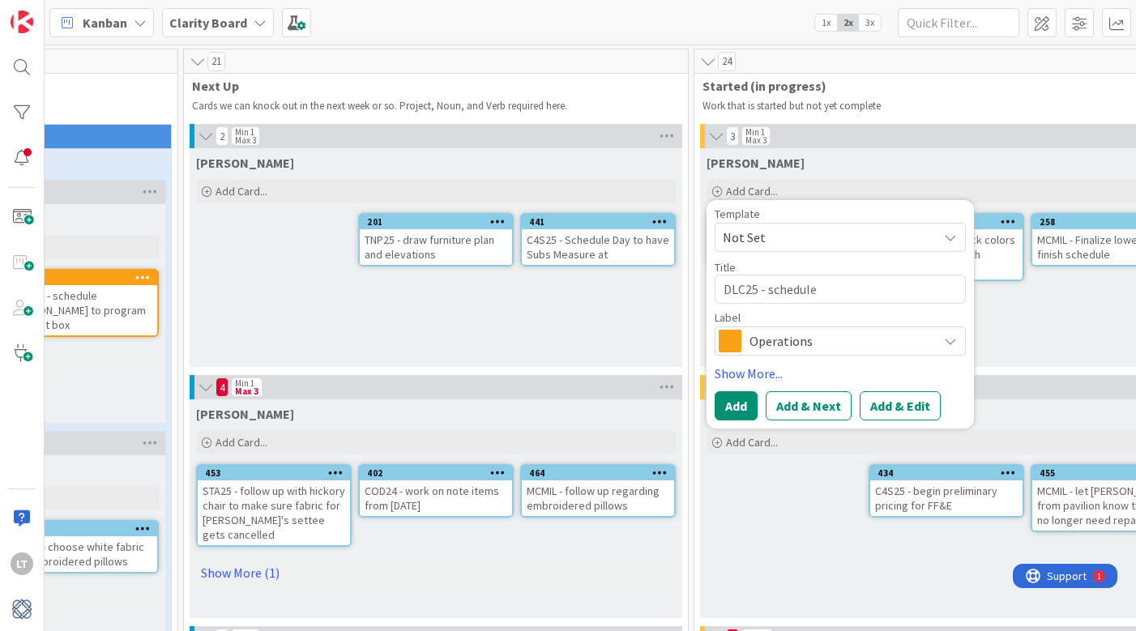
type textarea "x"
type textarea "DLC25 - schedule p"
type textarea "x"
type textarea "DLC25 - schedule pi"
type textarea "x"
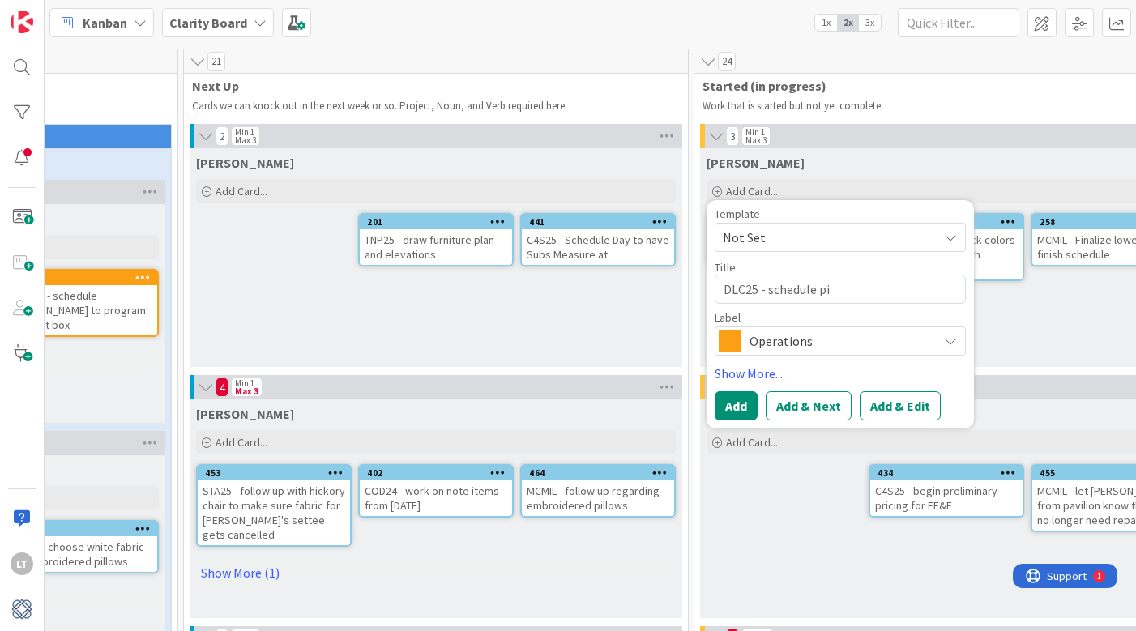
type textarea "DLC25 - schedule pic"
type textarea "x"
type textarea "DLC25 - schedule pick"
type textarea "x"
type textarea "DLC25 - schedule picku"
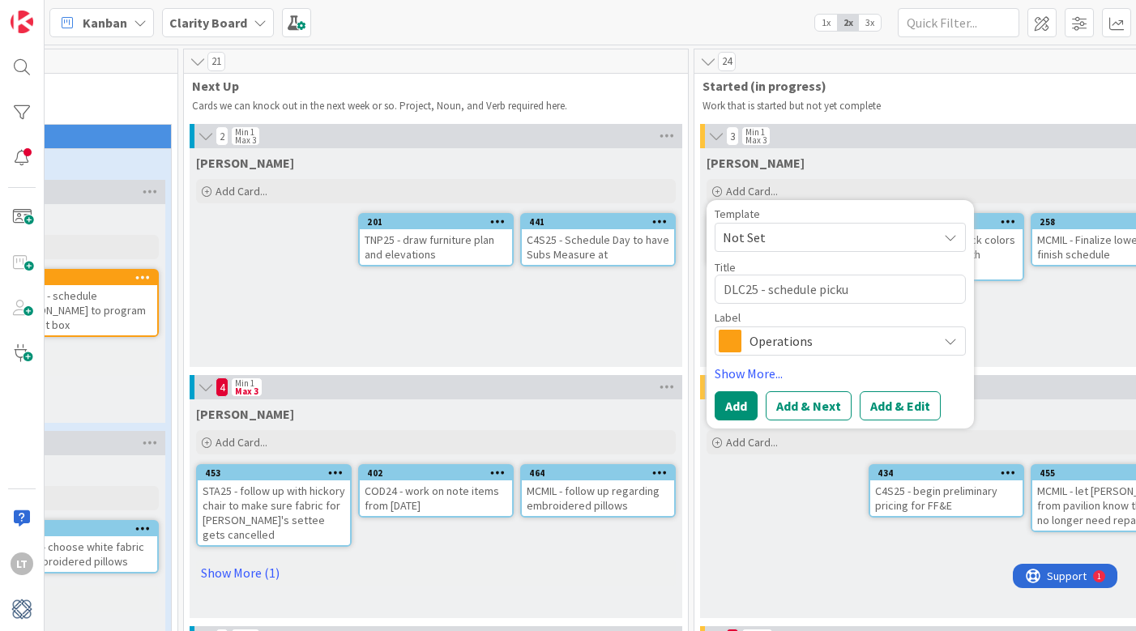
type textarea "x"
type textarea "DLC25 - schedule pick"
type textarea "x"
type textarea "DLC25 - schedule pick p"
type textarea "x"
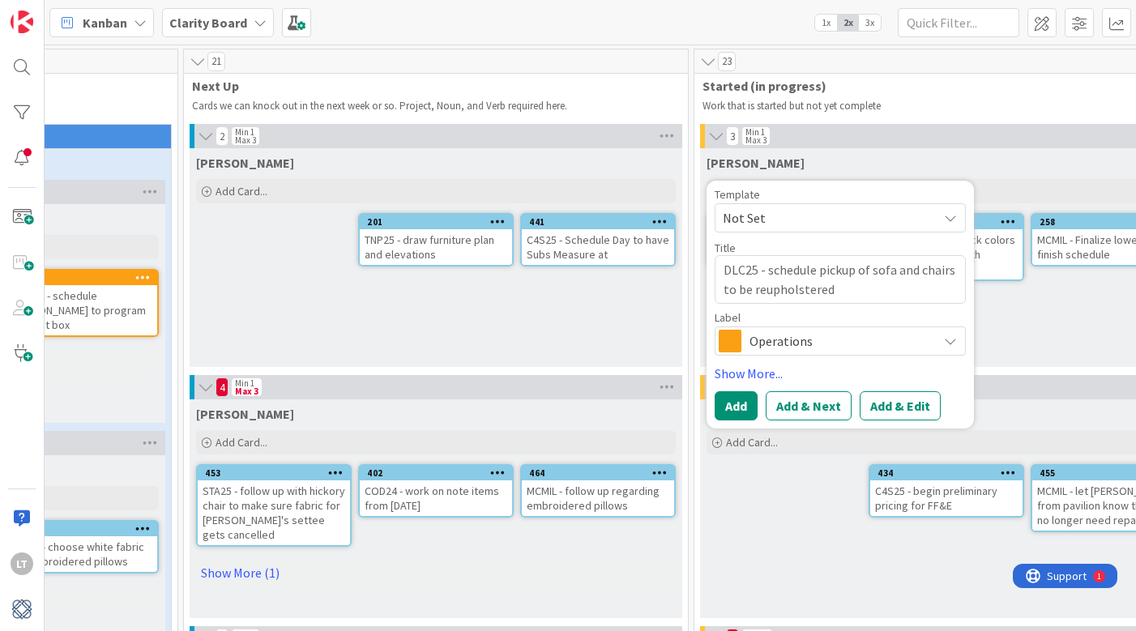
click at [944, 340] on icon at bounding box center [950, 341] width 13 height 13
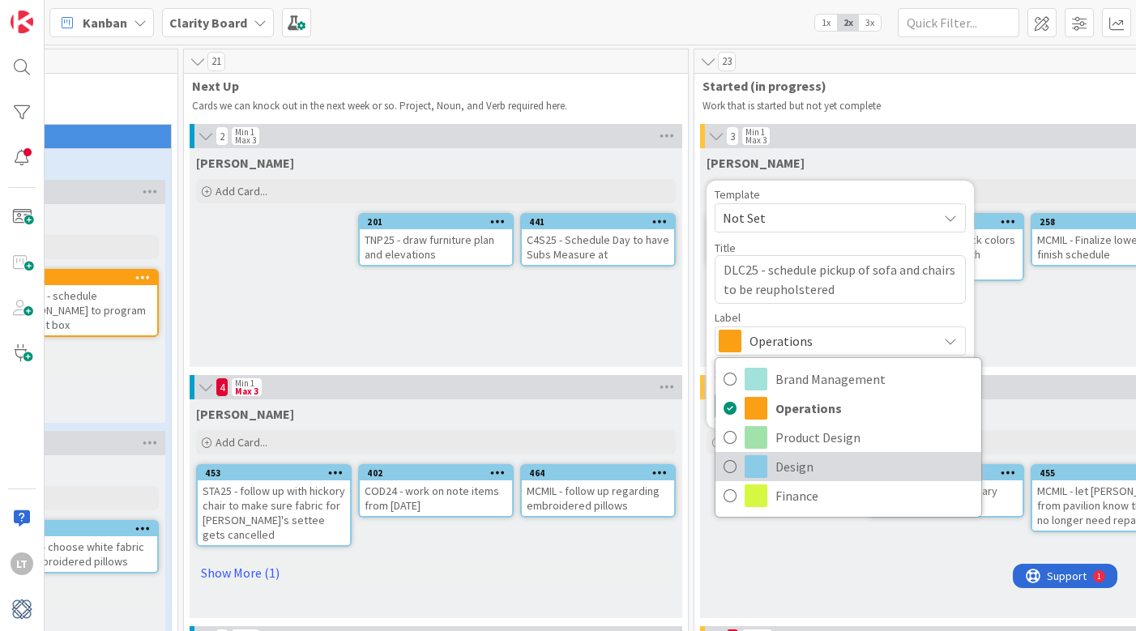
click at [805, 474] on span "Design" at bounding box center [874, 466] width 198 height 24
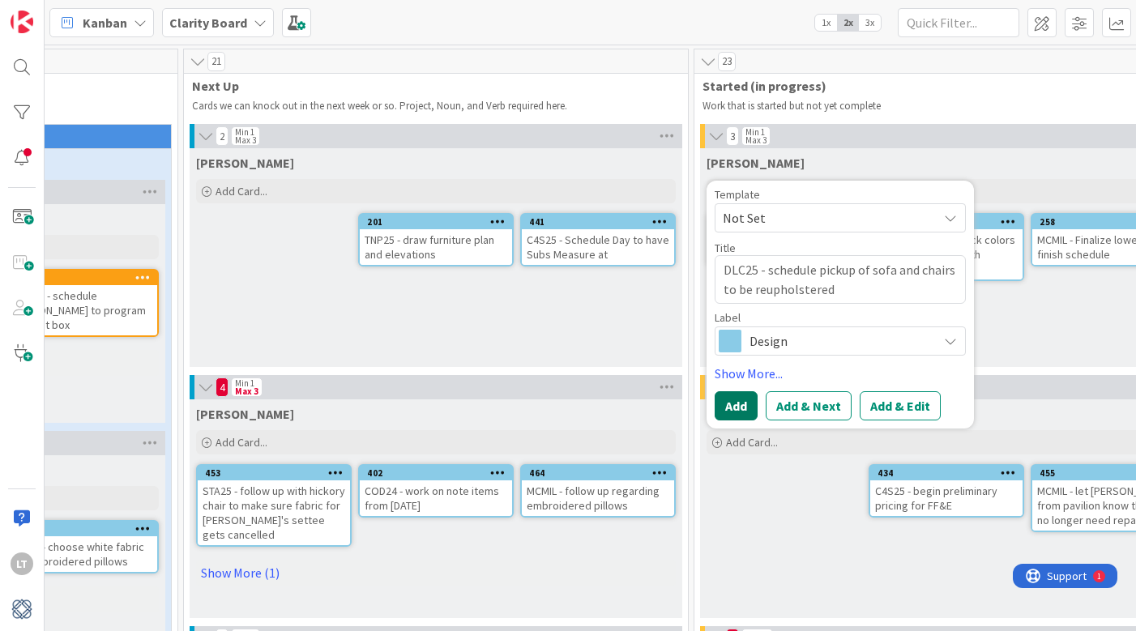
click at [746, 408] on button "Add" at bounding box center [735, 405] width 43 height 29
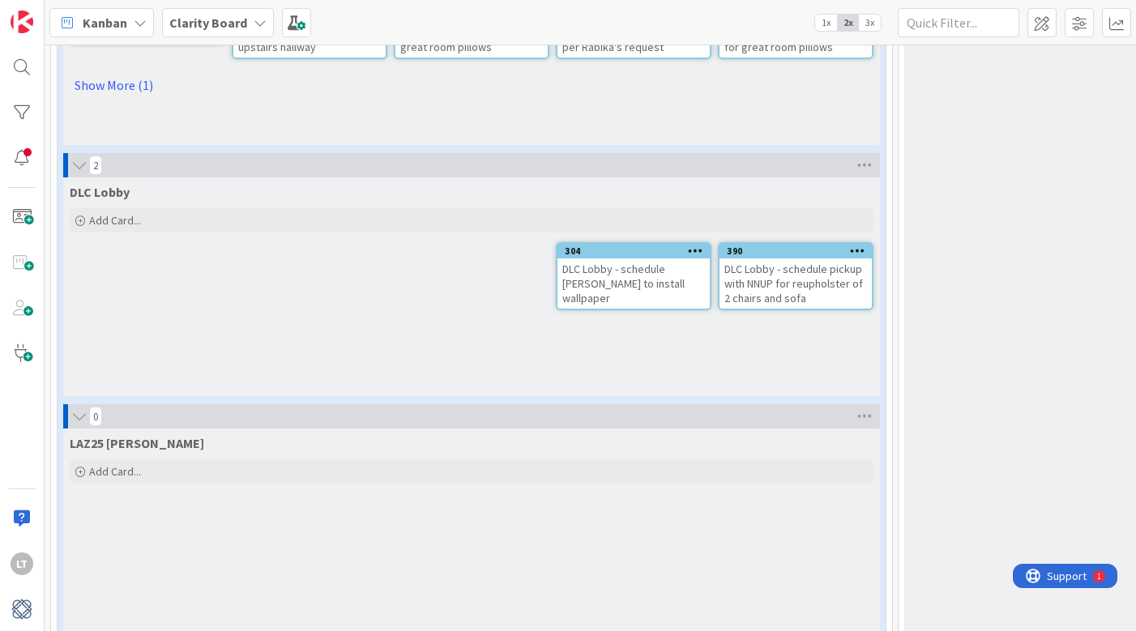
scroll to position [1539, 0]
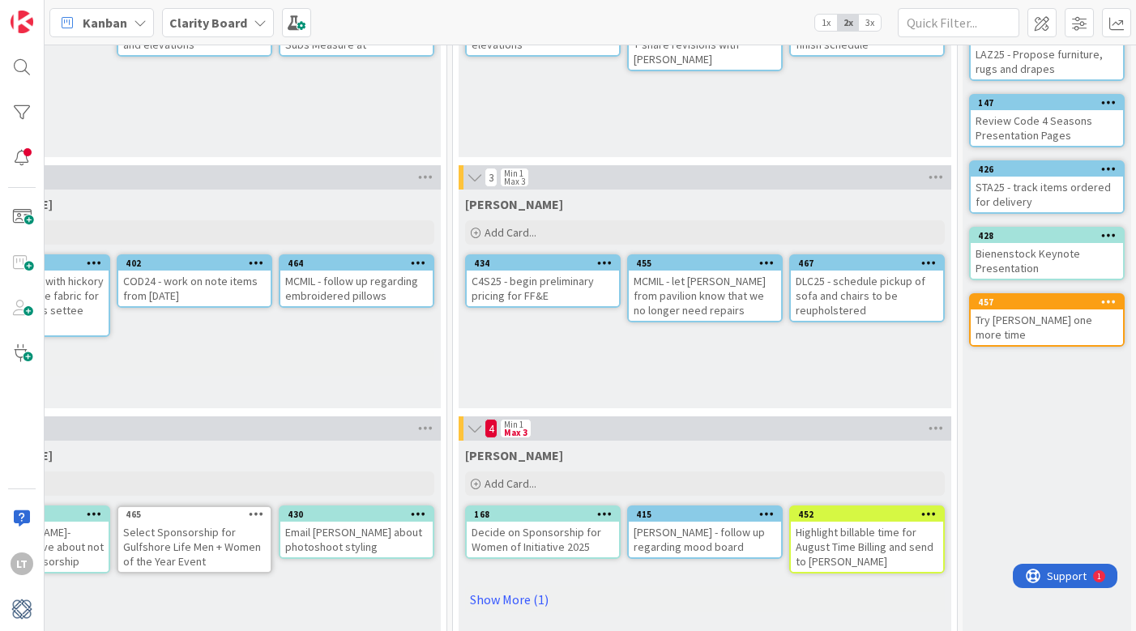
click at [918, 255] on link "467 DLC25 - schedule pickup of sofa and chairs to be reupholstered" at bounding box center [867, 288] width 156 height 68
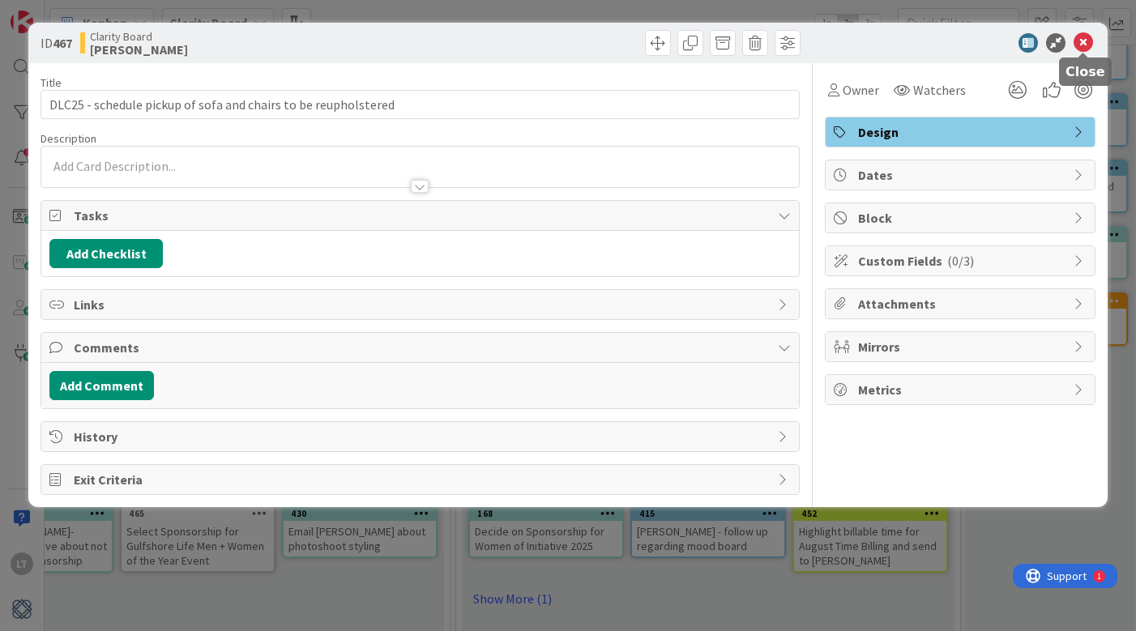
click at [1085, 40] on icon at bounding box center [1082, 42] width 19 height 19
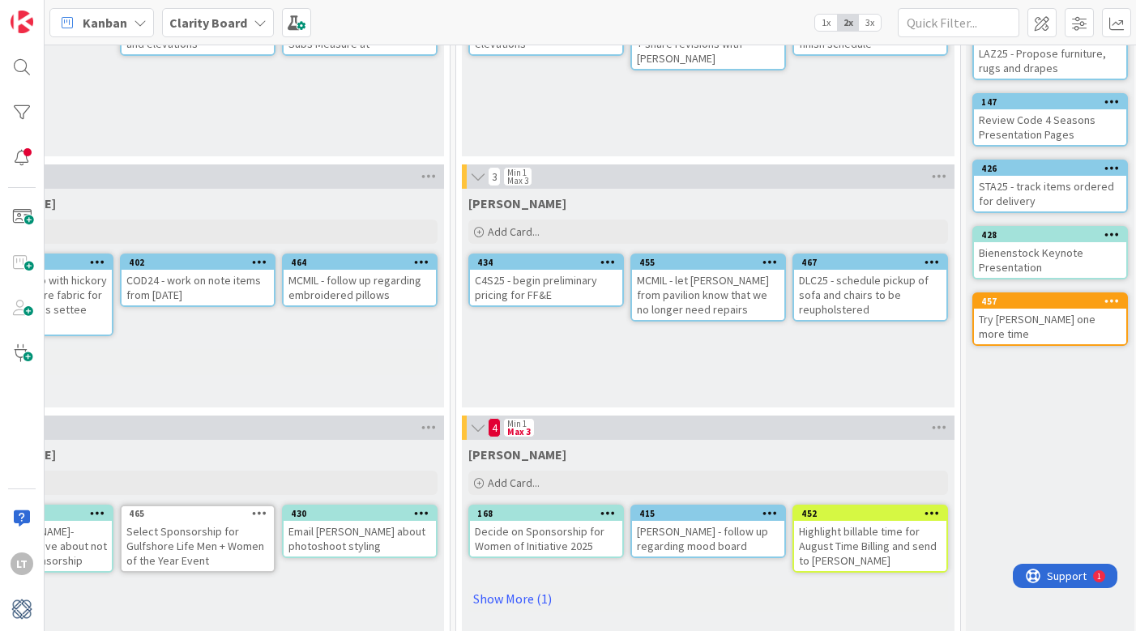
click at [928, 261] on icon at bounding box center [931, 261] width 15 height 11
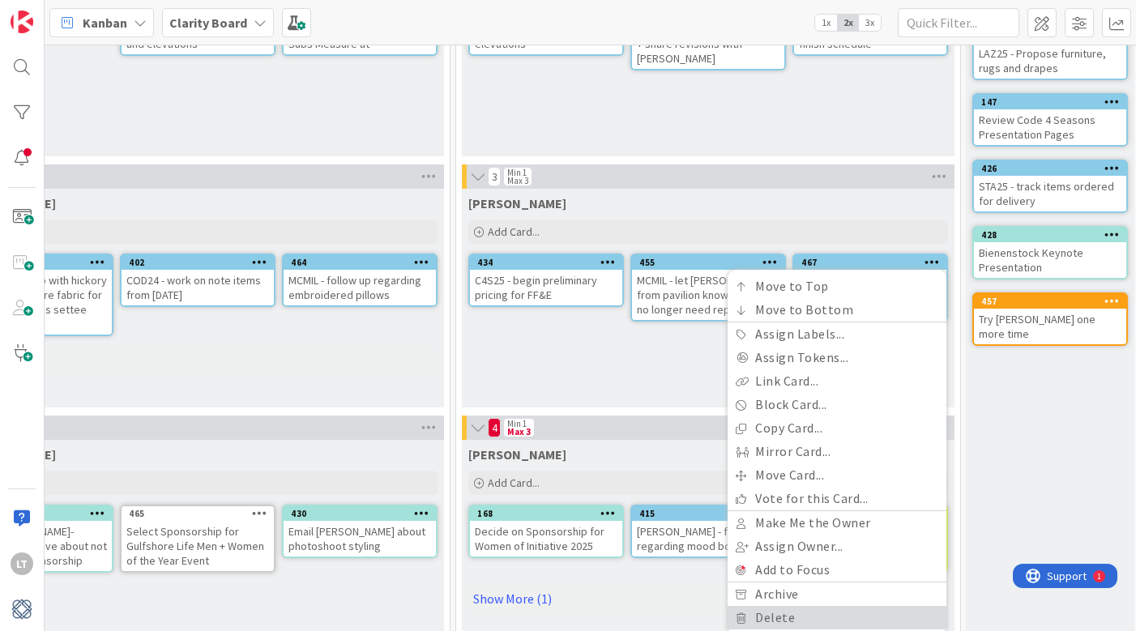
click at [771, 624] on link "Delete" at bounding box center [836, 617] width 219 height 23
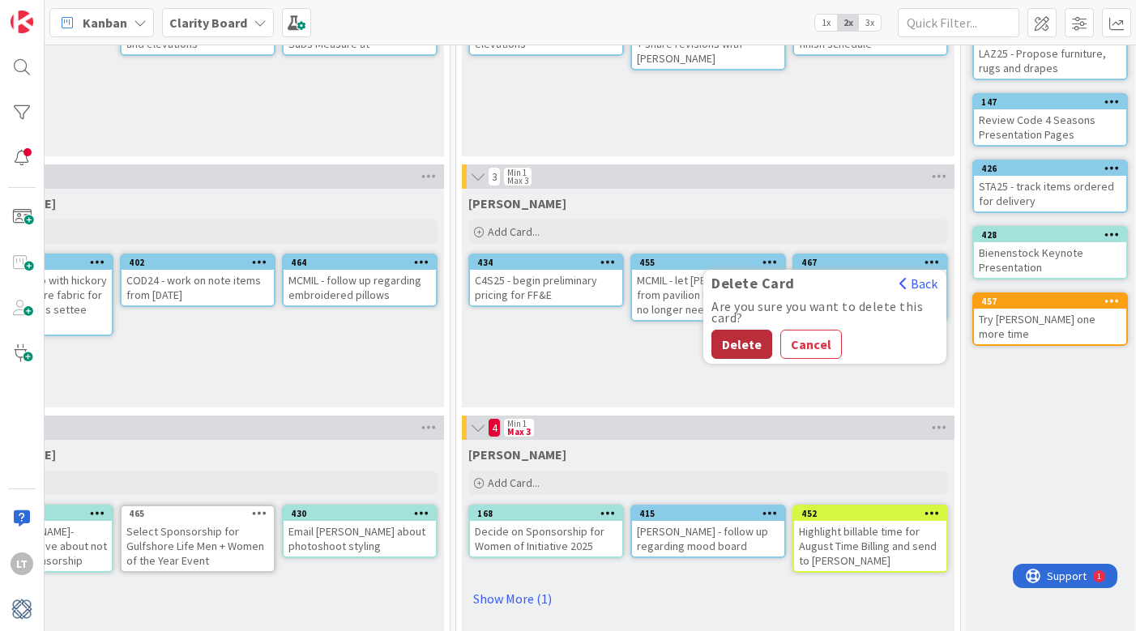
click at [744, 347] on button "Delete" at bounding box center [741, 344] width 61 height 29
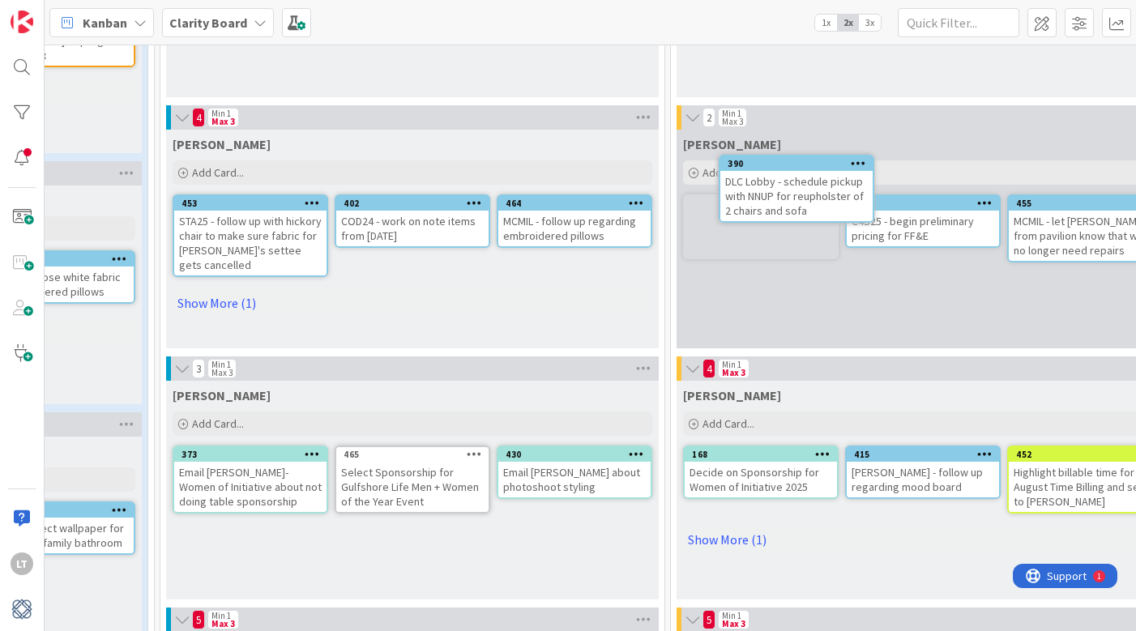
scroll to position [262, 738]
